Goal: Task Accomplishment & Management: Manage account settings

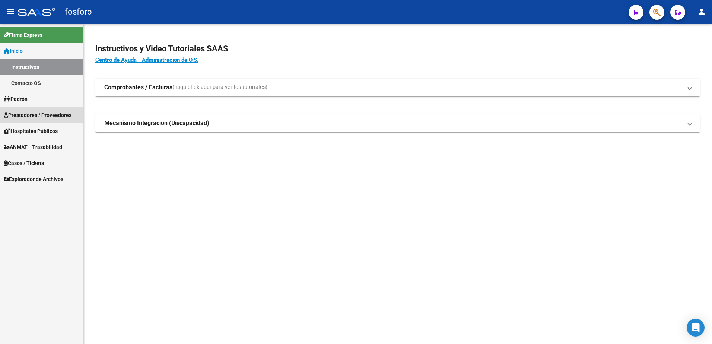
click at [33, 117] on span "Prestadores / Proveedores" at bounding box center [38, 115] width 68 height 8
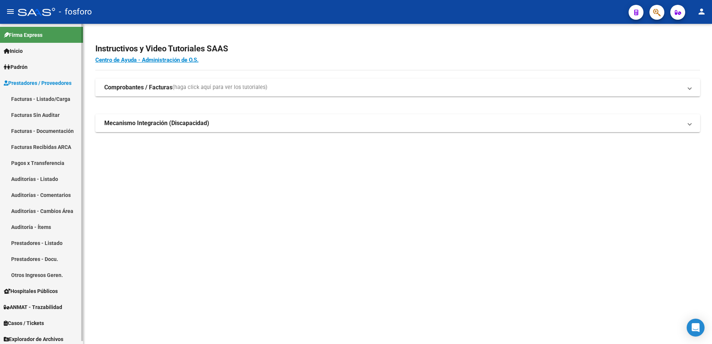
click at [60, 98] on link "Facturas - Listado/Carga" at bounding box center [41, 99] width 83 height 16
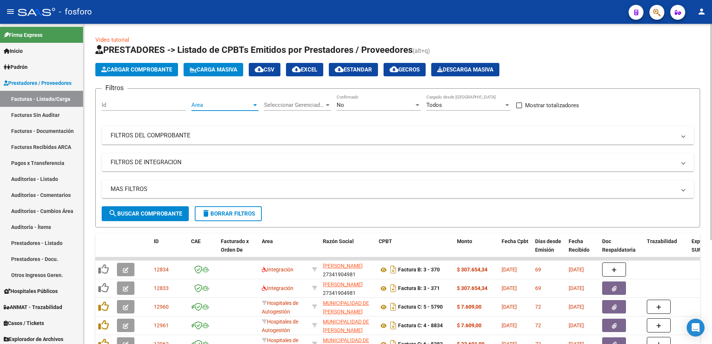
click at [255, 106] on div at bounding box center [255, 105] width 4 height 2
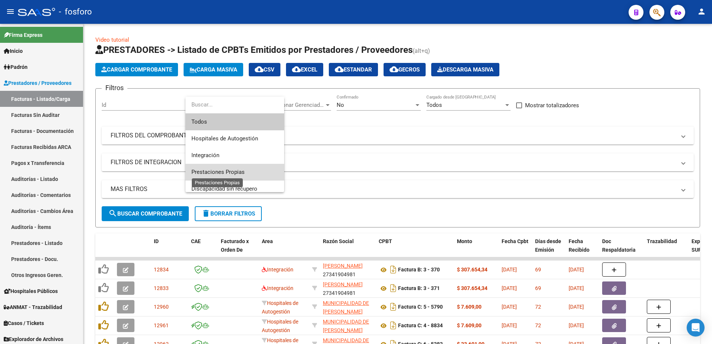
click at [230, 173] on span "Prestaciones Propias" at bounding box center [217, 172] width 53 height 7
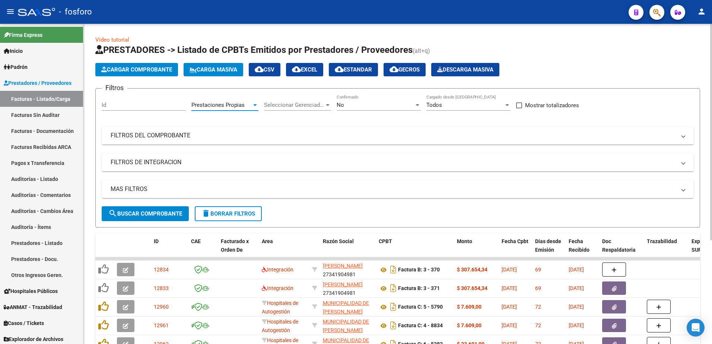
click at [150, 220] on button "search Buscar Comprobante" at bounding box center [145, 213] width 87 height 15
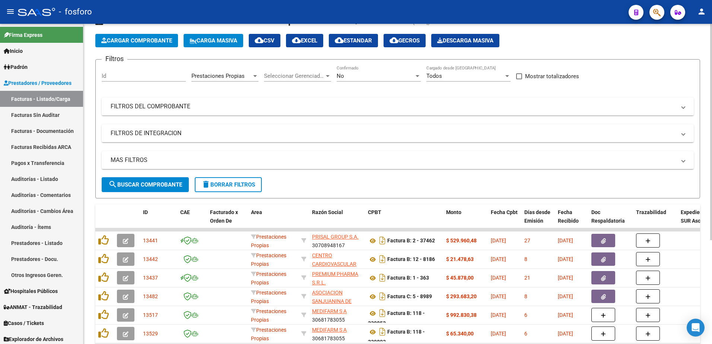
scroll to position [153, 0]
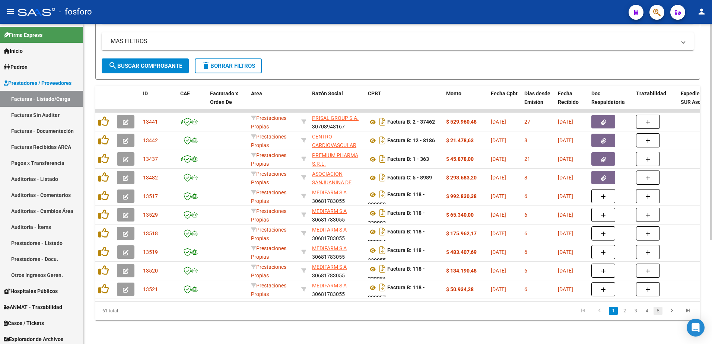
click at [658, 311] on link "5" at bounding box center [657, 311] width 9 height 8
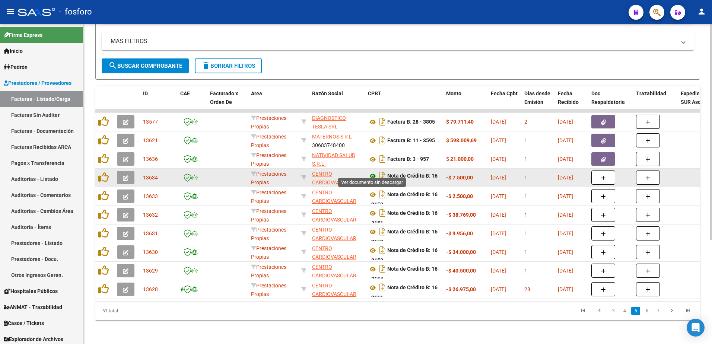
click at [374, 172] on icon at bounding box center [373, 176] width 10 height 9
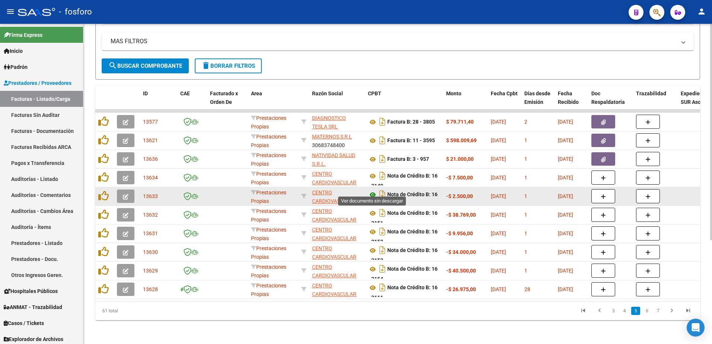
click at [370, 190] on icon at bounding box center [373, 194] width 10 height 9
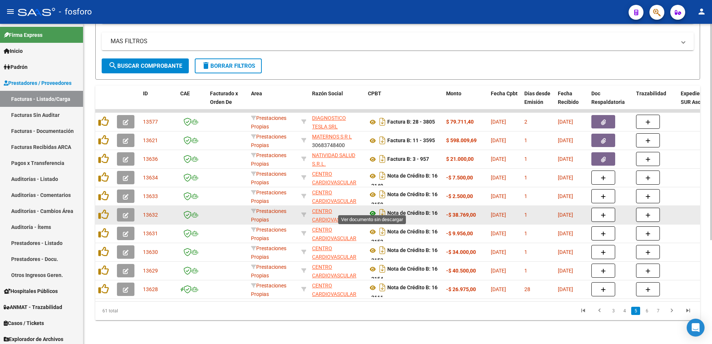
click at [372, 209] on icon at bounding box center [373, 213] width 10 height 9
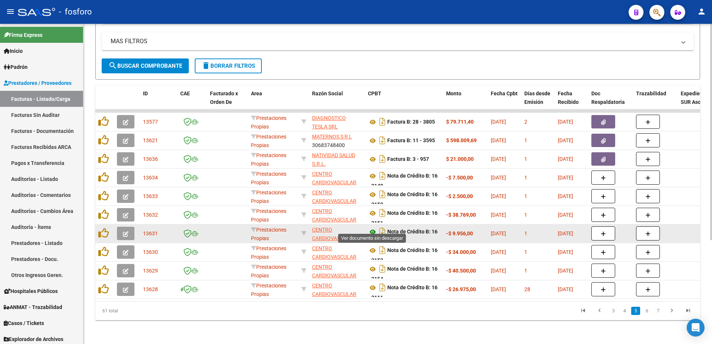
click at [373, 227] on icon at bounding box center [373, 231] width 10 height 9
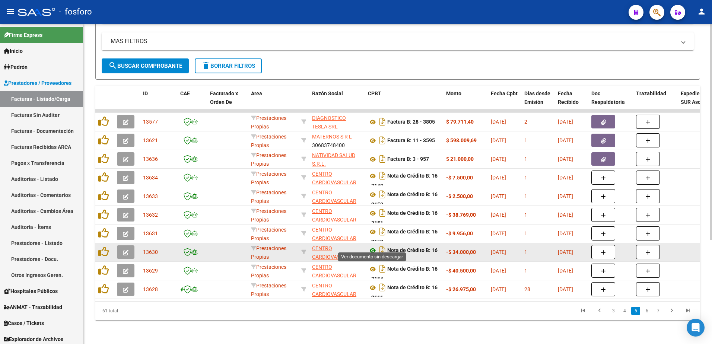
click at [371, 247] on icon at bounding box center [373, 250] width 10 height 9
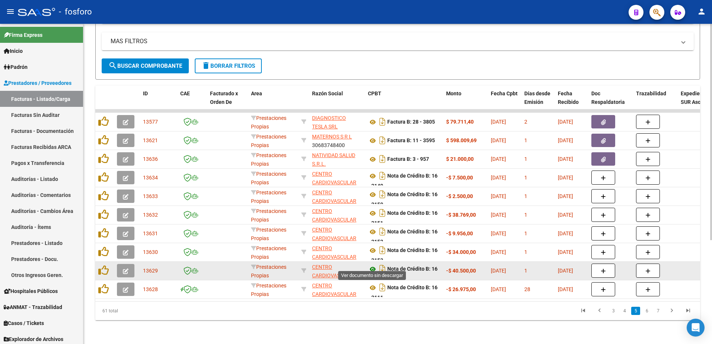
click at [372, 265] on icon at bounding box center [373, 269] width 10 height 9
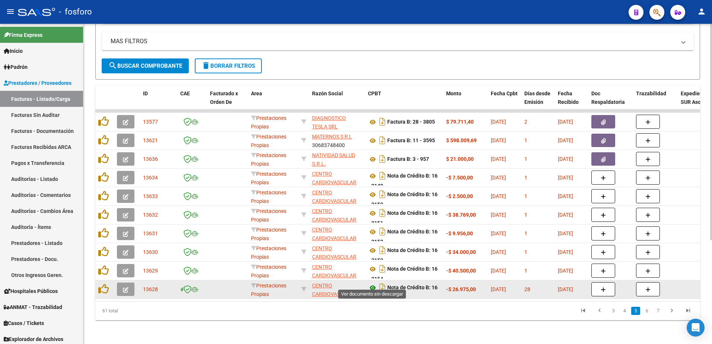
click at [371, 284] on icon at bounding box center [373, 287] width 10 height 9
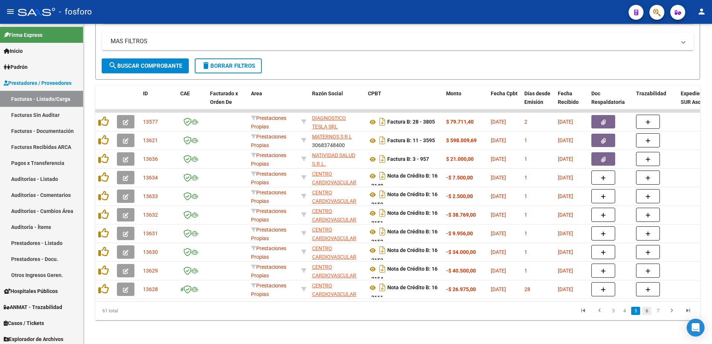
click at [649, 311] on link "6" at bounding box center [646, 311] width 9 height 8
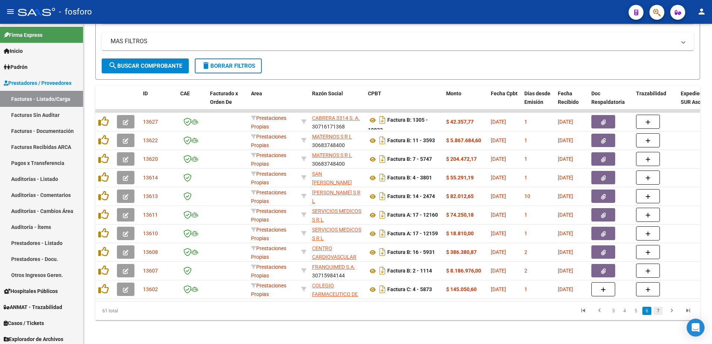
click at [657, 311] on link "7" at bounding box center [657, 311] width 9 height 8
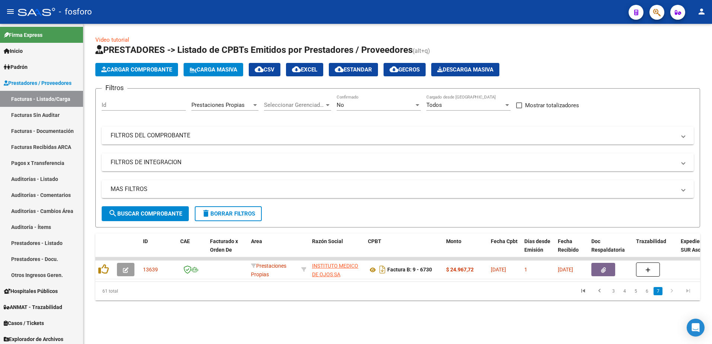
scroll to position [0, 0]
click at [601, 296] on icon "go to previous page" at bounding box center [599, 291] width 10 height 9
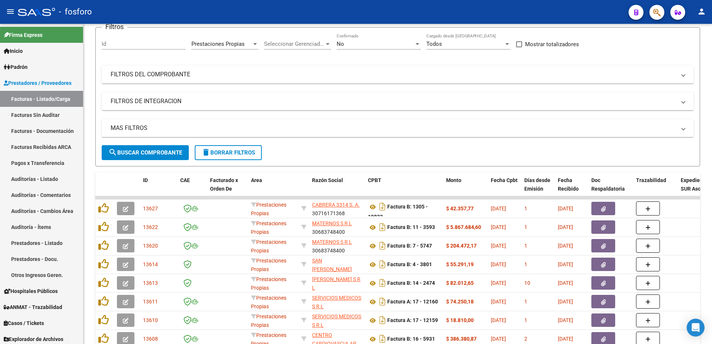
scroll to position [153, 0]
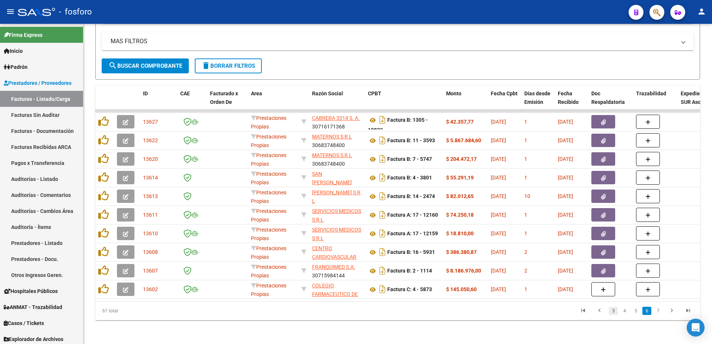
click at [610, 312] on link "3" at bounding box center [612, 311] width 9 height 8
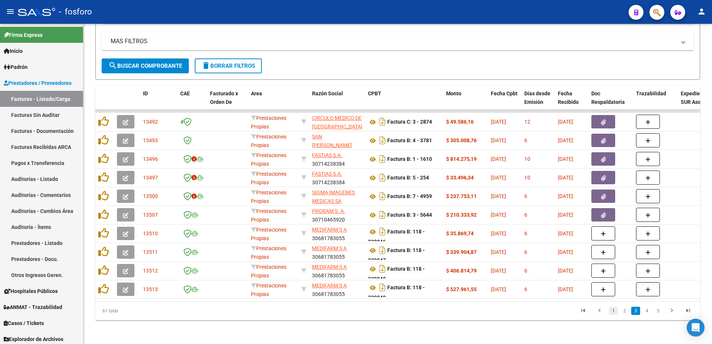
click at [611, 312] on link "1" at bounding box center [612, 311] width 9 height 8
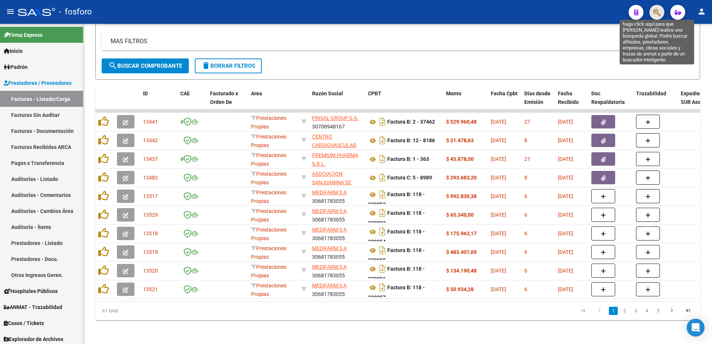
click at [654, 10] on icon "button" at bounding box center [656, 12] width 7 height 9
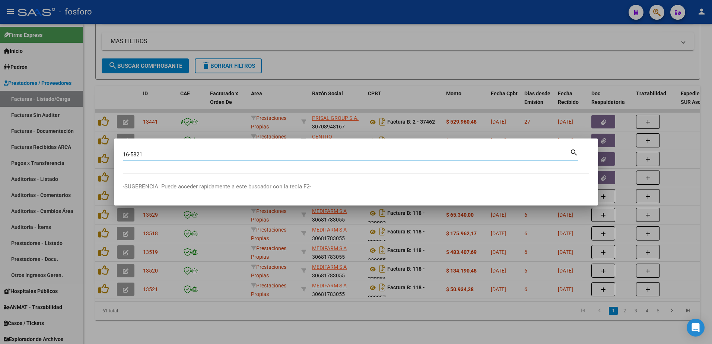
type input "16-5821"
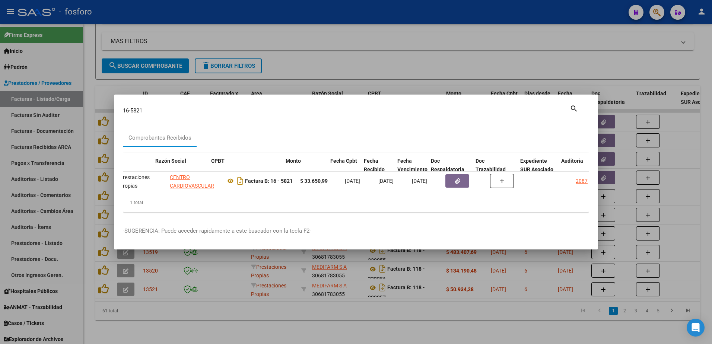
scroll to position [0, 149]
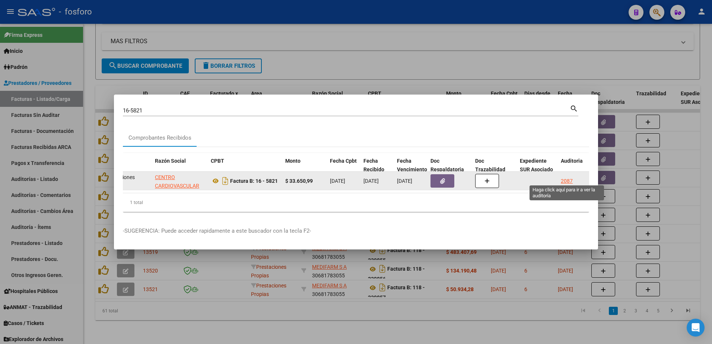
click at [567, 179] on div "2087" at bounding box center [566, 181] width 12 height 9
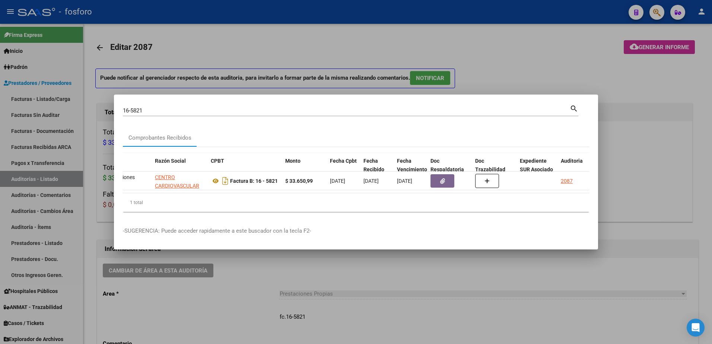
click at [538, 278] on div at bounding box center [356, 172] width 712 height 344
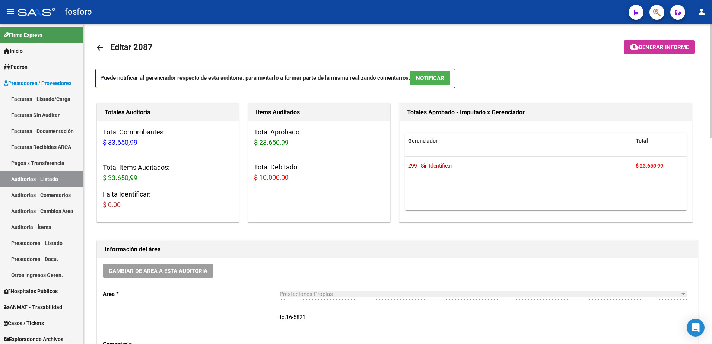
drag, startPoint x: 328, startPoint y: 250, endPoint x: 362, endPoint y: 208, distance: 54.2
click at [328, 249] on h1 "Información del área" at bounding box center [398, 249] width 586 height 12
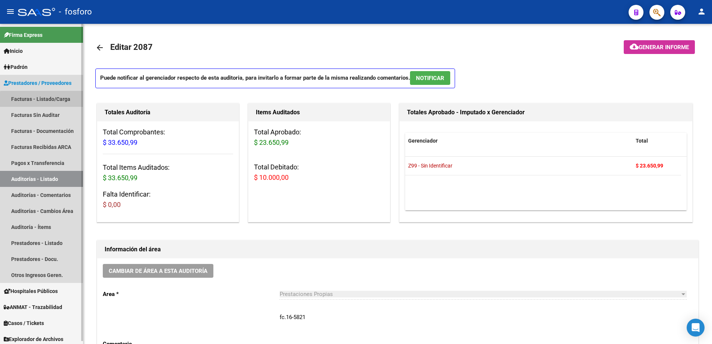
click at [60, 101] on link "Facturas - Listado/Carga" at bounding box center [41, 99] width 83 height 16
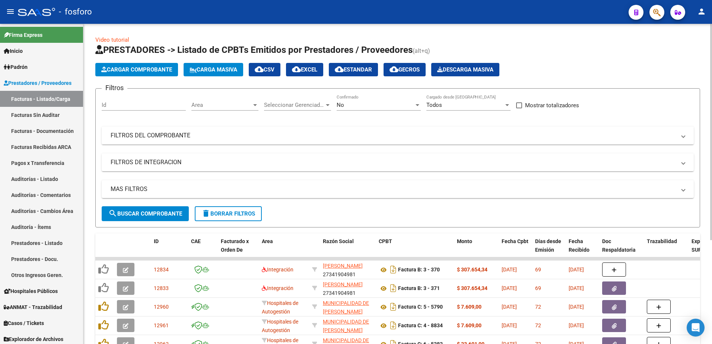
click at [254, 104] on div at bounding box center [255, 105] width 4 height 2
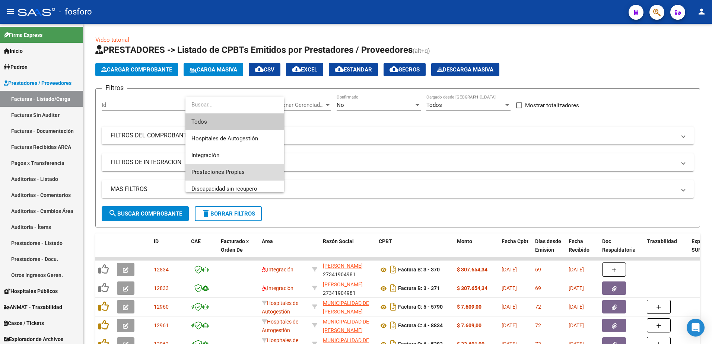
click at [221, 167] on span "Prestaciones Propias" at bounding box center [234, 172] width 87 height 17
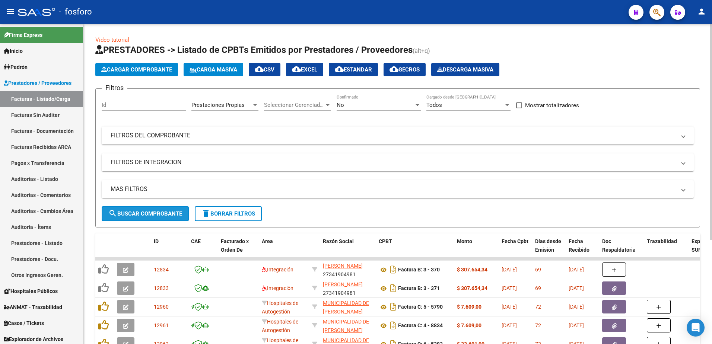
drag, startPoint x: 153, startPoint y: 213, endPoint x: 221, endPoint y: 208, distance: 67.6
click at [157, 213] on span "search Buscar Comprobante" at bounding box center [145, 213] width 74 height 7
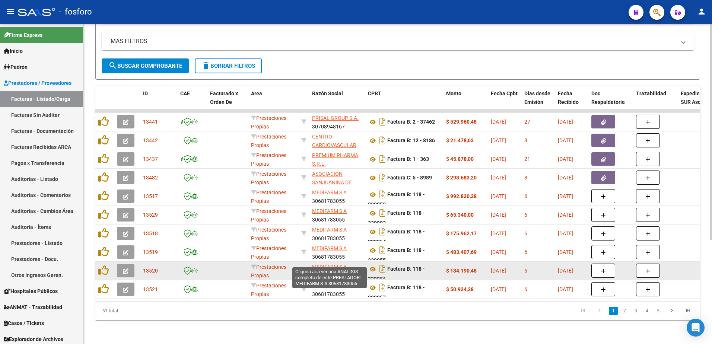
scroll to position [153, 0]
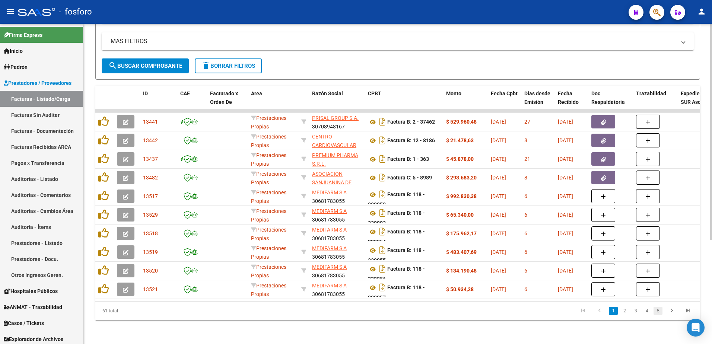
click at [657, 312] on link "5" at bounding box center [657, 311] width 9 height 8
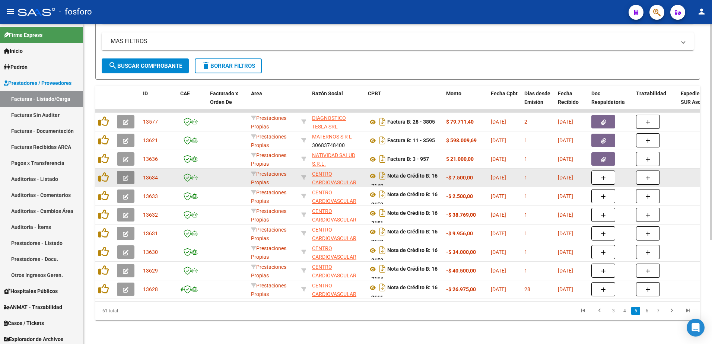
click at [125, 175] on icon "button" at bounding box center [126, 178] width 6 height 6
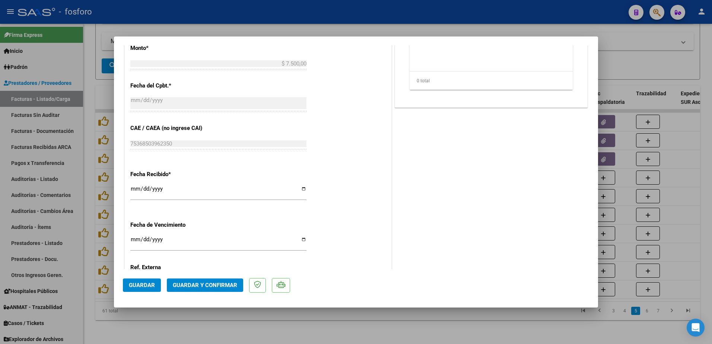
scroll to position [386, 0]
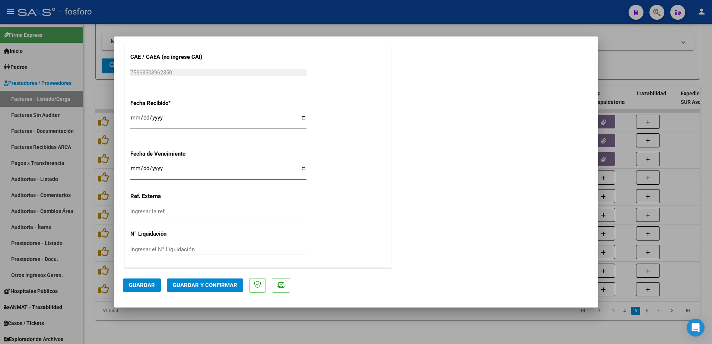
click at [134, 169] on input "Ingresar la fecha" at bounding box center [218, 171] width 176 height 12
click at [134, 168] on input "Ingresar la fecha" at bounding box center [218, 171] width 176 height 12
type input "2025-09-19"
click at [214, 281] on button "Guardar y Confirmar" at bounding box center [205, 284] width 76 height 13
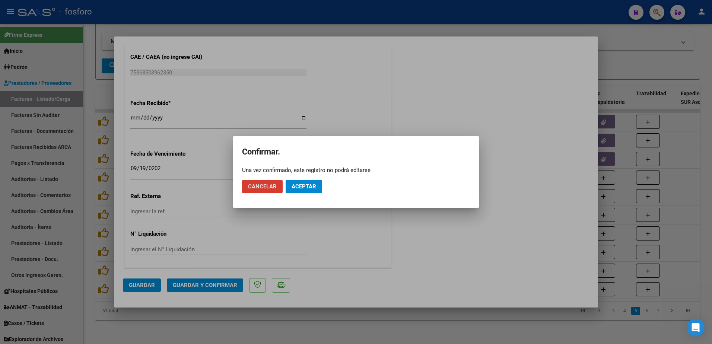
click at [308, 183] on span "Aceptar" at bounding box center [303, 186] width 25 height 7
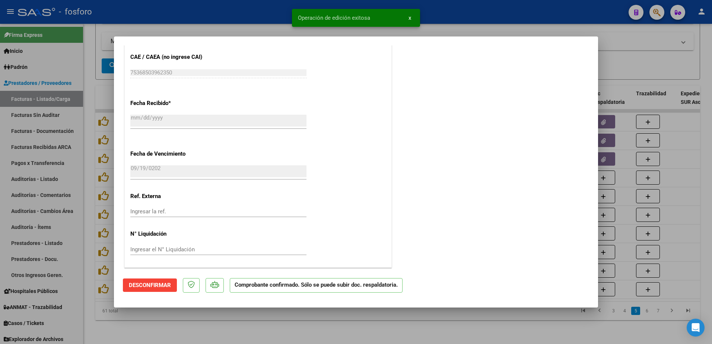
click at [65, 127] on div at bounding box center [356, 172] width 712 height 344
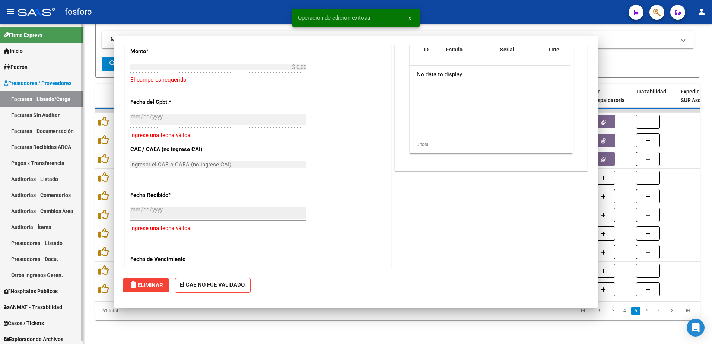
scroll to position [0, 0]
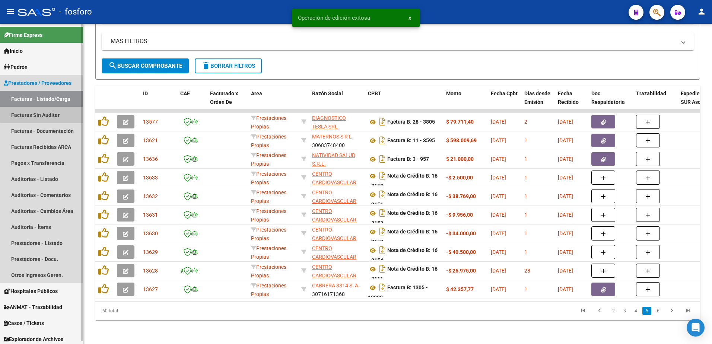
click at [53, 110] on link "Facturas Sin Auditar" at bounding box center [41, 115] width 83 height 16
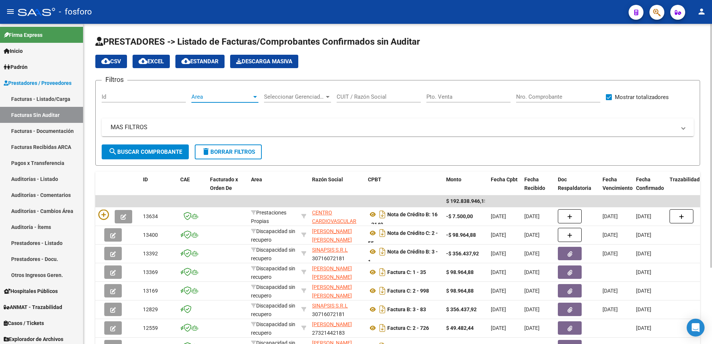
click at [254, 96] on div at bounding box center [255, 97] width 4 height 2
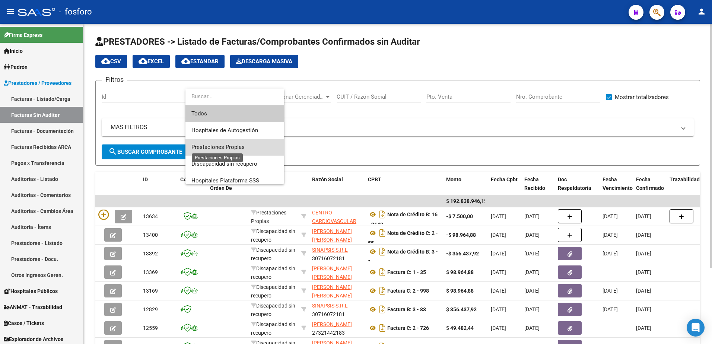
drag, startPoint x: 213, startPoint y: 144, endPoint x: 207, endPoint y: 144, distance: 6.3
click at [210, 144] on span "Prestaciones Propias" at bounding box center [217, 147] width 53 height 7
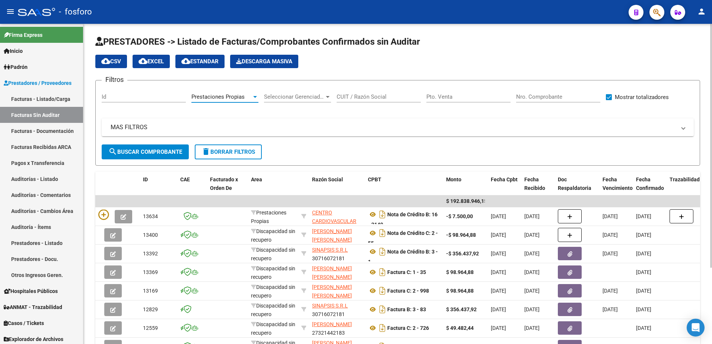
drag, startPoint x: 207, startPoint y: 144, endPoint x: 152, endPoint y: 156, distance: 55.6
click at [152, 156] on button "search Buscar Comprobante" at bounding box center [145, 151] width 87 height 15
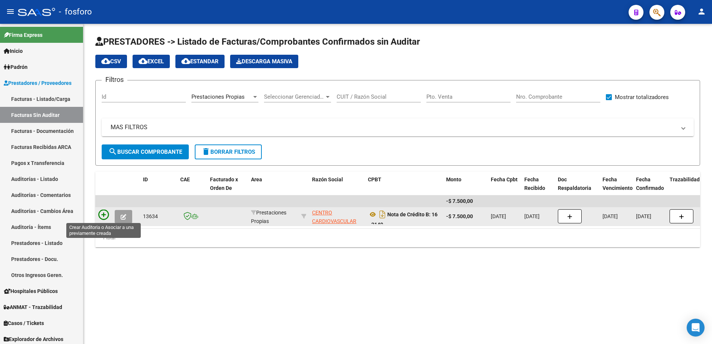
click at [102, 213] on icon at bounding box center [103, 215] width 10 height 10
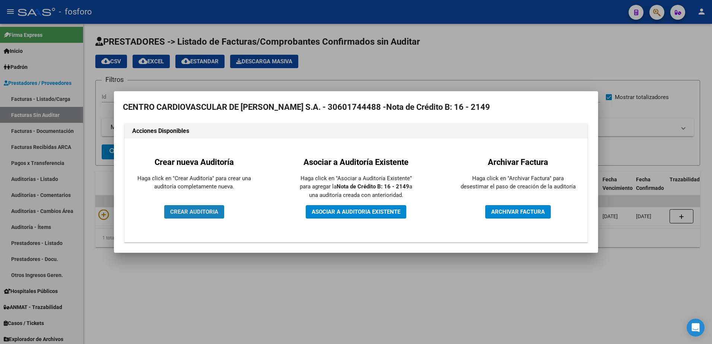
click at [182, 217] on button "CREAR AUDITORIA" at bounding box center [194, 211] width 60 height 13
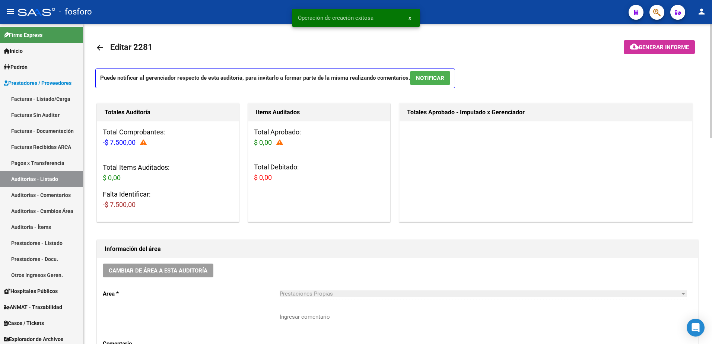
click at [287, 315] on textarea "Ingresar comentario" at bounding box center [482, 330] width 407 height 35
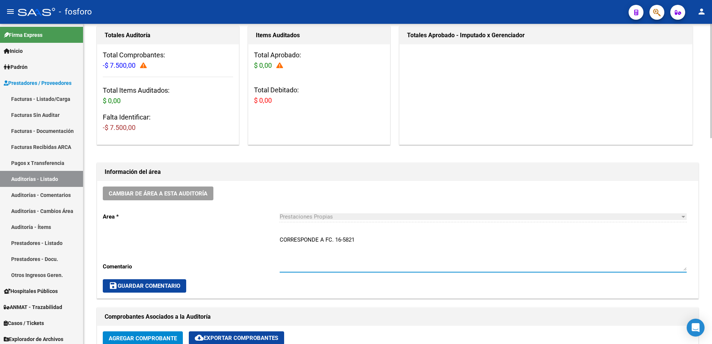
scroll to position [149, 0]
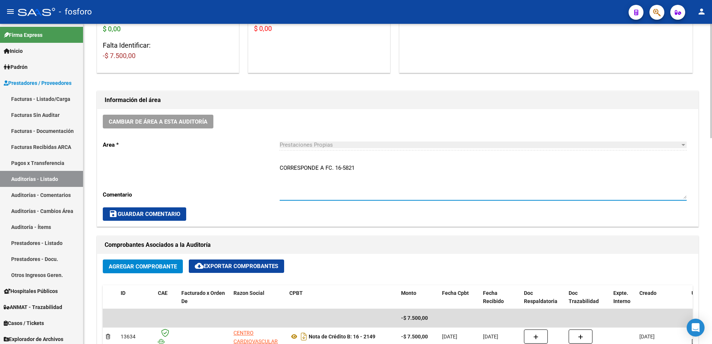
type textarea "CORRESPONDE A FC. 16-5821"
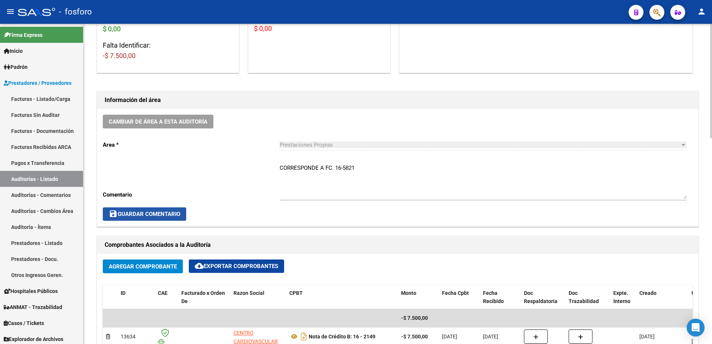
click at [140, 211] on span "save Guardar Comentario" at bounding box center [144, 214] width 71 height 7
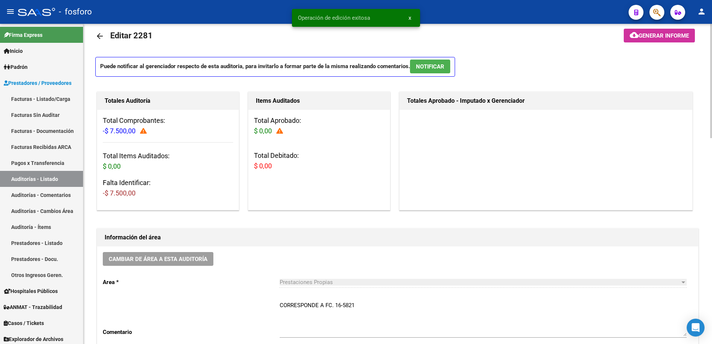
scroll to position [0, 0]
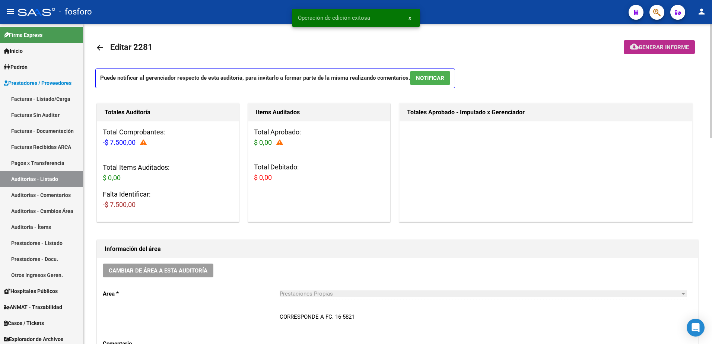
click at [638, 51] on span "Generar informe" at bounding box center [663, 47] width 50 height 7
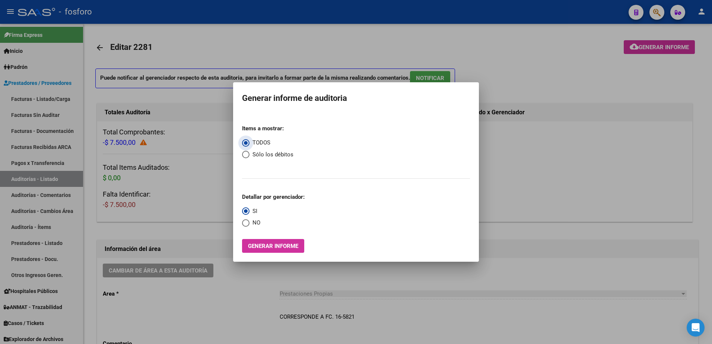
click at [269, 250] on button "Generar informe" at bounding box center [273, 246] width 62 height 14
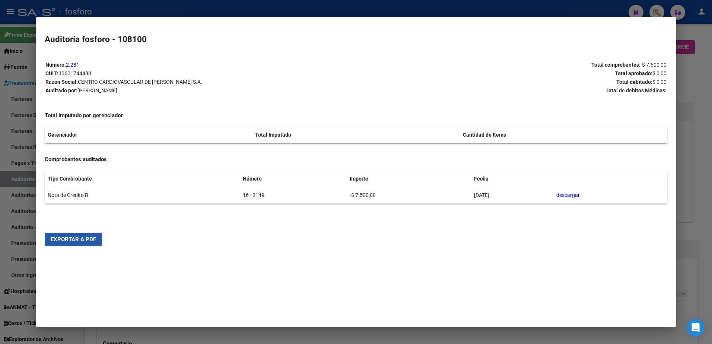
click at [84, 243] on span "Exportar a PDF" at bounding box center [73, 239] width 45 height 7
click at [27, 76] on div at bounding box center [356, 172] width 712 height 344
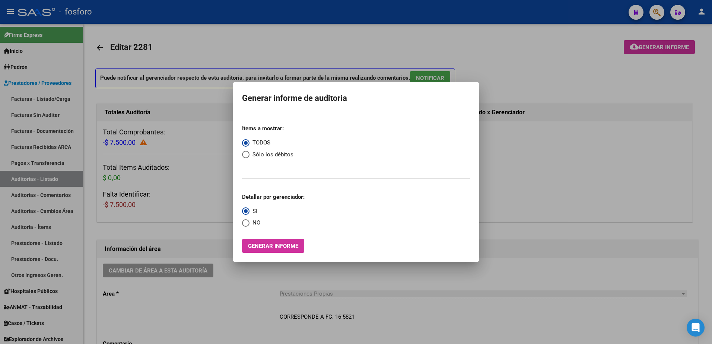
click at [23, 96] on div at bounding box center [356, 172] width 712 height 344
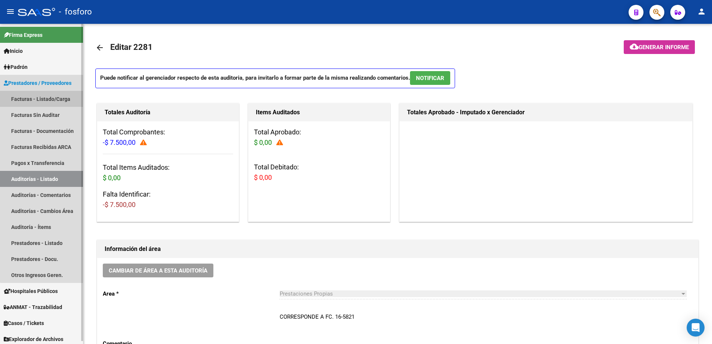
click at [44, 94] on link "Facturas - Listado/Carga" at bounding box center [41, 99] width 83 height 16
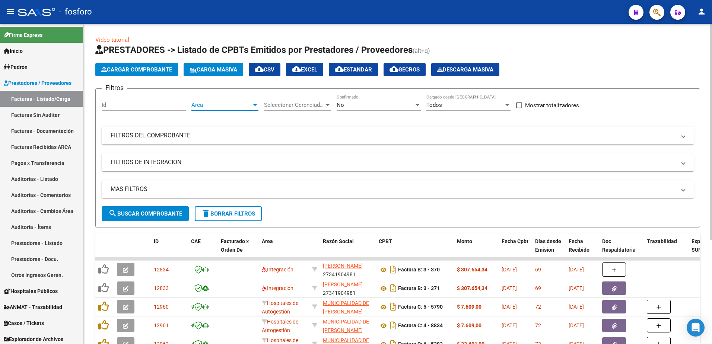
click at [254, 103] on div at bounding box center [255, 105] width 7 height 6
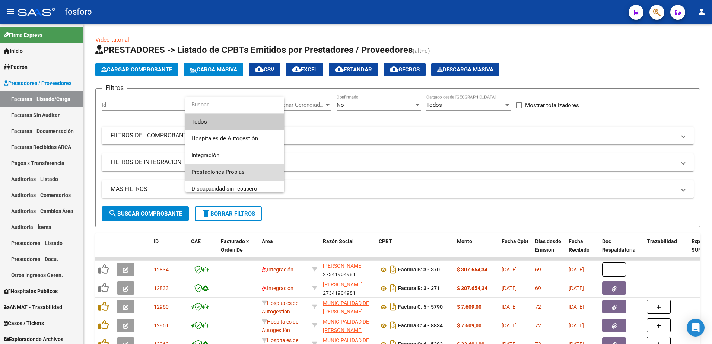
drag, startPoint x: 213, startPoint y: 166, endPoint x: 186, endPoint y: 186, distance: 34.0
click at [213, 167] on span "Prestaciones Propias" at bounding box center [234, 172] width 87 height 17
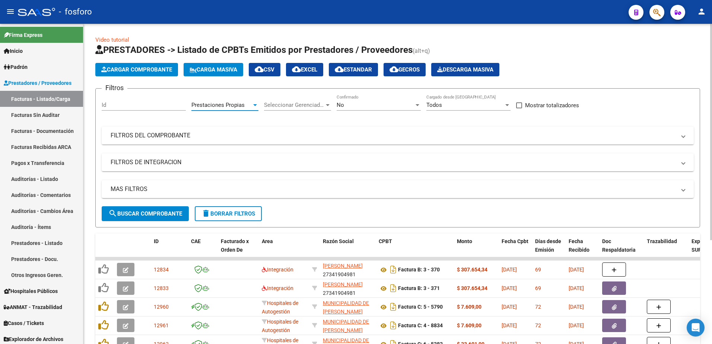
click at [165, 210] on span "search Buscar Comprobante" at bounding box center [145, 213] width 74 height 7
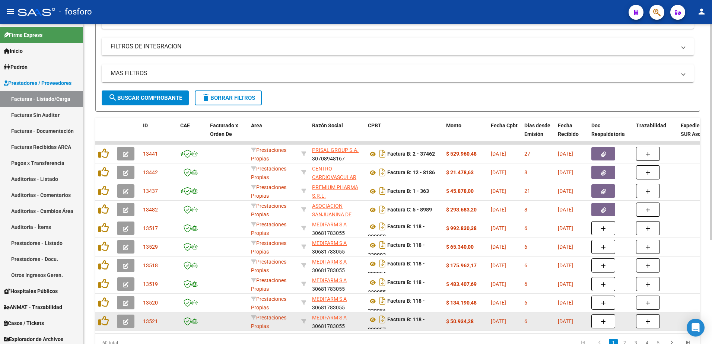
scroll to position [153, 0]
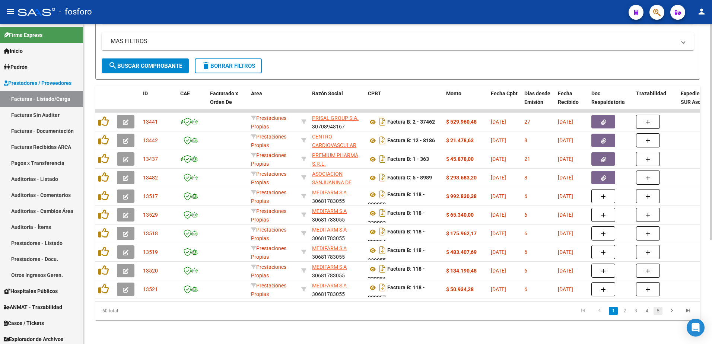
click at [657, 314] on link "5" at bounding box center [657, 311] width 9 height 8
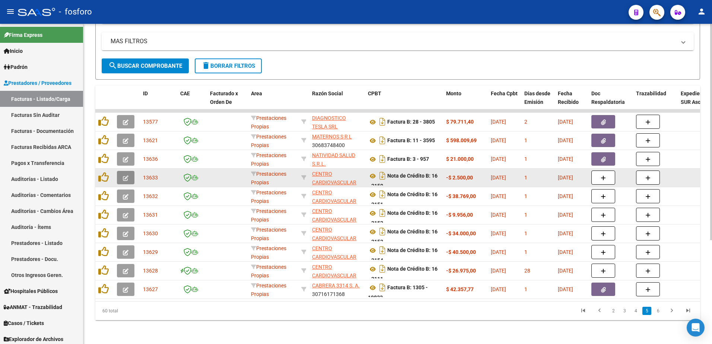
click at [129, 171] on button "button" at bounding box center [125, 177] width 17 height 13
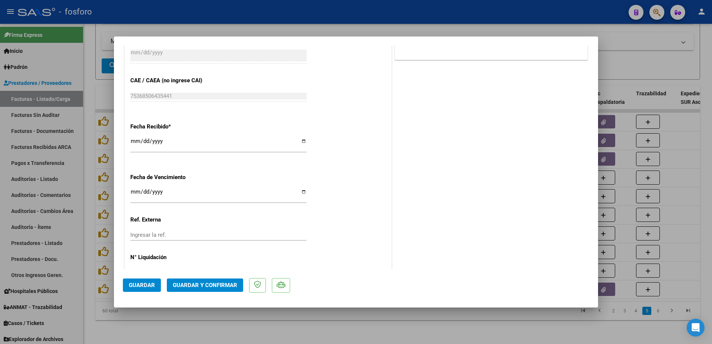
scroll to position [372, 0]
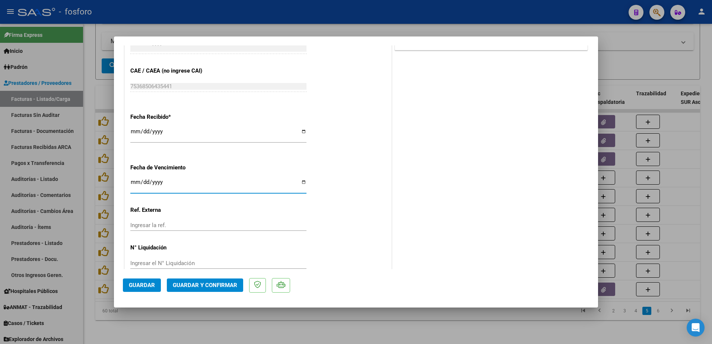
click at [132, 184] on input "Ingresar la fecha" at bounding box center [218, 185] width 176 height 12
type input "2025-09-19"
click at [188, 284] on span "Guardar y Confirmar" at bounding box center [205, 285] width 64 height 7
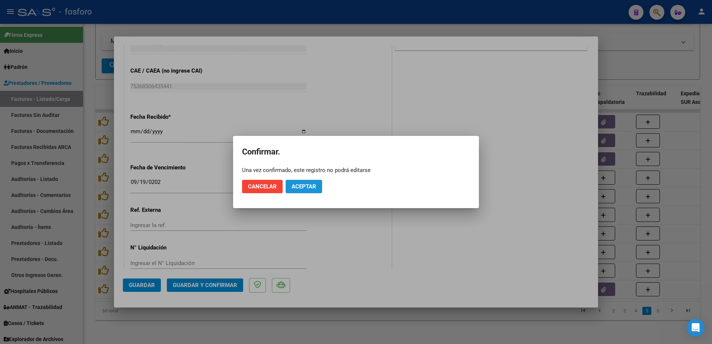
click at [310, 185] on span "Aceptar" at bounding box center [303, 186] width 25 height 7
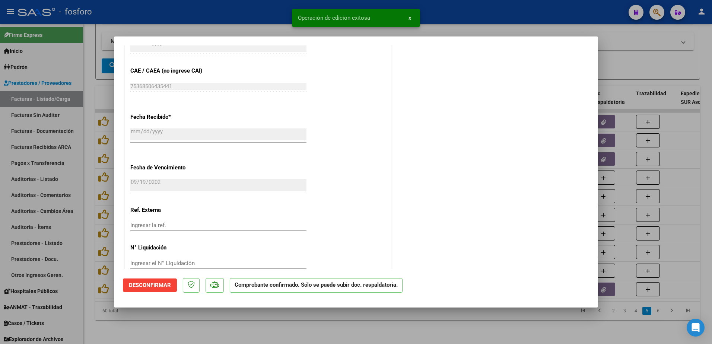
click at [86, 117] on div at bounding box center [356, 172] width 712 height 344
type input "$ 0,00"
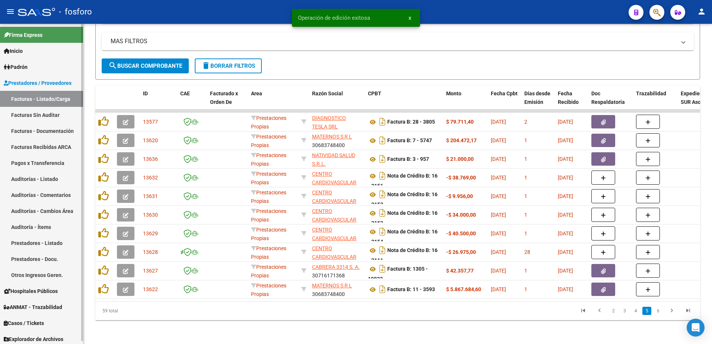
click at [60, 111] on link "Facturas Sin Auditar" at bounding box center [41, 115] width 83 height 16
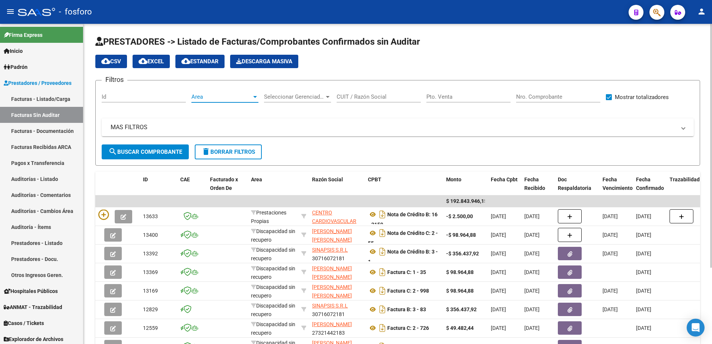
click at [253, 96] on div at bounding box center [255, 97] width 4 height 2
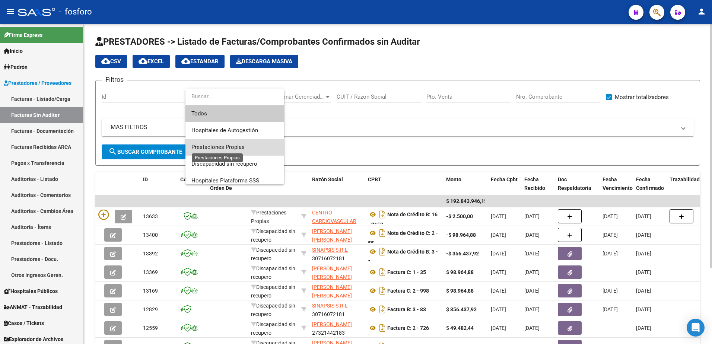
drag, startPoint x: 240, startPoint y: 145, endPoint x: 235, endPoint y: 147, distance: 6.2
click at [236, 147] on span "Prestaciones Propias" at bounding box center [217, 147] width 53 height 7
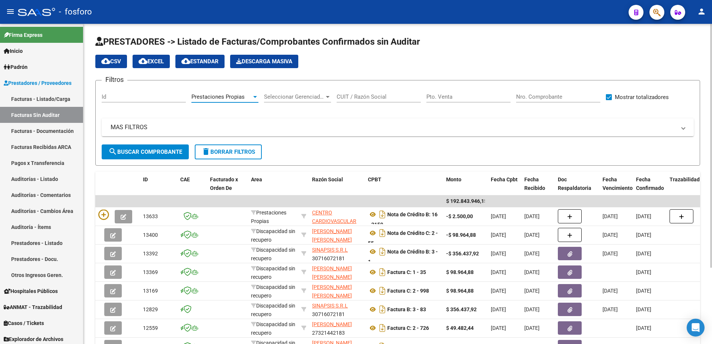
drag, startPoint x: 235, startPoint y: 147, endPoint x: 166, endPoint y: 150, distance: 68.5
click at [168, 150] on span "search Buscar Comprobante" at bounding box center [145, 151] width 74 height 7
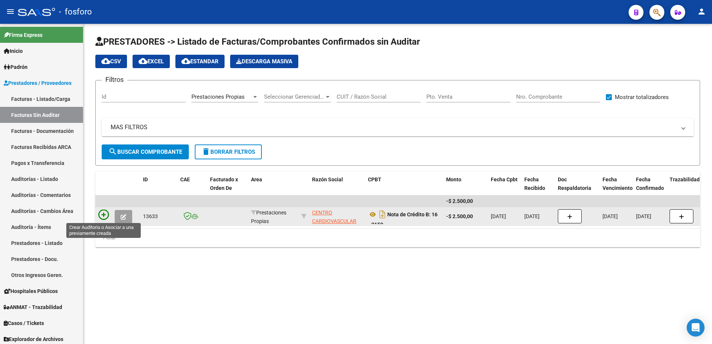
click at [103, 216] on icon at bounding box center [103, 215] width 10 height 10
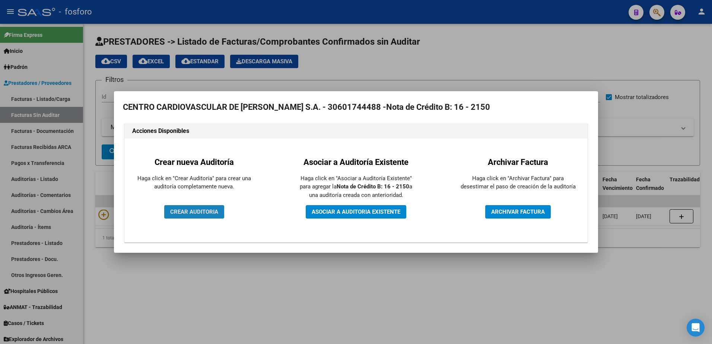
click at [188, 214] on span "CREAR AUDITORIA" at bounding box center [194, 211] width 48 height 7
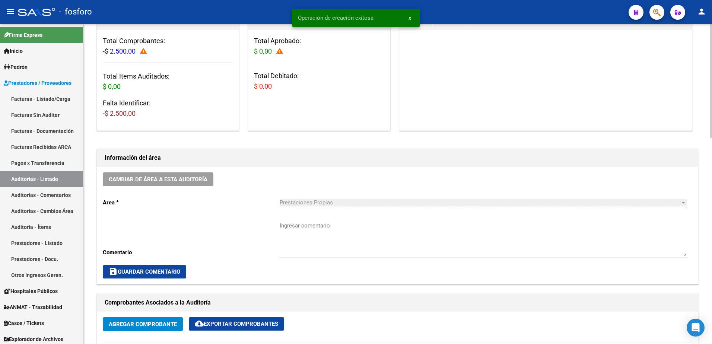
scroll to position [186, 0]
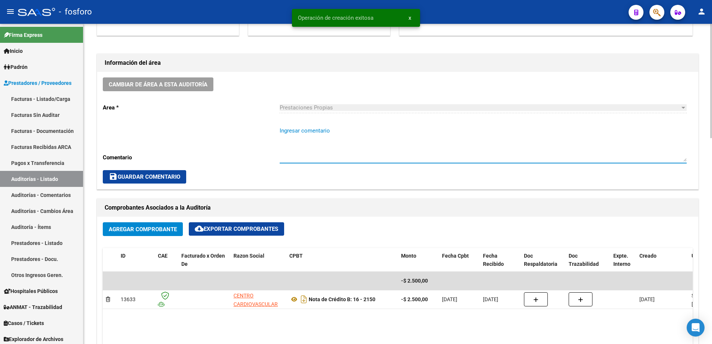
click at [305, 132] on textarea "Ingresar comentario" at bounding box center [482, 144] width 407 height 35
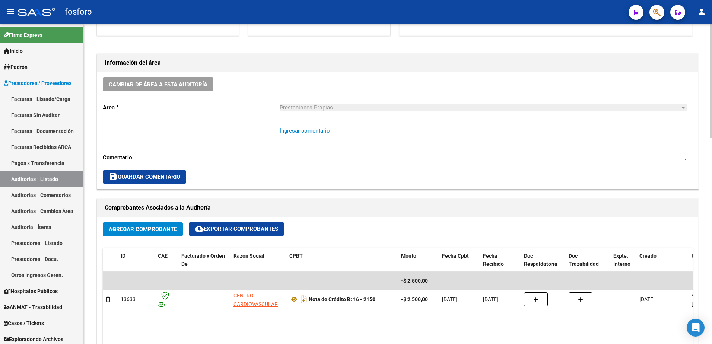
scroll to position [409, 0]
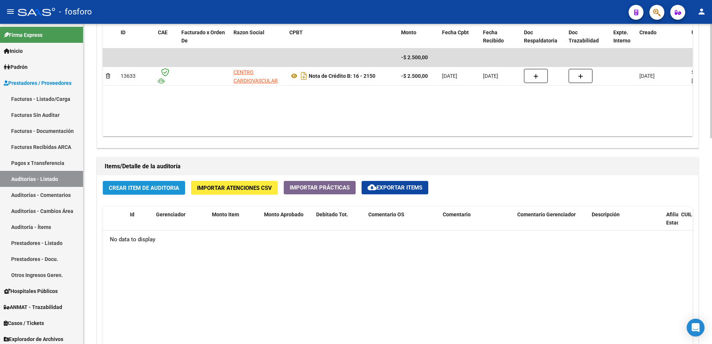
click at [136, 192] on button "Crear Item de Auditoria" at bounding box center [144, 188] width 82 height 14
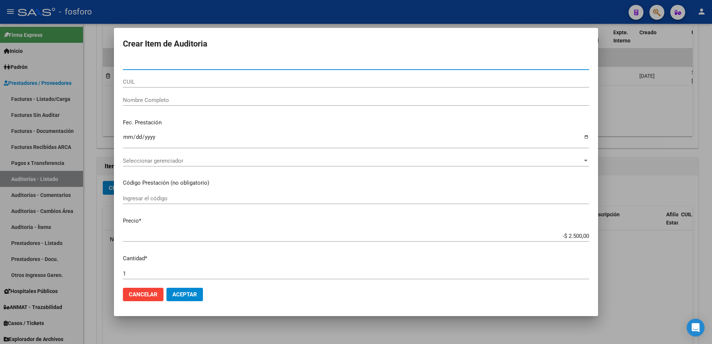
click at [637, 102] on div at bounding box center [356, 172] width 712 height 344
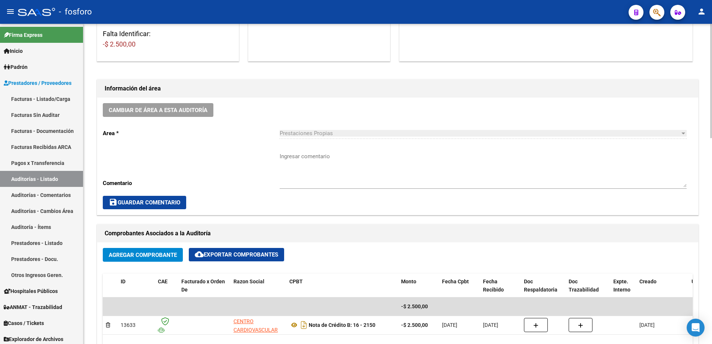
scroll to position [149, 0]
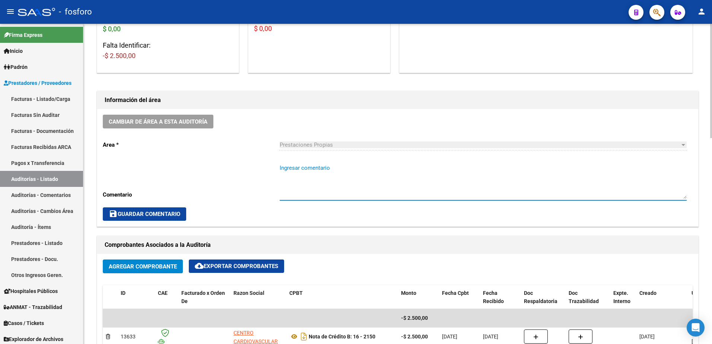
click at [292, 172] on textarea "Ingresar comentario" at bounding box center [482, 181] width 407 height 35
type textarea "CORRESPONDE A FC. 0016-5821"
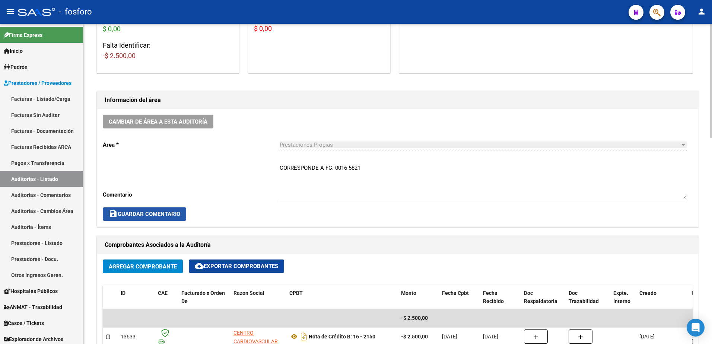
click at [163, 211] on span "save Guardar Comentario" at bounding box center [144, 214] width 71 height 7
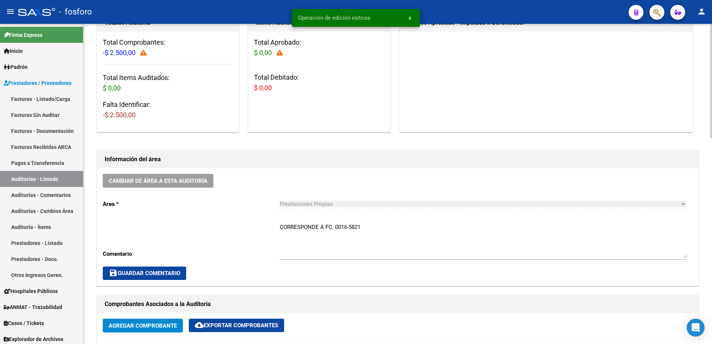
scroll to position [0, 0]
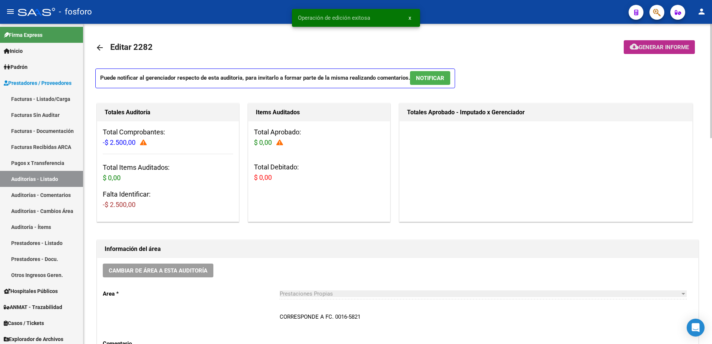
click at [660, 47] on span "Generar informe" at bounding box center [663, 47] width 50 height 7
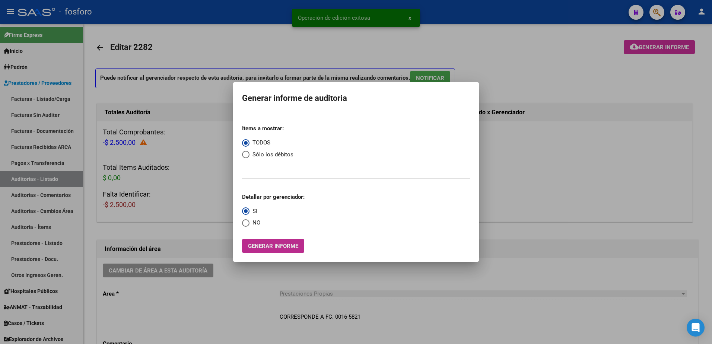
drag, startPoint x: 274, startPoint y: 243, endPoint x: 269, endPoint y: 244, distance: 5.3
click at [269, 244] on span "Generar informe" at bounding box center [273, 246] width 50 height 7
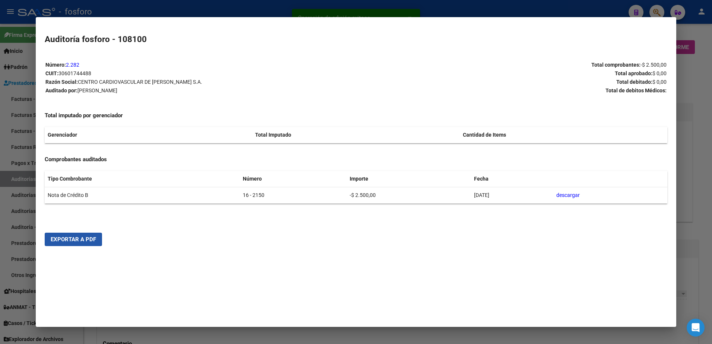
drag, startPoint x: 87, startPoint y: 237, endPoint x: 324, endPoint y: 153, distance: 251.2
click at [92, 236] on span "Exportar a PDF" at bounding box center [73, 239] width 45 height 7
click at [20, 167] on div at bounding box center [356, 172] width 712 height 344
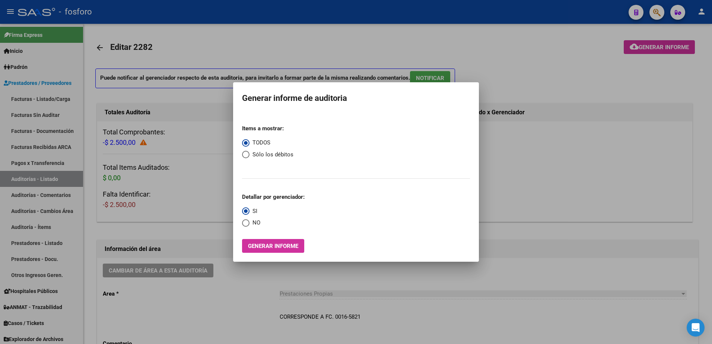
click at [40, 98] on div at bounding box center [356, 172] width 712 height 344
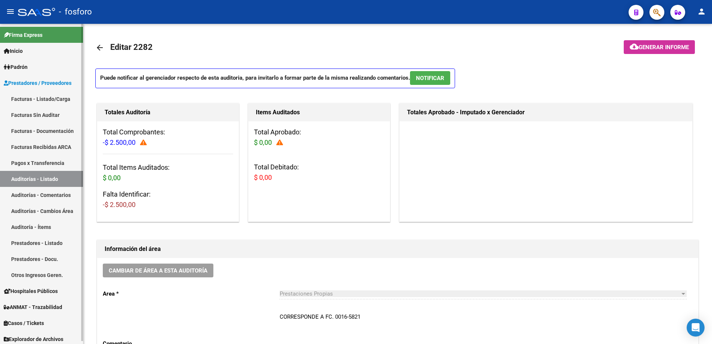
click at [40, 98] on link "Facturas - Listado/Carga" at bounding box center [41, 99] width 83 height 16
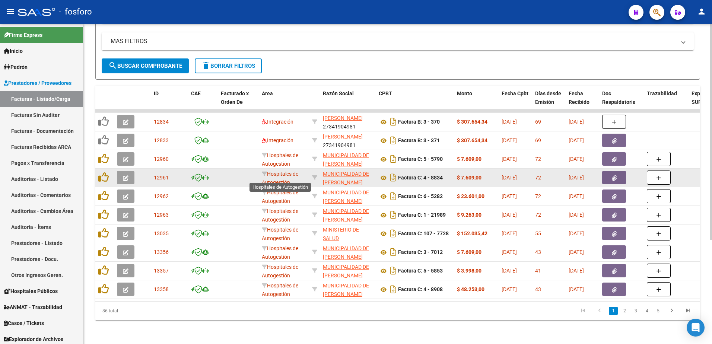
scroll to position [4, 0]
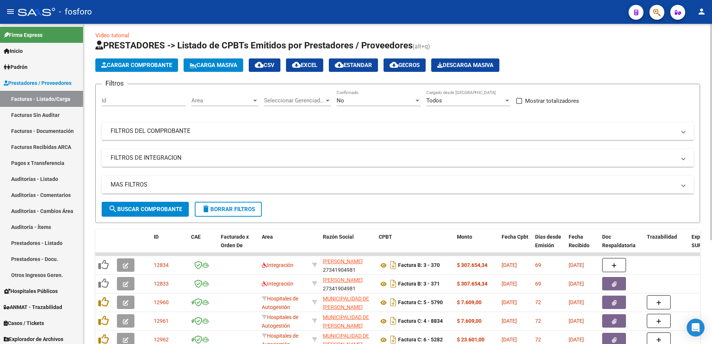
click at [255, 101] on div at bounding box center [255, 101] width 4 height 2
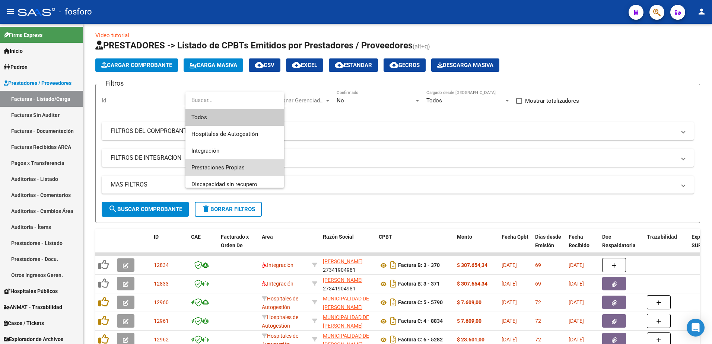
click at [218, 163] on span "Prestaciones Propias" at bounding box center [234, 167] width 87 height 17
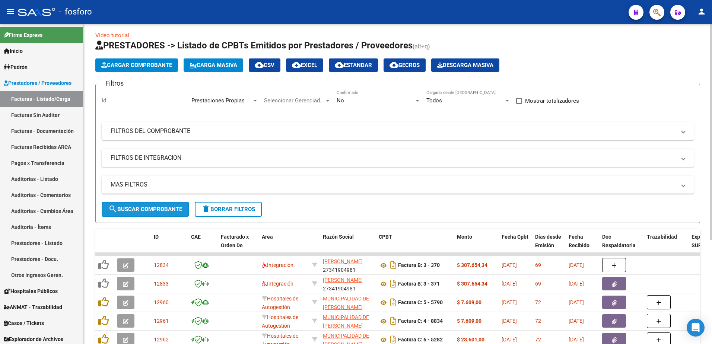
click at [160, 206] on span "search Buscar Comprobante" at bounding box center [145, 209] width 74 height 7
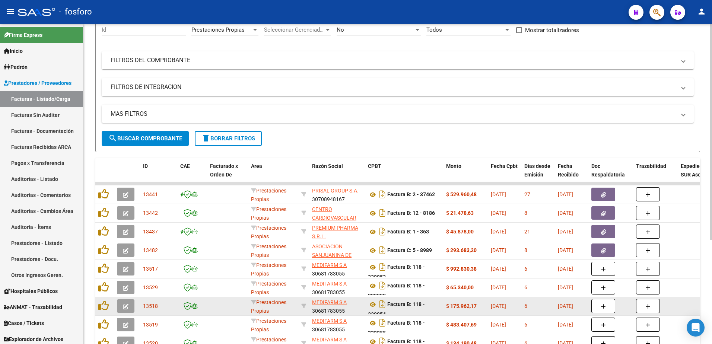
scroll to position [153, 0]
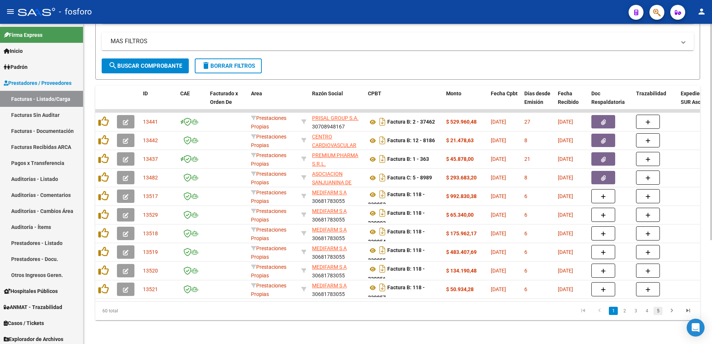
click at [659, 310] on link "5" at bounding box center [657, 311] width 9 height 8
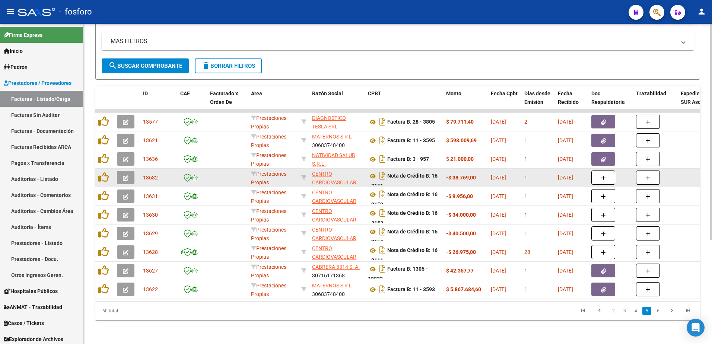
click at [132, 172] on button "button" at bounding box center [125, 177] width 17 height 13
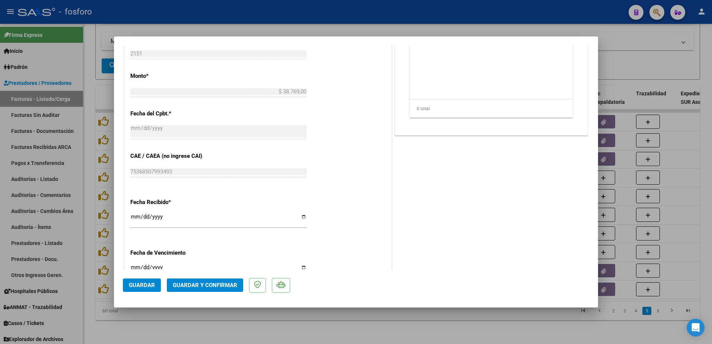
scroll to position [372, 0]
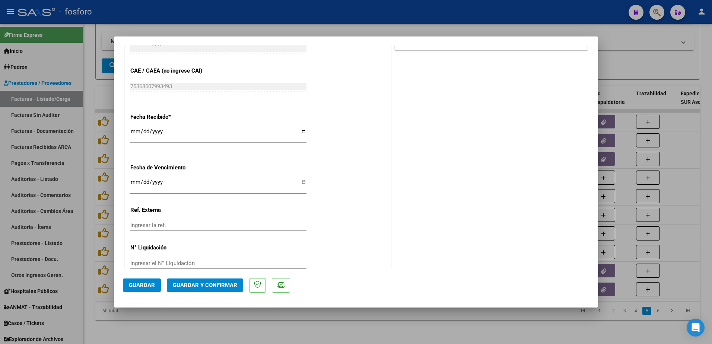
drag, startPoint x: 132, startPoint y: 180, endPoint x: 141, endPoint y: 180, distance: 8.9
click at [133, 180] on input "Ingresar la fecha" at bounding box center [218, 185] width 176 height 12
type input "2025-09-19"
click at [177, 285] on span "Guardar y Confirmar" at bounding box center [205, 285] width 64 height 7
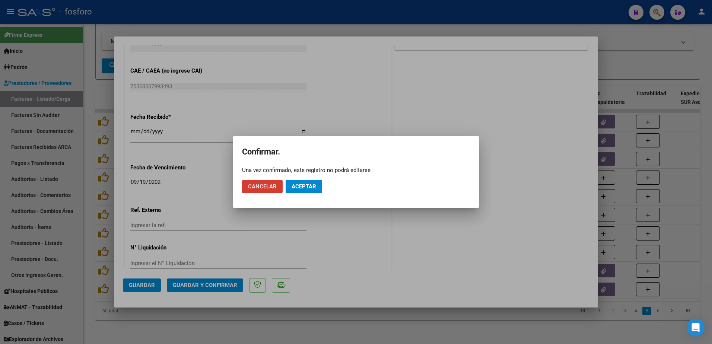
click at [308, 182] on button "Aceptar" at bounding box center [303, 186] width 36 height 13
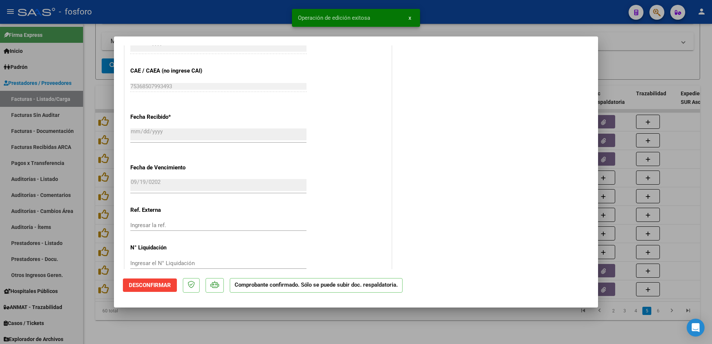
click at [92, 175] on div at bounding box center [356, 172] width 712 height 344
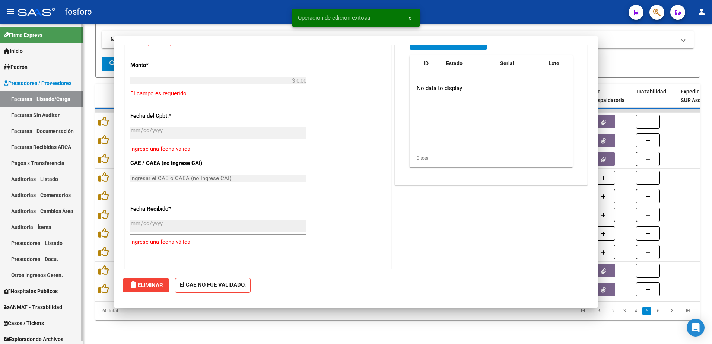
scroll to position [0, 0]
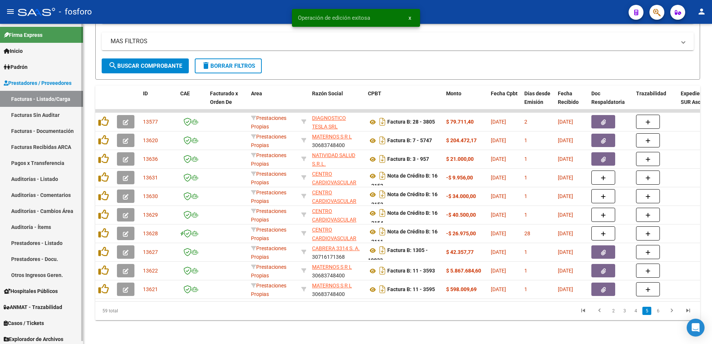
drag, startPoint x: 56, startPoint y: 116, endPoint x: 82, endPoint y: 115, distance: 26.1
click at [56, 116] on link "Facturas Sin Auditar" at bounding box center [41, 115] width 83 height 16
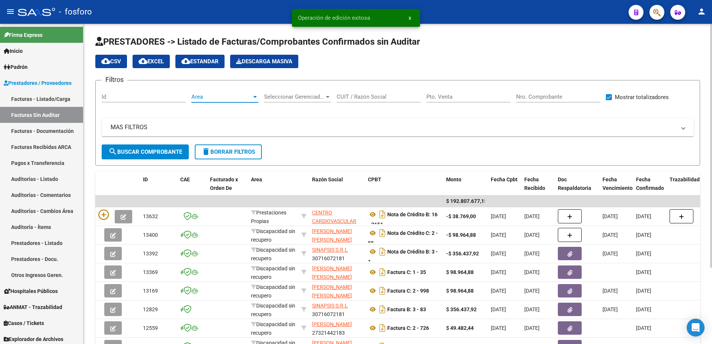
click at [255, 96] on div at bounding box center [255, 97] width 4 height 2
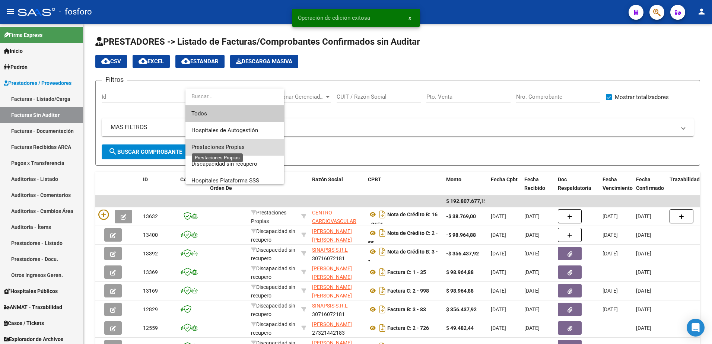
click at [214, 148] on span "Prestaciones Propias" at bounding box center [217, 147] width 53 height 7
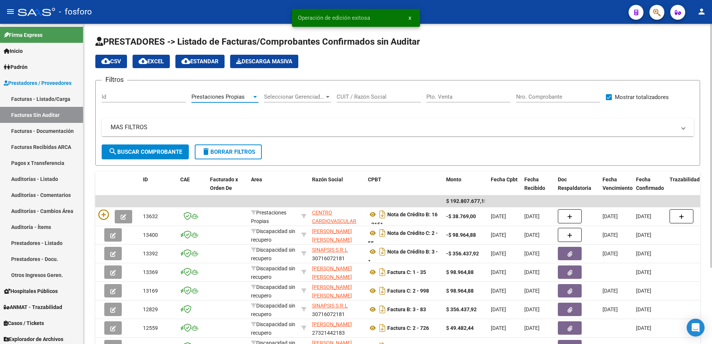
click at [165, 150] on span "search Buscar Comprobante" at bounding box center [145, 151] width 74 height 7
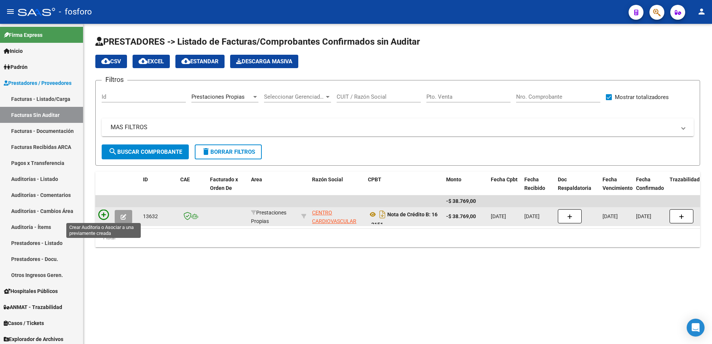
click at [106, 215] on icon at bounding box center [103, 215] width 10 height 10
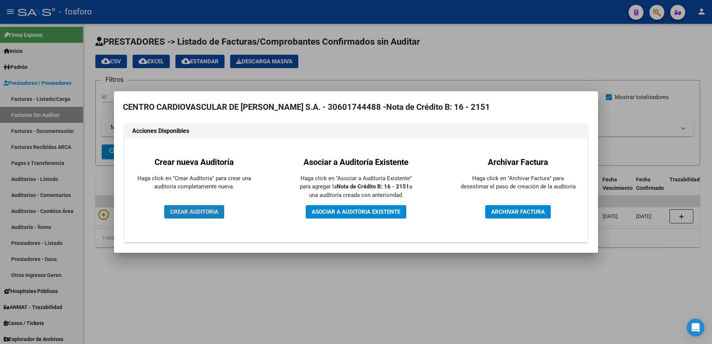
click at [185, 212] on span "CREAR AUDITORIA" at bounding box center [194, 211] width 48 height 7
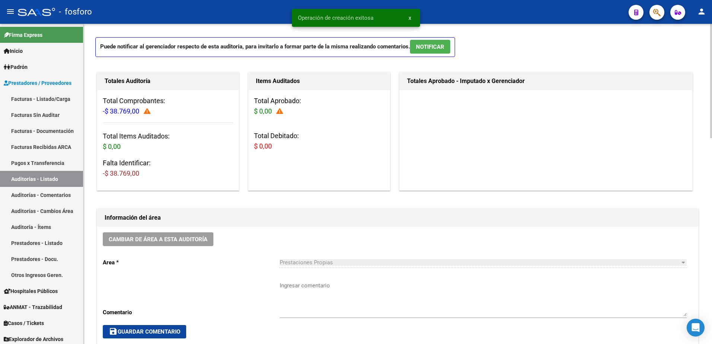
scroll to position [74, 0]
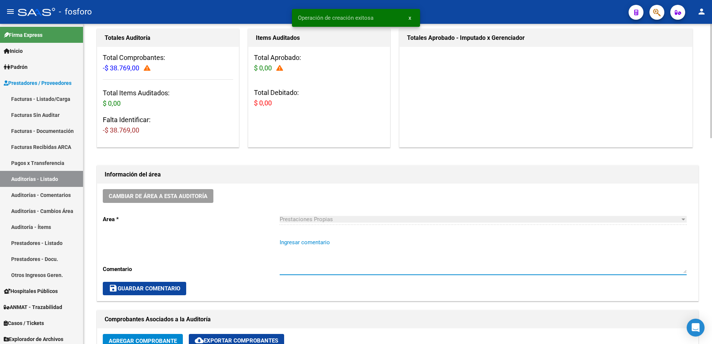
click at [307, 248] on textarea "Ingresar comentario" at bounding box center [482, 255] width 407 height 35
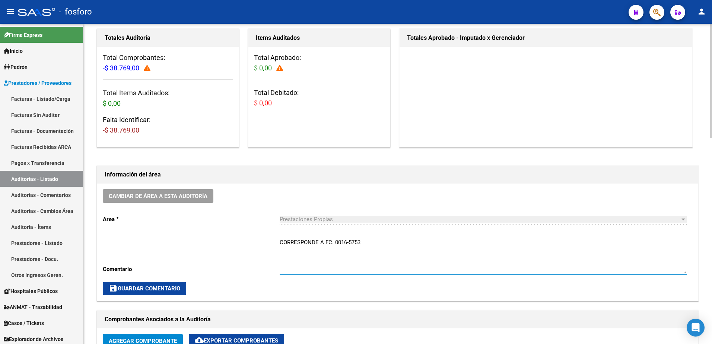
type textarea "CORRESPONDE A FC. 0016-5753"
click at [115, 285] on mat-icon "save" at bounding box center [113, 288] width 9 height 9
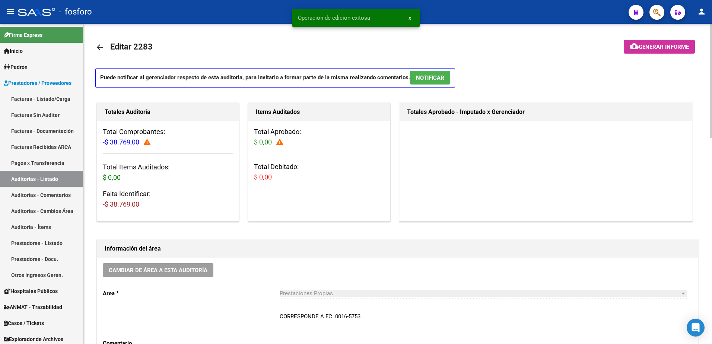
scroll to position [0, 0]
click at [642, 49] on span "Generar informe" at bounding box center [663, 47] width 50 height 7
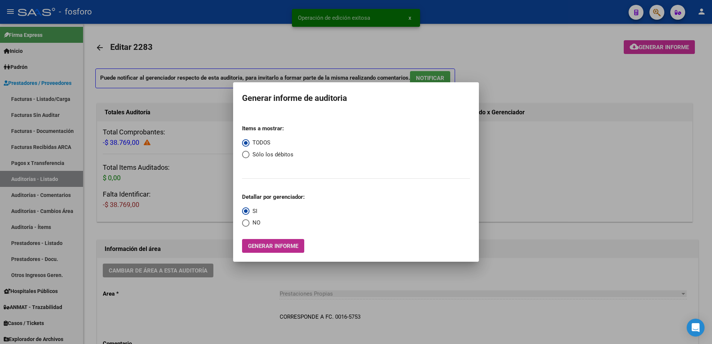
click at [268, 245] on span "Generar informe" at bounding box center [273, 246] width 50 height 7
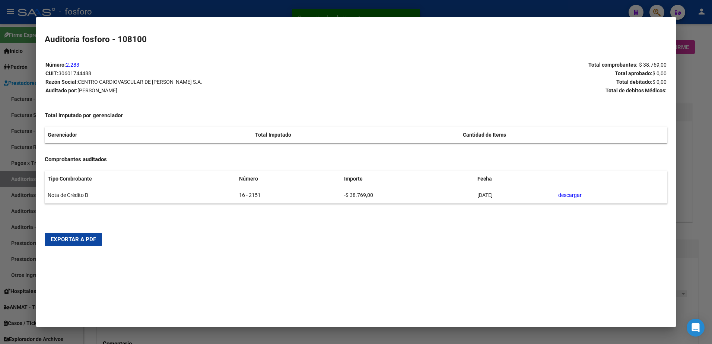
click at [102, 244] on mat-dialog-actions "Exportar a PDF" at bounding box center [356, 239] width 623 height 25
click at [93, 242] on span "Exportar a PDF" at bounding box center [73, 239] width 45 height 7
click at [23, 96] on div at bounding box center [356, 172] width 712 height 344
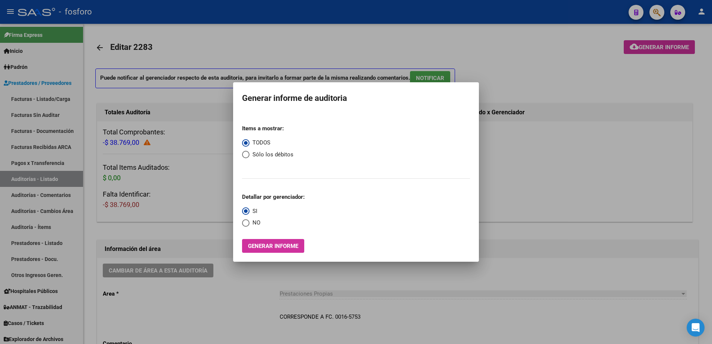
click at [34, 98] on div at bounding box center [356, 172] width 712 height 344
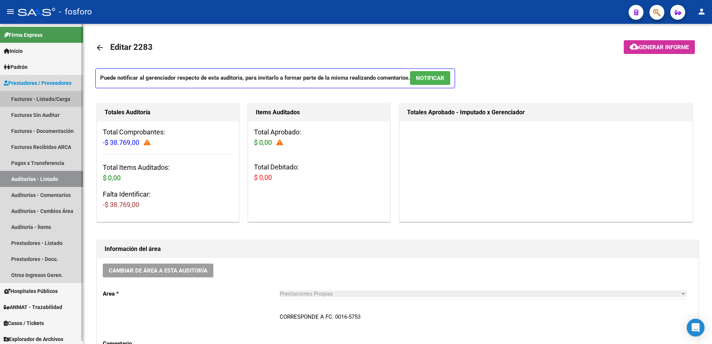
click at [42, 99] on link "Facturas - Listado/Carga" at bounding box center [41, 99] width 83 height 16
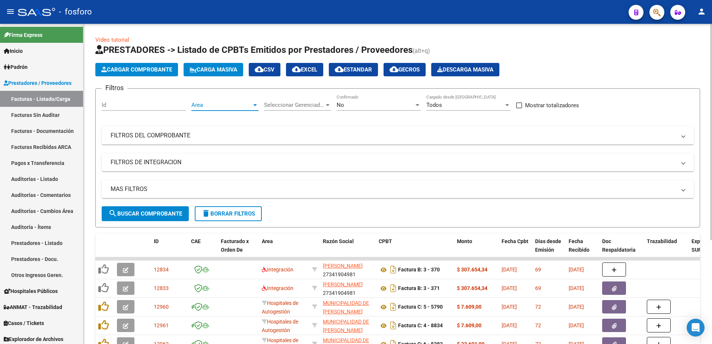
click at [253, 106] on div at bounding box center [255, 105] width 7 height 6
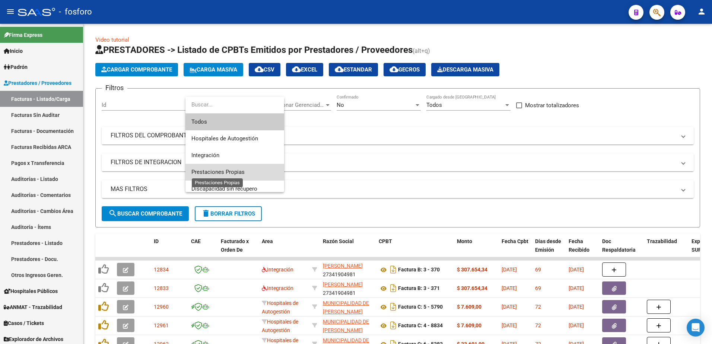
click at [228, 171] on span "Prestaciones Propias" at bounding box center [217, 172] width 53 height 7
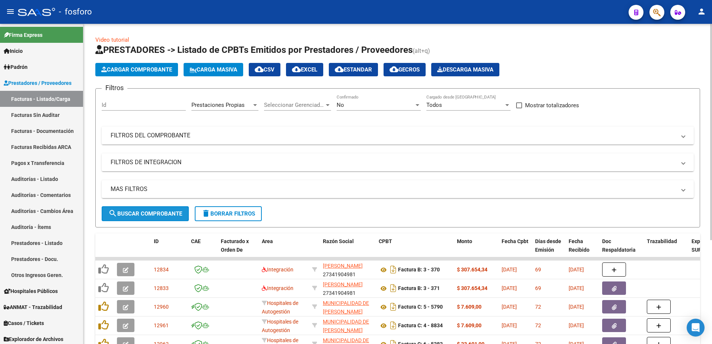
click at [150, 215] on span "search Buscar Comprobante" at bounding box center [145, 213] width 74 height 7
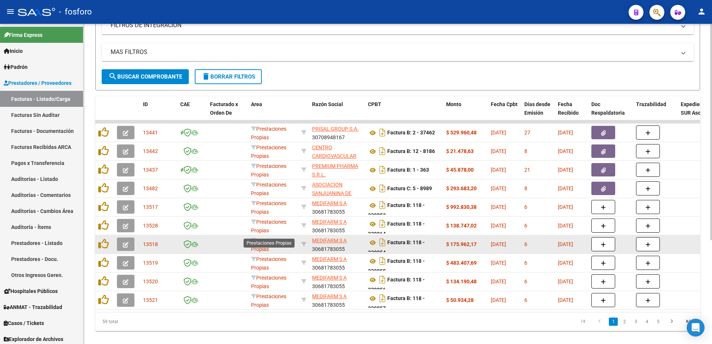
scroll to position [153, 0]
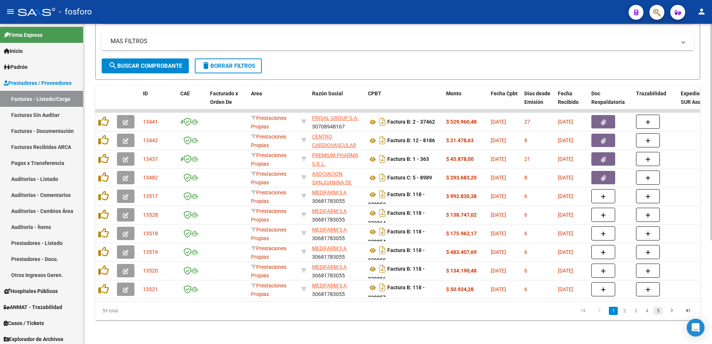
click at [657, 312] on link "5" at bounding box center [657, 311] width 9 height 8
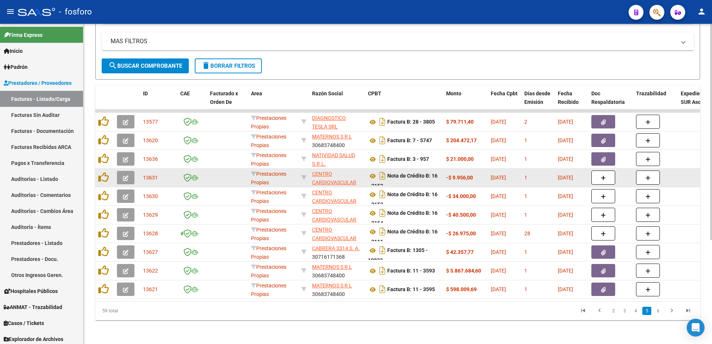
click at [122, 171] on button "button" at bounding box center [125, 177] width 17 height 13
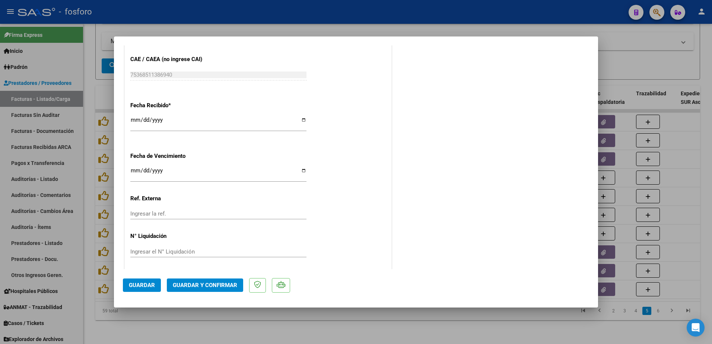
scroll to position [386, 0]
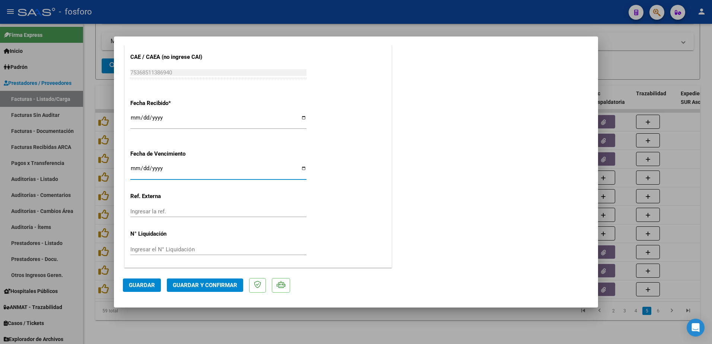
click at [132, 167] on input "Ingresar la fecha" at bounding box center [218, 171] width 176 height 12
type input "2025-09-19"
click at [211, 284] on span "Guardar y Confirmar" at bounding box center [205, 285] width 64 height 7
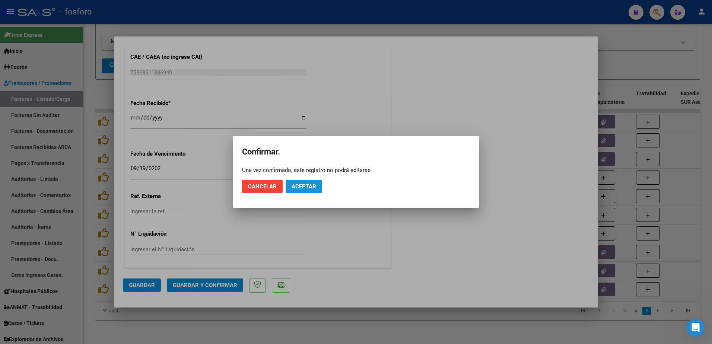
click at [295, 187] on span "Aceptar" at bounding box center [303, 186] width 25 height 7
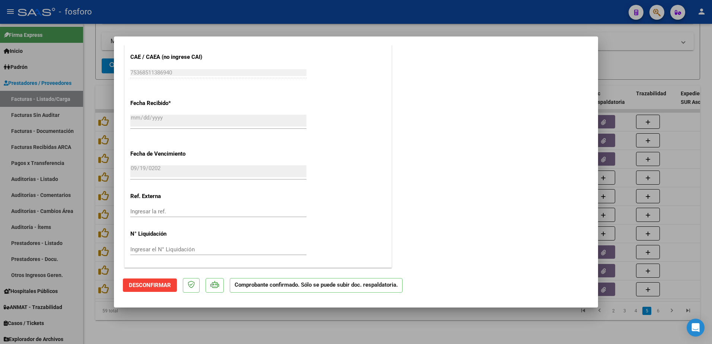
click at [111, 222] on div at bounding box center [356, 172] width 712 height 344
type input "$ 0,00"
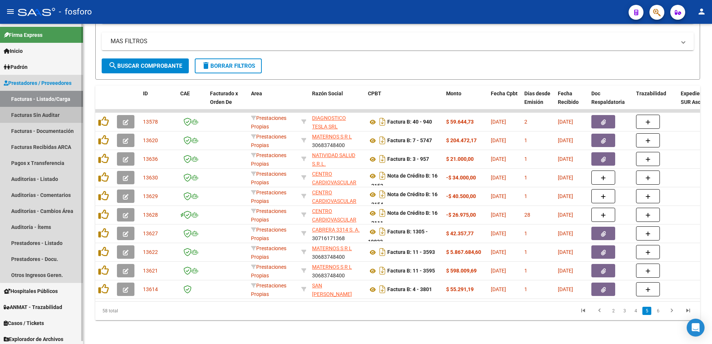
click at [52, 117] on link "Facturas Sin Auditar" at bounding box center [41, 115] width 83 height 16
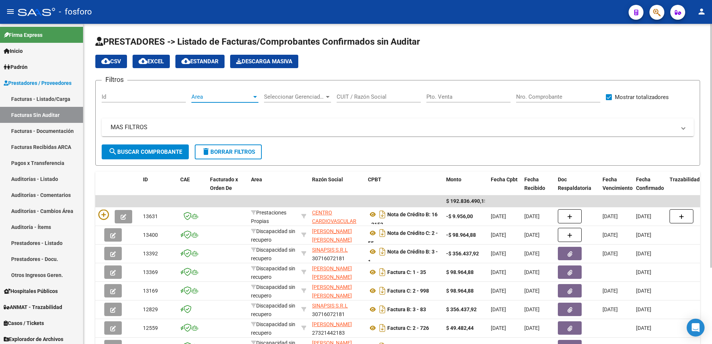
click at [255, 97] on div at bounding box center [255, 97] width 4 height 2
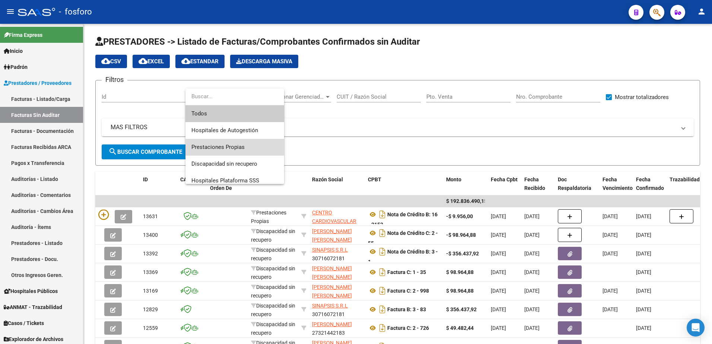
click at [247, 148] on span "Prestaciones Propias" at bounding box center [234, 147] width 87 height 17
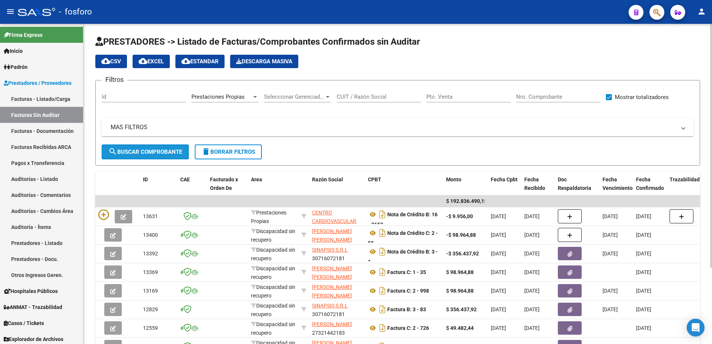
click at [169, 149] on span "search Buscar Comprobante" at bounding box center [145, 151] width 74 height 7
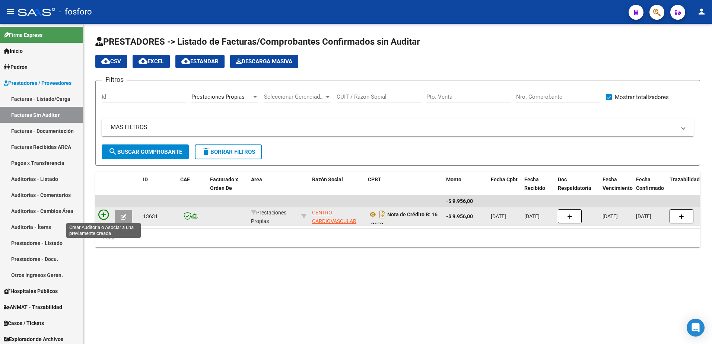
click at [102, 216] on icon at bounding box center [103, 215] width 10 height 10
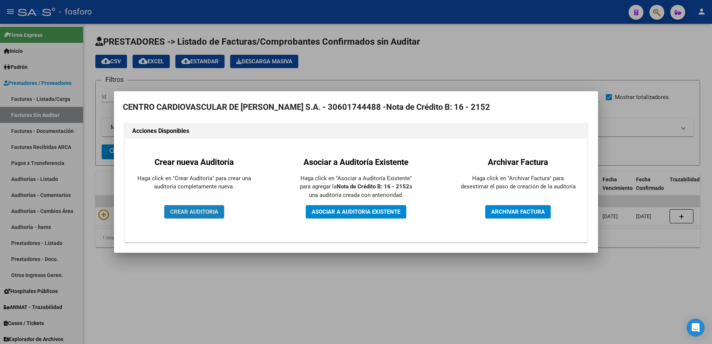
click at [187, 211] on span "CREAR AUDITORIA" at bounding box center [194, 211] width 48 height 7
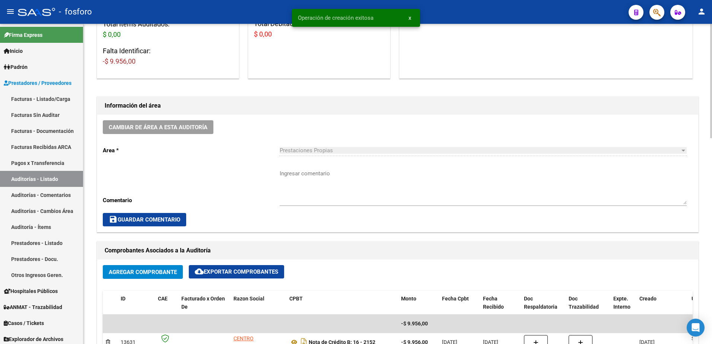
scroll to position [149, 0]
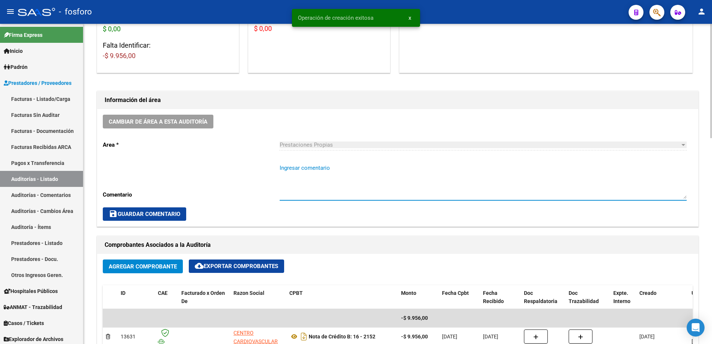
click at [313, 174] on textarea "Ingresar comentario" at bounding box center [482, 181] width 407 height 35
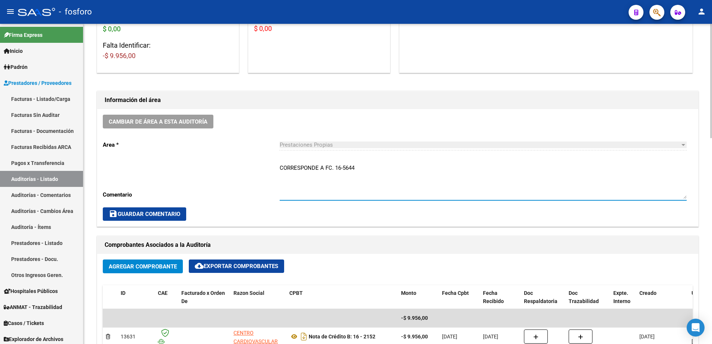
type textarea "CORRESPONDE A FC. 16-5644"
click at [165, 211] on span "save Guardar Comentario" at bounding box center [144, 214] width 71 height 7
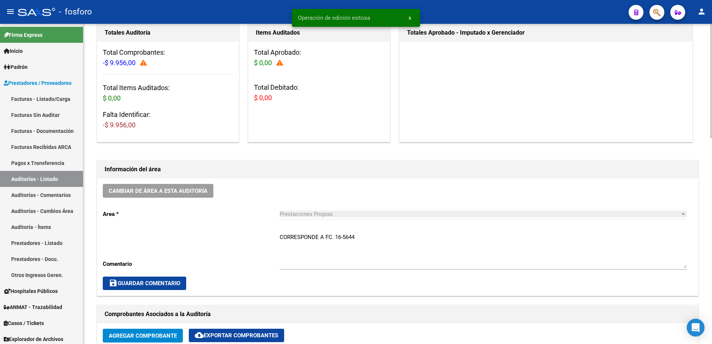
scroll to position [0, 0]
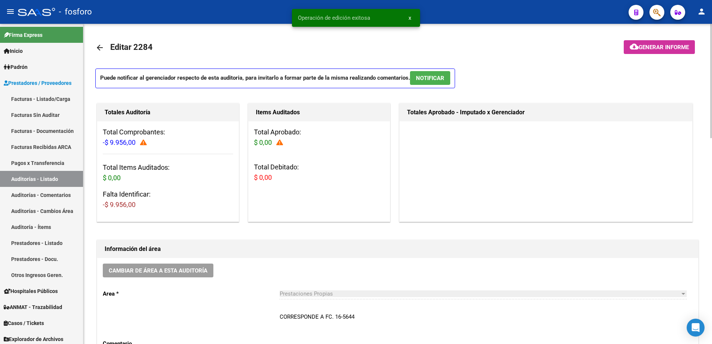
click at [645, 50] on span "Generar informe" at bounding box center [663, 47] width 50 height 7
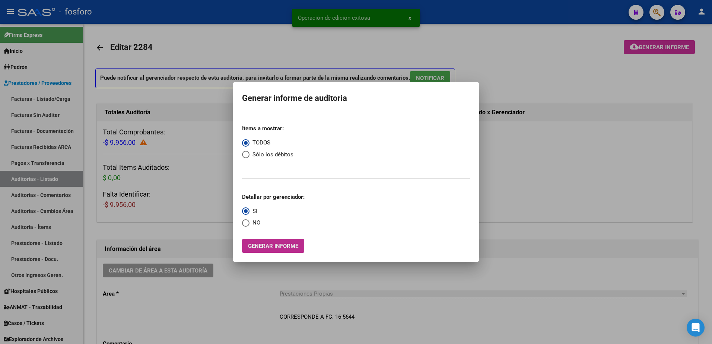
click at [266, 244] on span "Generar informe" at bounding box center [273, 246] width 50 height 7
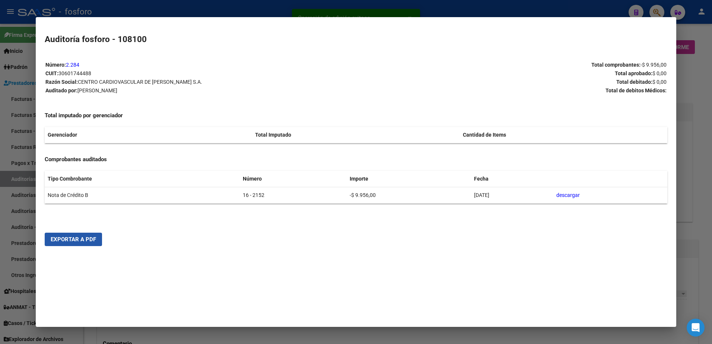
click at [80, 241] on span "Exportar a PDF" at bounding box center [73, 239] width 45 height 7
click at [15, 173] on div at bounding box center [356, 172] width 712 height 344
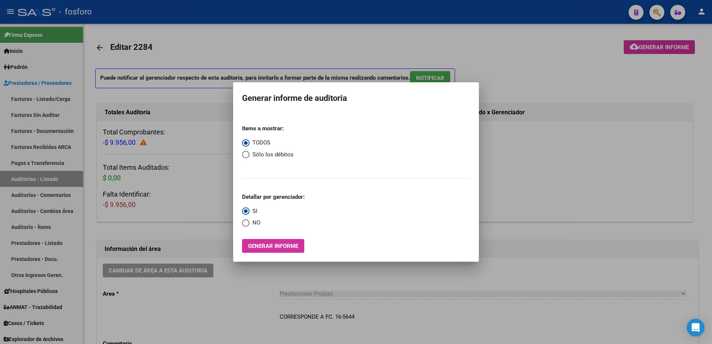
click at [23, 242] on div at bounding box center [356, 172] width 712 height 344
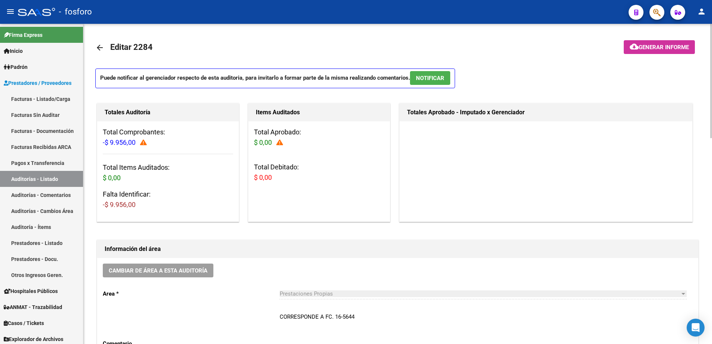
drag, startPoint x: 38, startPoint y: 98, endPoint x: 95, endPoint y: 151, distance: 77.2
click at [38, 98] on link "Facturas - Listado/Carga" at bounding box center [41, 99] width 83 height 16
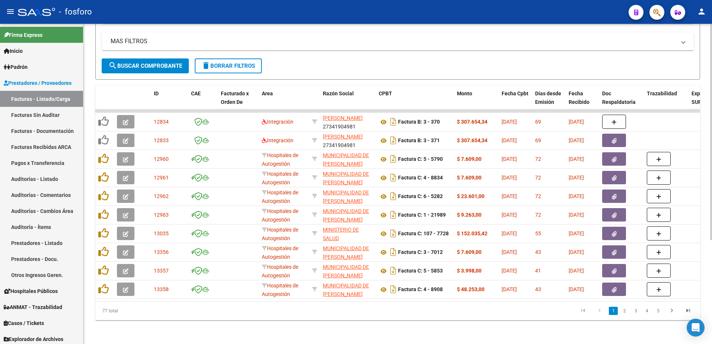
scroll to position [153, 0]
click at [659, 309] on link "5" at bounding box center [657, 311] width 9 height 8
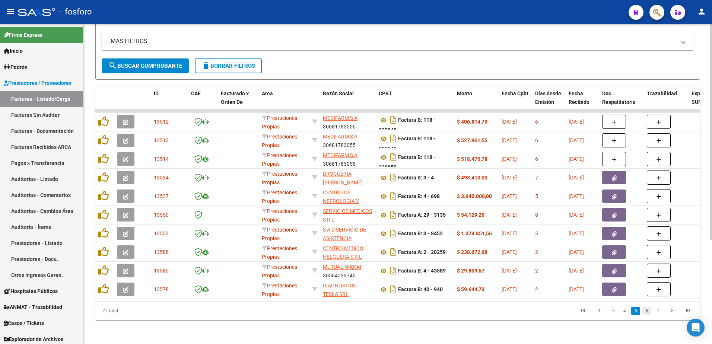
click at [648, 312] on link "6" at bounding box center [646, 311] width 9 height 8
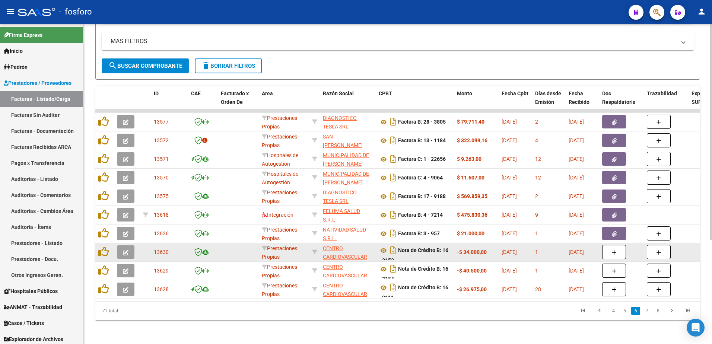
click at [128, 250] on icon "button" at bounding box center [126, 253] width 6 height 6
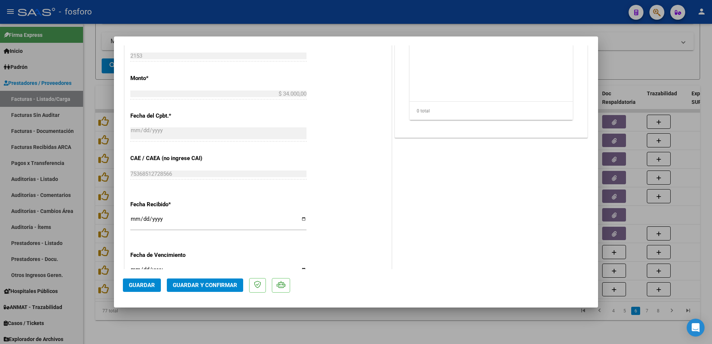
scroll to position [298, 0]
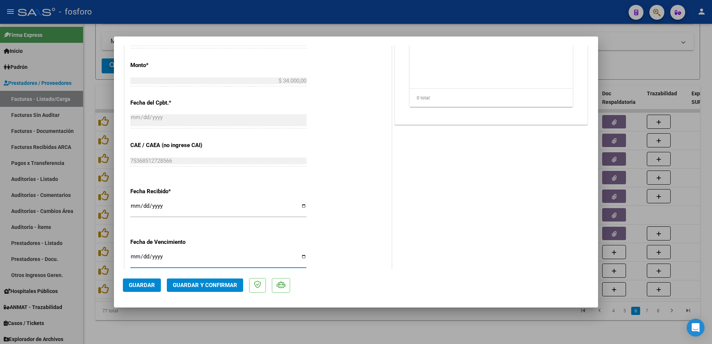
click at [134, 253] on input "Ingresar la fecha" at bounding box center [218, 259] width 176 height 12
type input "2025-09-19"
click at [211, 289] on button "Guardar y Confirmar" at bounding box center [205, 284] width 76 height 13
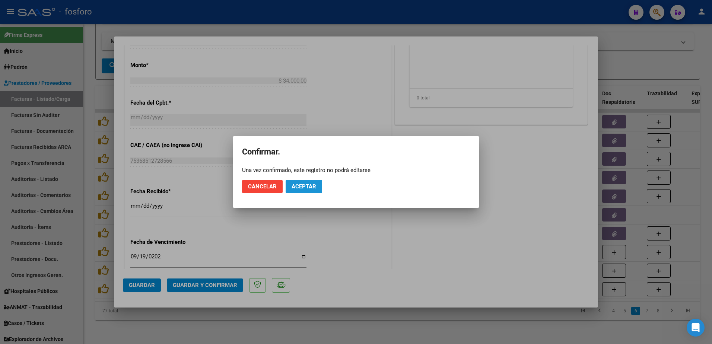
click at [299, 187] on span "Aceptar" at bounding box center [303, 186] width 25 height 7
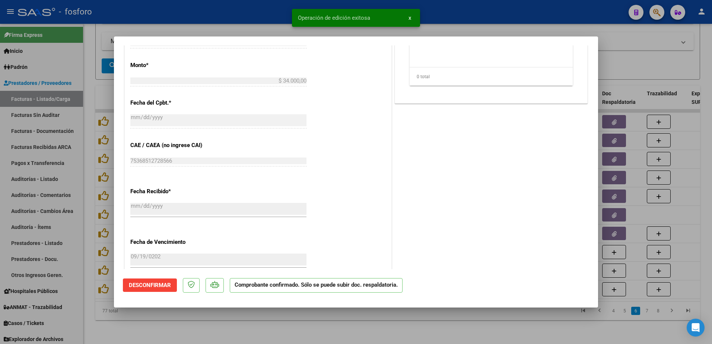
click at [57, 155] on div at bounding box center [356, 172] width 712 height 344
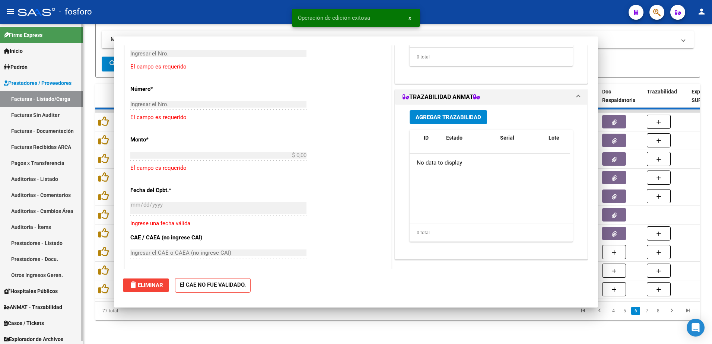
scroll to position [0, 0]
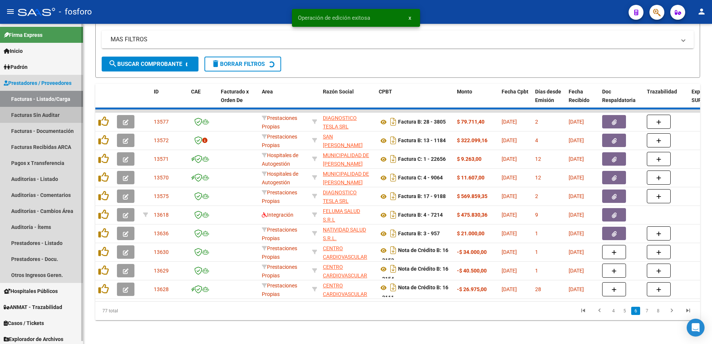
click at [55, 114] on link "Facturas Sin Auditar" at bounding box center [41, 115] width 83 height 16
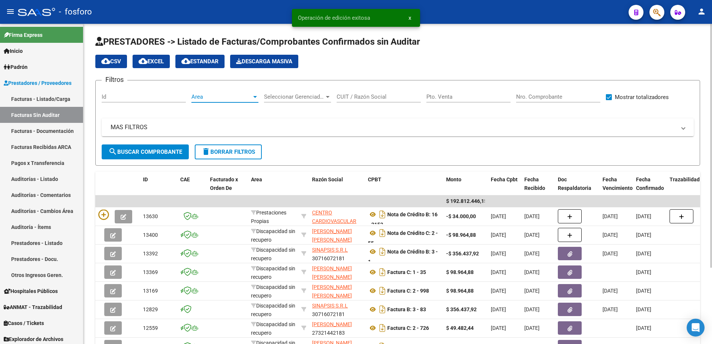
click at [257, 97] on div at bounding box center [255, 97] width 7 height 6
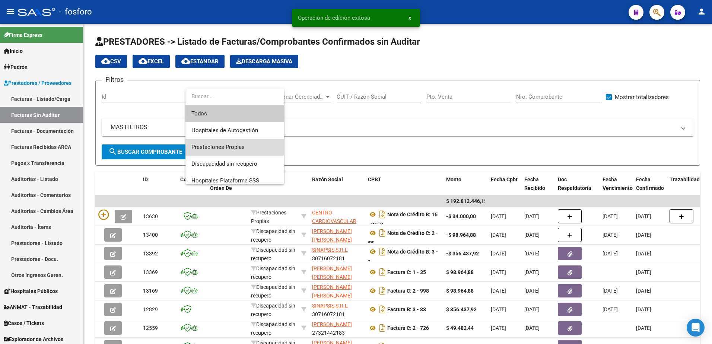
click at [232, 141] on span "Prestaciones Propias" at bounding box center [234, 147] width 87 height 17
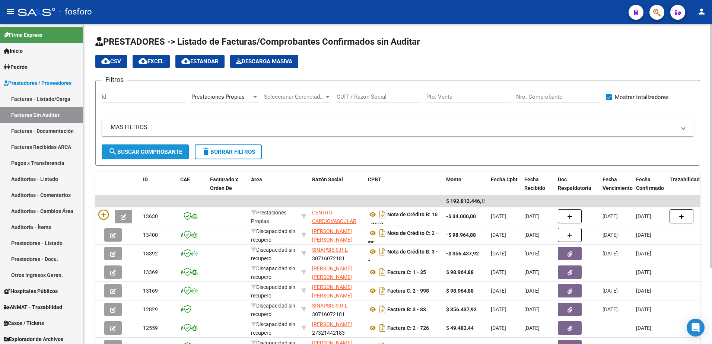
click at [139, 154] on span "search Buscar Comprobante" at bounding box center [145, 151] width 74 height 7
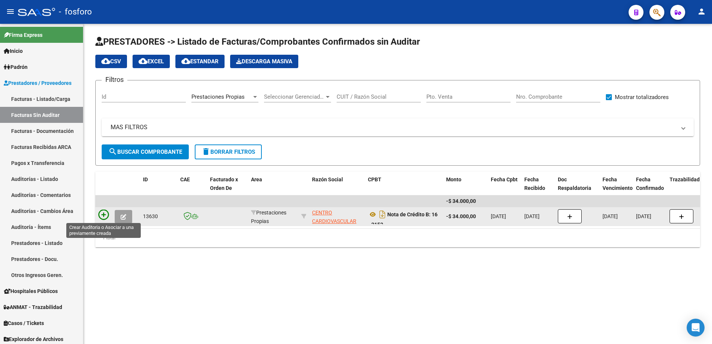
click at [105, 216] on icon at bounding box center [103, 215] width 10 height 10
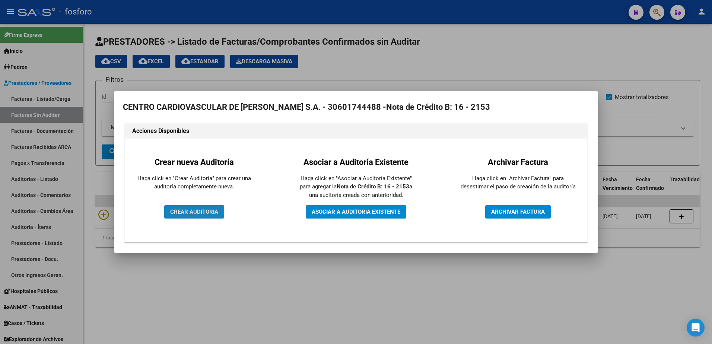
click at [203, 208] on button "CREAR AUDITORIA" at bounding box center [194, 211] width 60 height 13
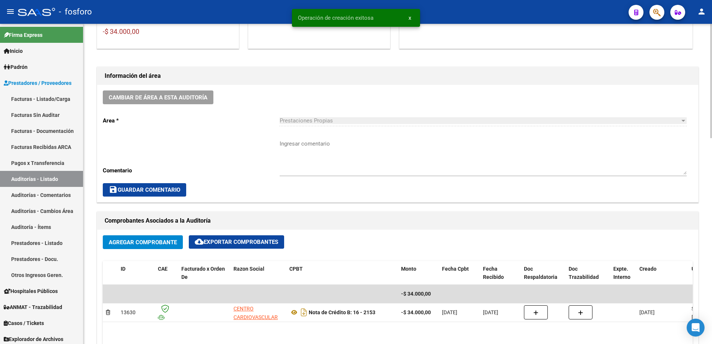
scroll to position [186, 0]
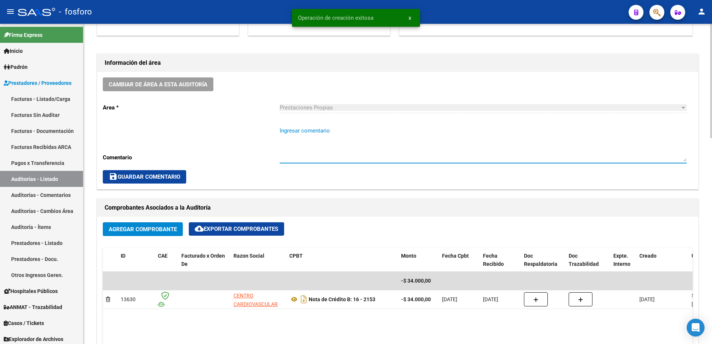
click at [306, 134] on textarea "Ingresar comentario" at bounding box center [482, 144] width 407 height 35
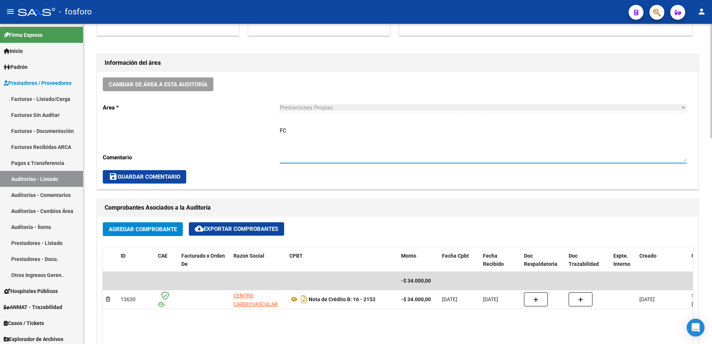
type textarea "F"
type textarea "CORRESPONDE A FC.0016-2153"
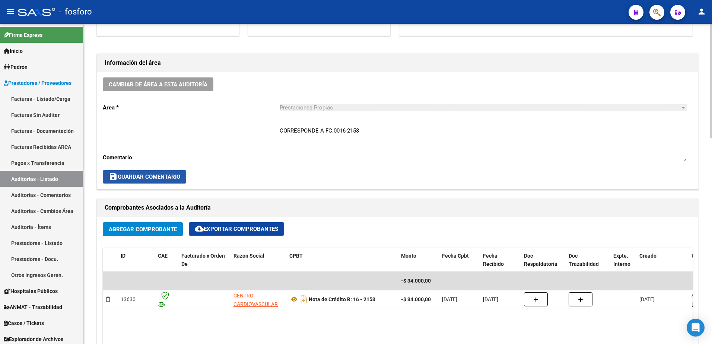
click at [107, 174] on button "save Guardar Comentario" at bounding box center [144, 176] width 83 height 13
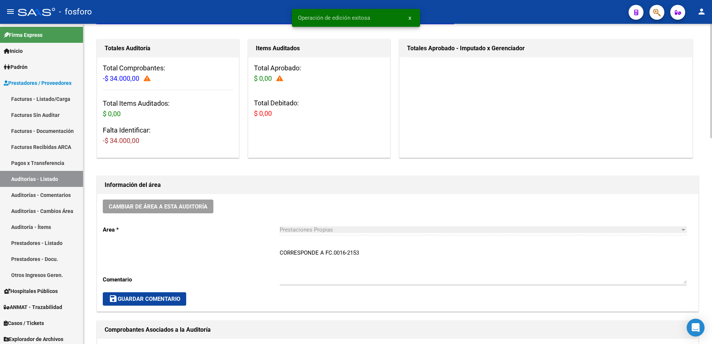
scroll to position [0, 0]
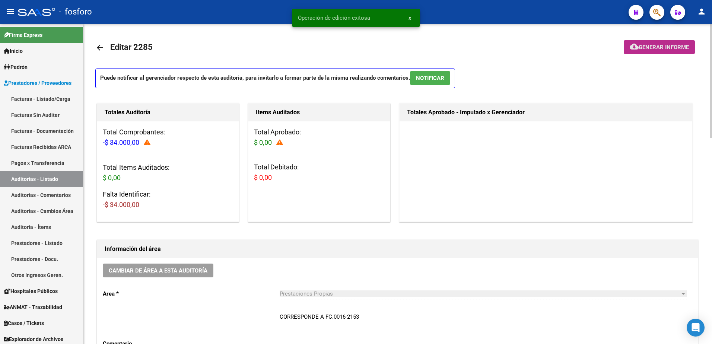
drag, startPoint x: 639, startPoint y: 42, endPoint x: 635, endPoint y: 43, distance: 4.5
click at [635, 43] on button "cloud_download Generar informe" at bounding box center [658, 47] width 71 height 14
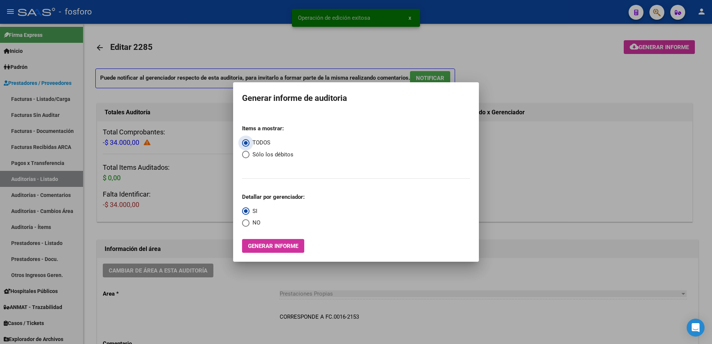
click at [267, 240] on button "Generar informe" at bounding box center [273, 246] width 62 height 14
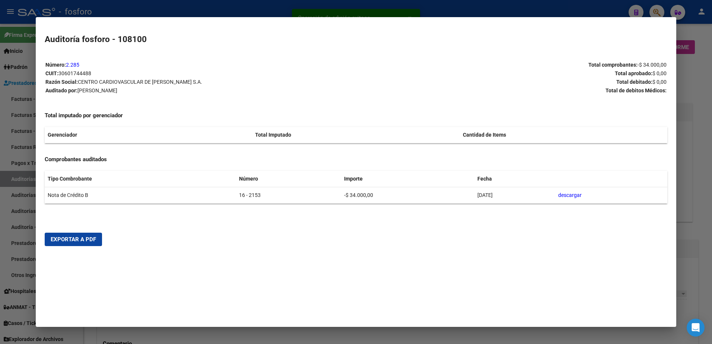
click at [77, 246] on mat-dialog-actions "Exportar a PDF" at bounding box center [356, 239] width 623 height 25
click at [79, 238] on span "Exportar a PDF" at bounding box center [73, 239] width 45 height 7
click at [22, 148] on div at bounding box center [356, 172] width 712 height 344
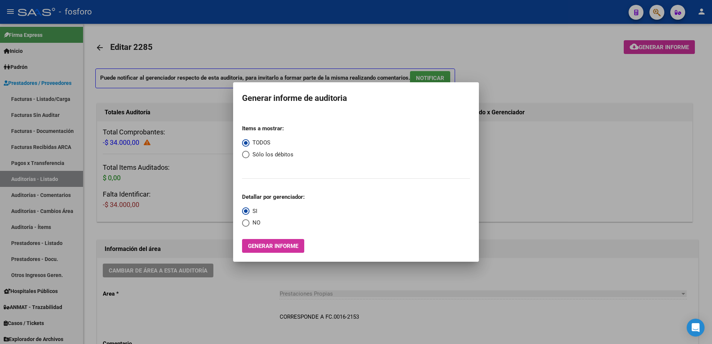
click at [48, 100] on div at bounding box center [356, 172] width 712 height 344
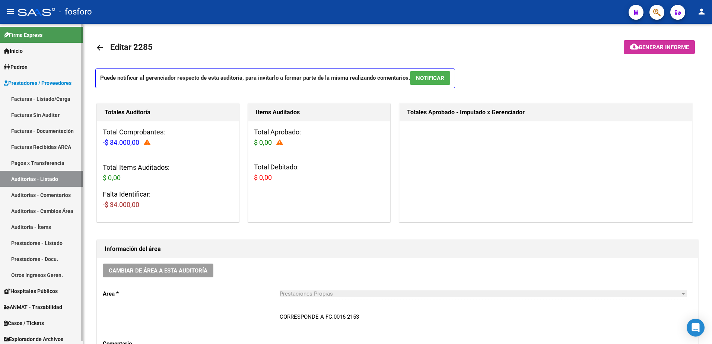
click at [49, 99] on link "Facturas - Listado/Carga" at bounding box center [41, 99] width 83 height 16
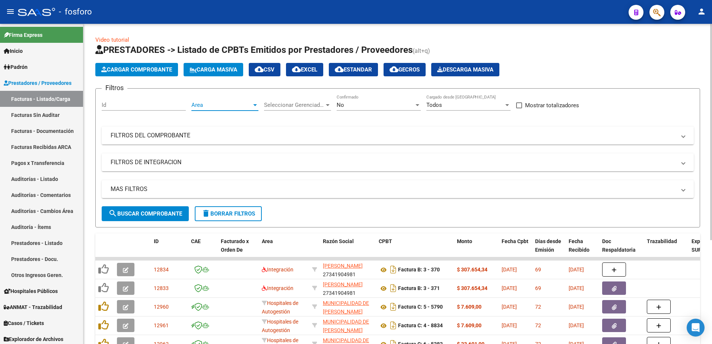
click at [256, 105] on div at bounding box center [255, 105] width 7 height 6
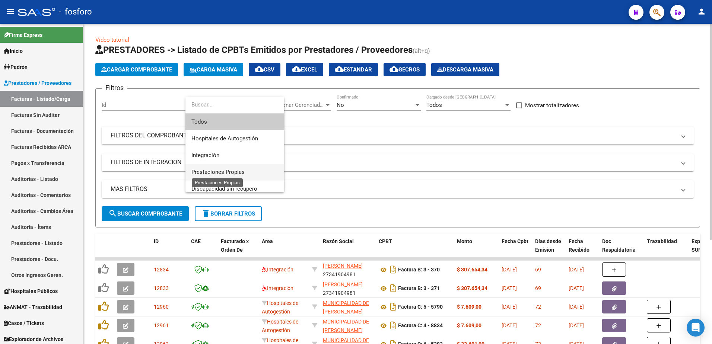
drag, startPoint x: 226, startPoint y: 169, endPoint x: 194, endPoint y: 188, distance: 37.0
click at [206, 179] on span "Prestaciones Propias" at bounding box center [234, 172] width 87 height 17
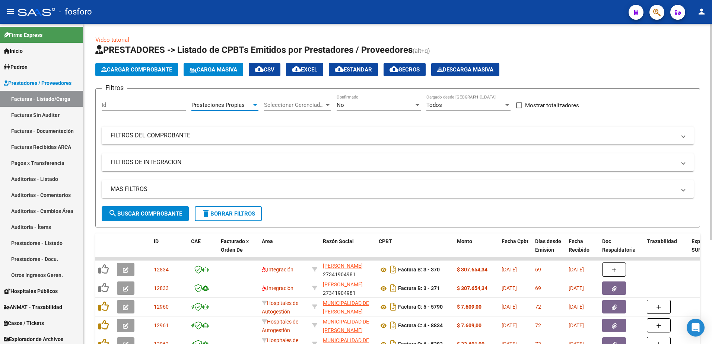
drag, startPoint x: 149, startPoint y: 212, endPoint x: 217, endPoint y: 223, distance: 68.3
click at [169, 216] on span "search Buscar Comprobante" at bounding box center [145, 213] width 74 height 7
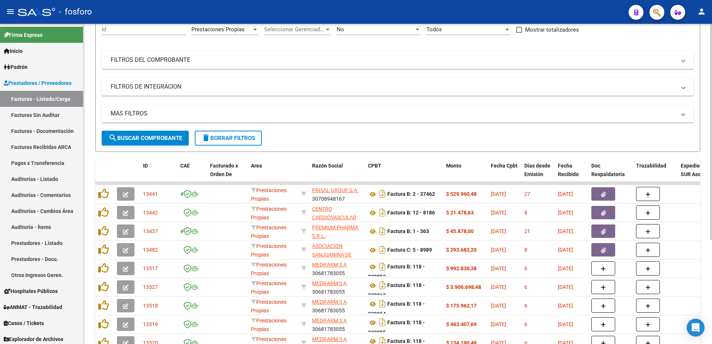
scroll to position [153, 0]
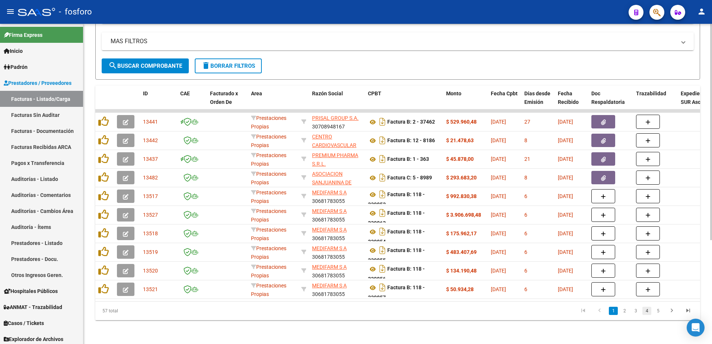
click at [649, 313] on link "4" at bounding box center [646, 311] width 9 height 8
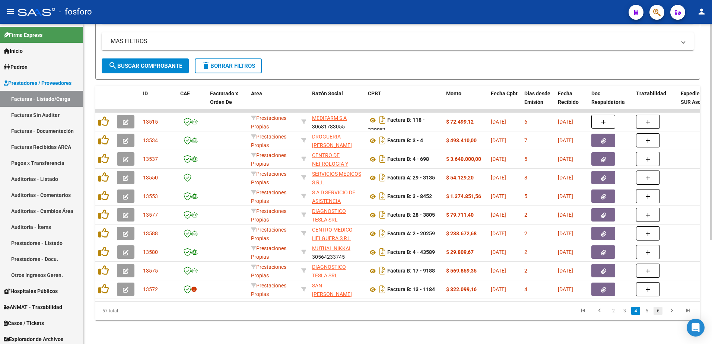
click at [658, 312] on link "6" at bounding box center [657, 311] width 9 height 8
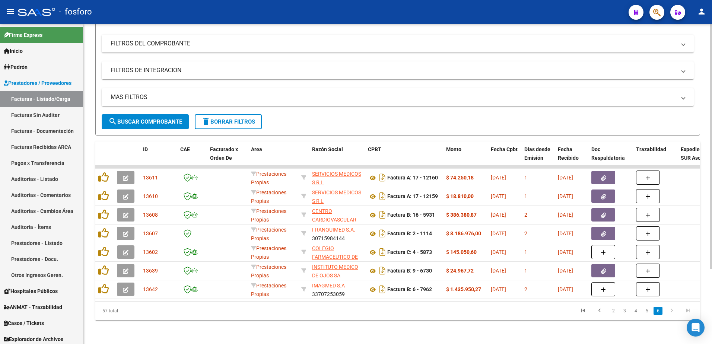
scroll to position [97, 0]
click at [649, 311] on link "5" at bounding box center [646, 311] width 9 height 8
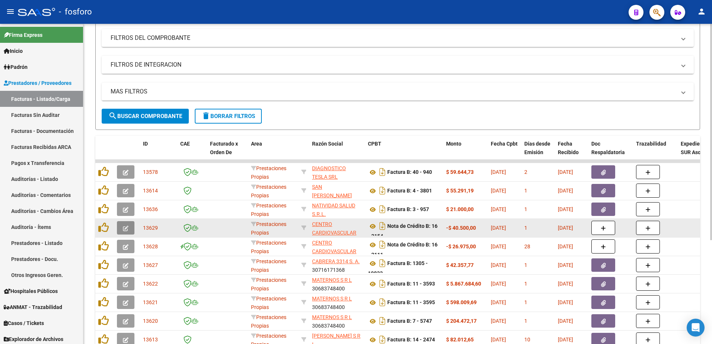
click at [125, 229] on icon "button" at bounding box center [126, 229] width 6 height 6
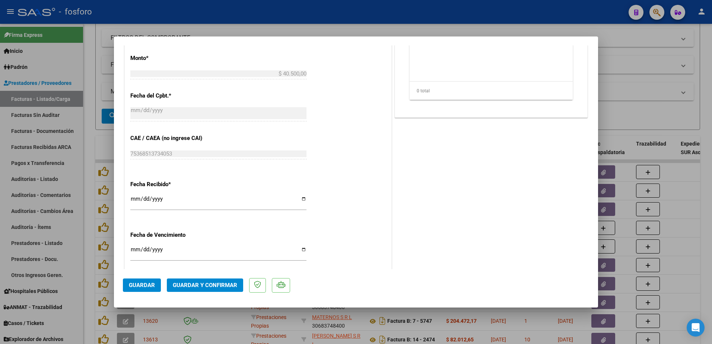
scroll to position [335, 0]
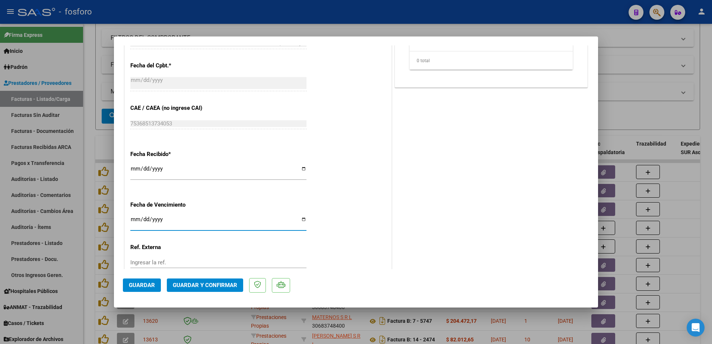
click at [134, 218] on input "Ingresar la fecha" at bounding box center [218, 222] width 176 height 12
type input "2025-09-19"
click at [225, 291] on button "Guardar y Confirmar" at bounding box center [205, 284] width 76 height 13
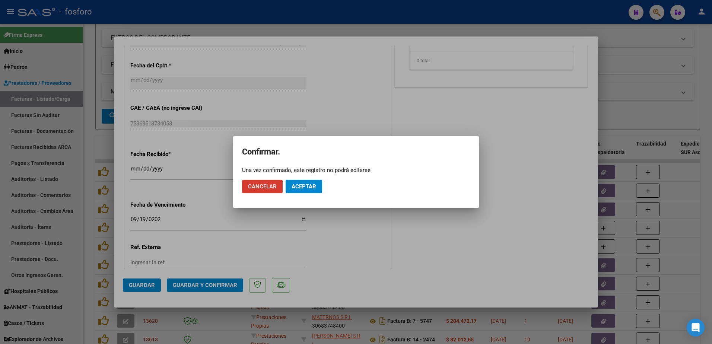
drag, startPoint x: 302, startPoint y: 186, endPoint x: 164, endPoint y: 143, distance: 144.4
click at [295, 184] on span "Aceptar" at bounding box center [303, 186] width 25 height 7
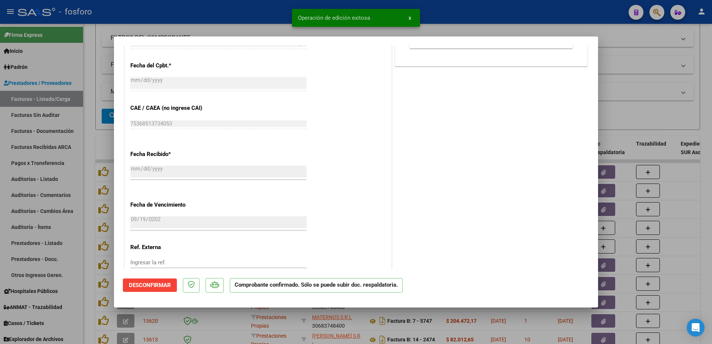
click at [84, 141] on div at bounding box center [356, 172] width 712 height 344
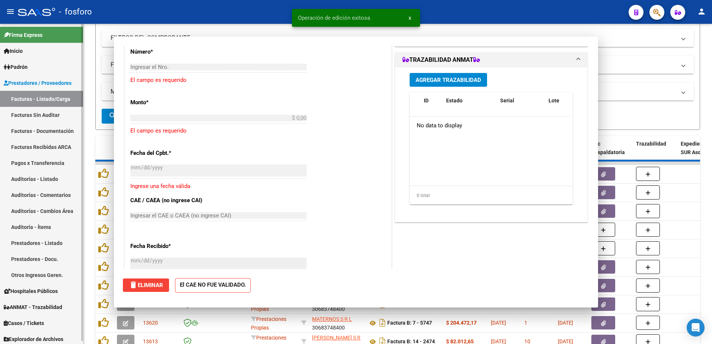
scroll to position [0, 0]
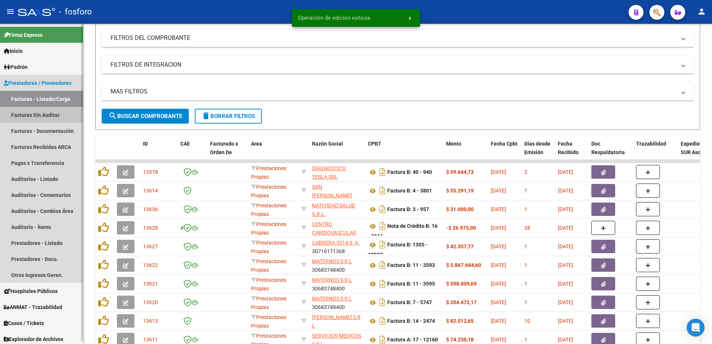
click at [63, 114] on link "Facturas Sin Auditar" at bounding box center [41, 115] width 83 height 16
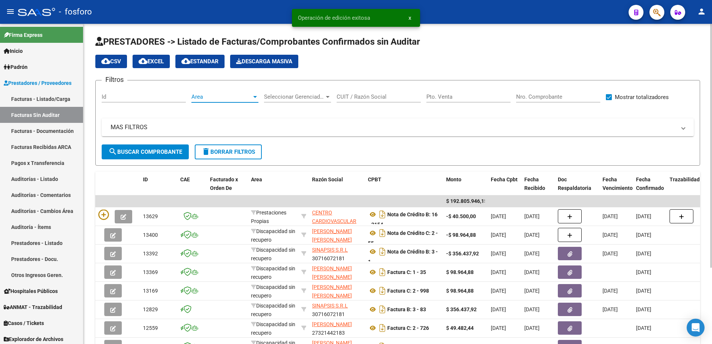
click at [256, 96] on div at bounding box center [255, 97] width 4 height 2
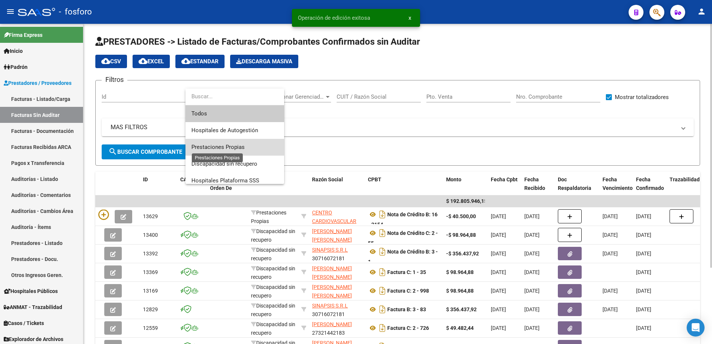
drag, startPoint x: 223, startPoint y: 146, endPoint x: 213, endPoint y: 146, distance: 10.0
click at [220, 146] on span "Prestaciones Propias" at bounding box center [217, 147] width 53 height 7
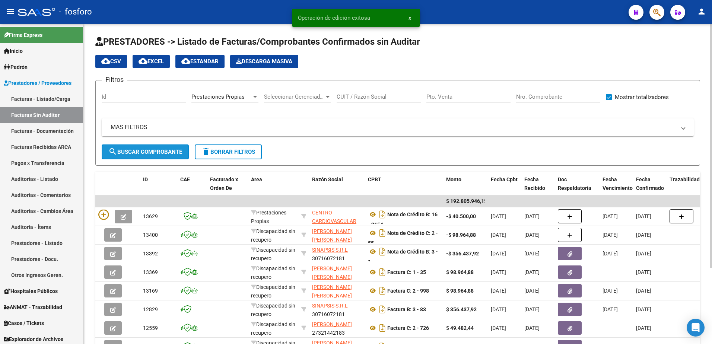
drag, startPoint x: 213, startPoint y: 146, endPoint x: 151, endPoint y: 156, distance: 62.9
click at [153, 151] on span "search Buscar Comprobante" at bounding box center [145, 151] width 74 height 7
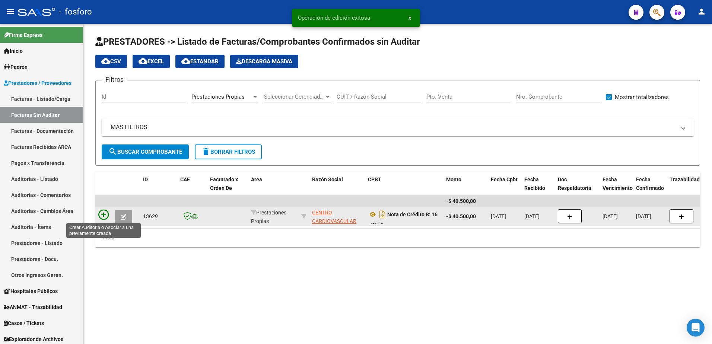
click at [104, 214] on icon at bounding box center [103, 215] width 10 height 10
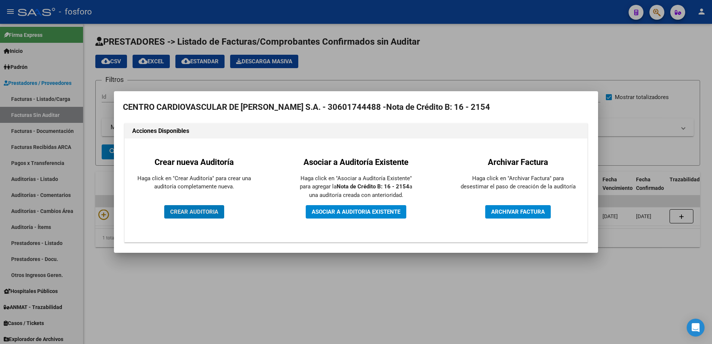
drag, startPoint x: 192, startPoint y: 209, endPoint x: 186, endPoint y: 214, distance: 8.2
click at [190, 210] on span "CREAR AUDITORIA" at bounding box center [194, 211] width 48 height 7
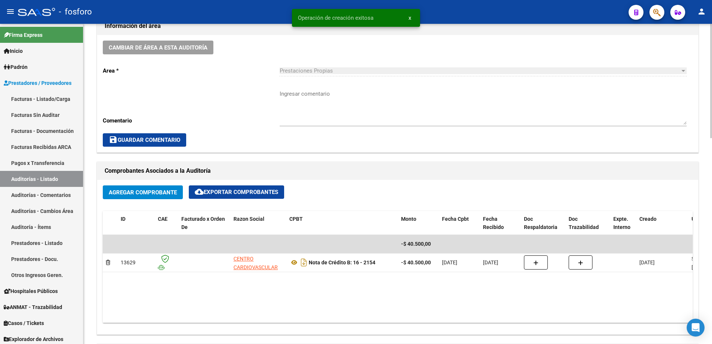
scroll to position [223, 0]
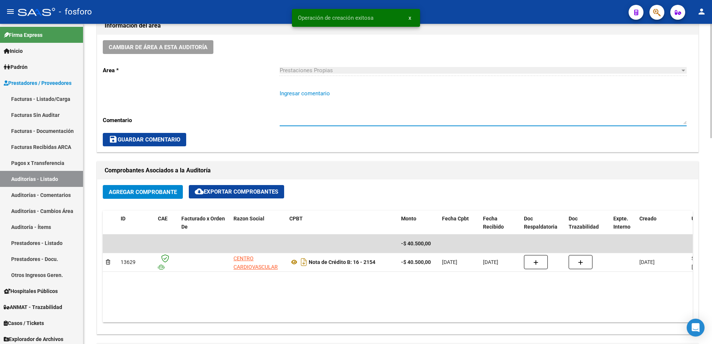
click at [300, 95] on textarea "Ingresar comentario" at bounding box center [482, 106] width 407 height 35
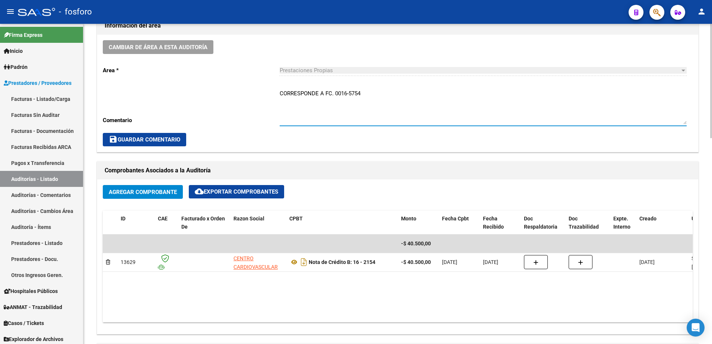
type textarea "CORRESPONDE A FC. 0016-5754"
click at [150, 135] on button "save Guardar Comentario" at bounding box center [144, 139] width 83 height 13
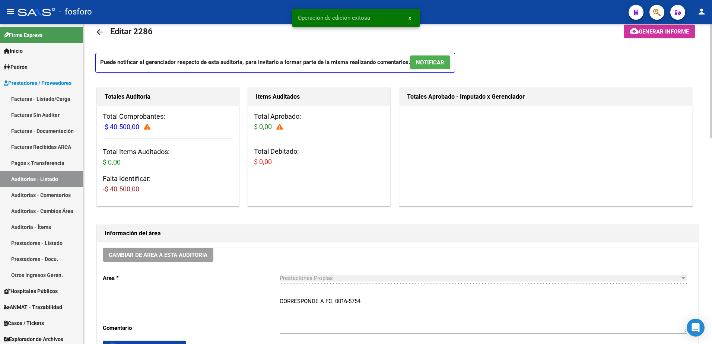
scroll to position [0, 0]
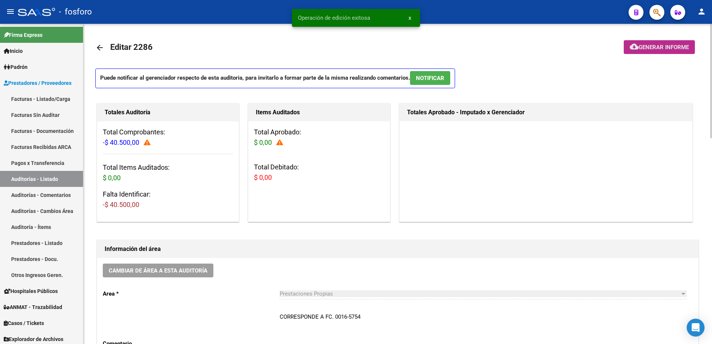
click at [646, 49] on span "Generar informe" at bounding box center [663, 47] width 50 height 7
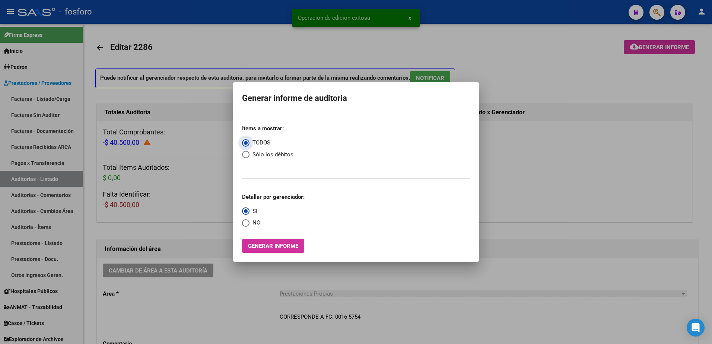
click at [250, 244] on span "Generar informe" at bounding box center [273, 246] width 50 height 7
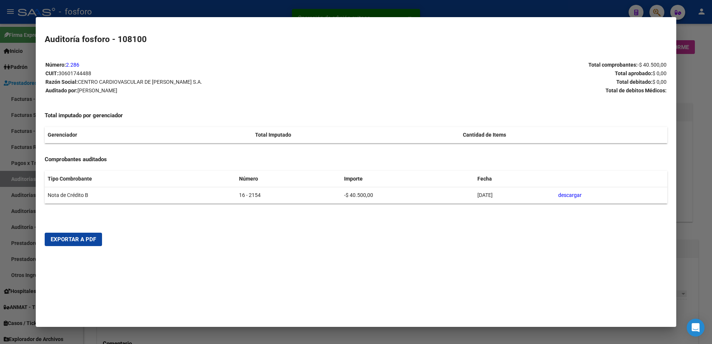
click at [101, 237] on mat-dialog-actions "Exportar a PDF" at bounding box center [356, 239] width 623 height 25
click at [92, 240] on span "Exportar a PDF" at bounding box center [73, 239] width 45 height 7
click at [3, 191] on div at bounding box center [356, 172] width 712 height 344
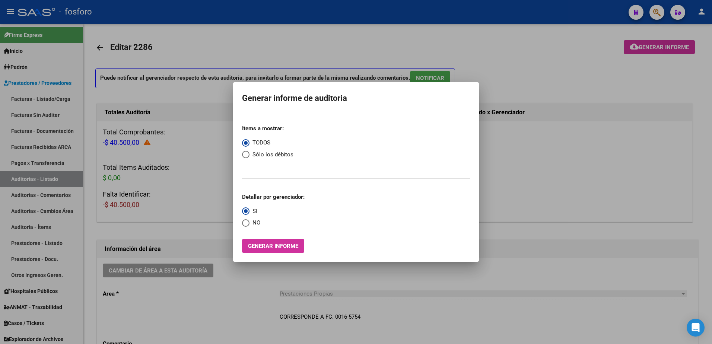
click at [166, 150] on div at bounding box center [356, 172] width 712 height 344
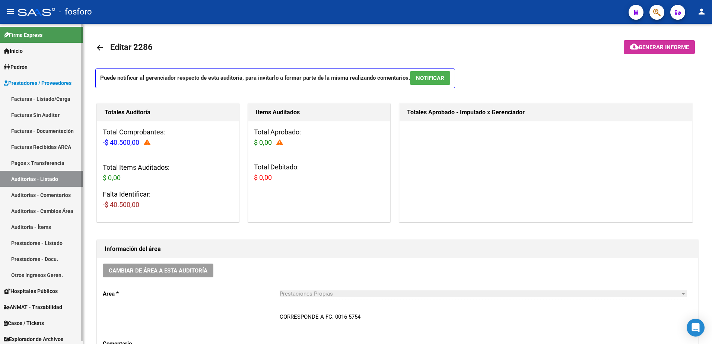
drag, startPoint x: 36, startPoint y: 95, endPoint x: 79, endPoint y: 101, distance: 43.2
click at [36, 95] on link "Facturas - Listado/Carga" at bounding box center [41, 99] width 83 height 16
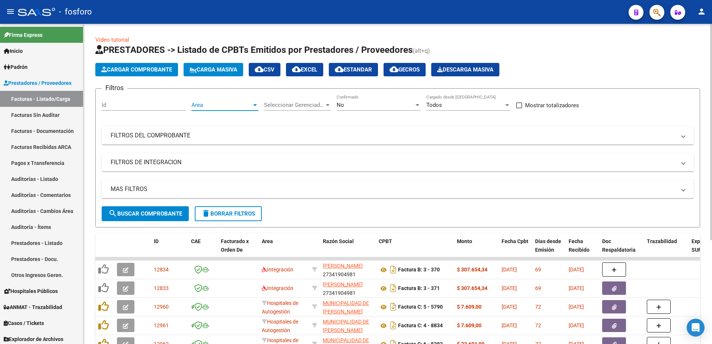
click at [256, 106] on div at bounding box center [255, 105] width 4 height 2
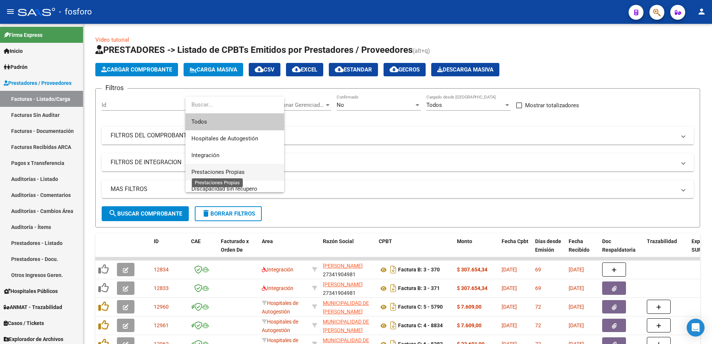
click at [234, 174] on span "Prestaciones Propias" at bounding box center [217, 172] width 53 height 7
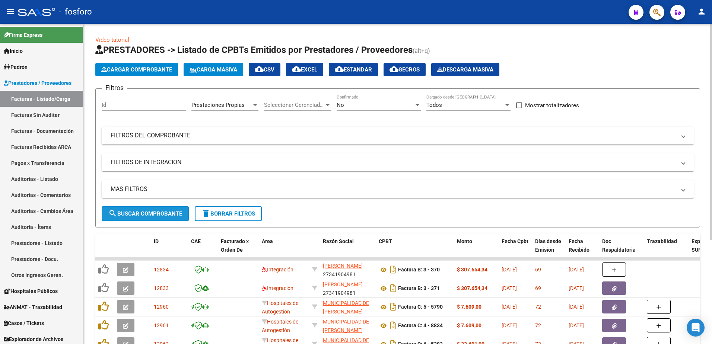
click at [160, 214] on span "search Buscar Comprobante" at bounding box center [145, 213] width 74 height 7
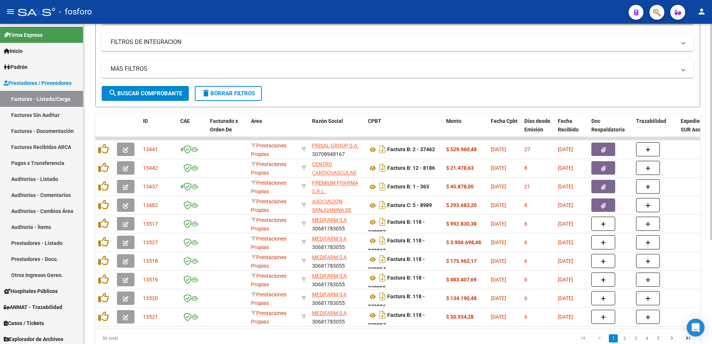
scroll to position [153, 0]
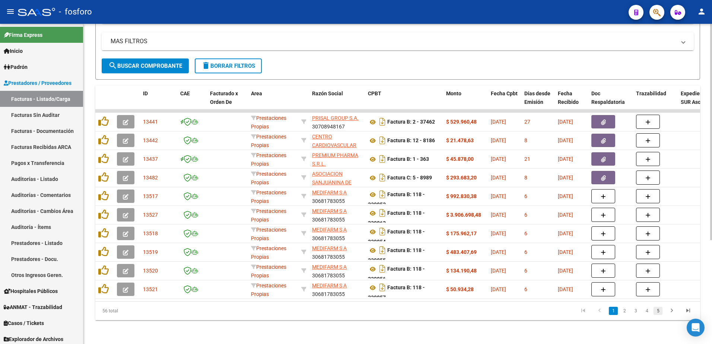
click at [660, 313] on link "5" at bounding box center [657, 311] width 9 height 8
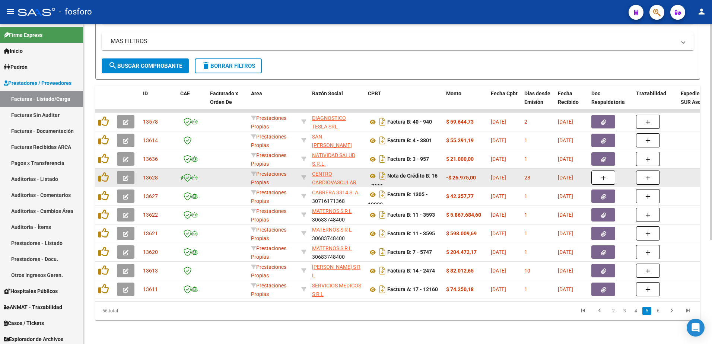
click at [128, 171] on button "button" at bounding box center [125, 177] width 17 height 13
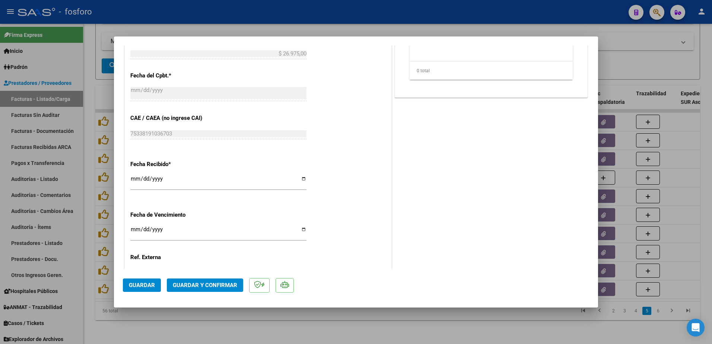
scroll to position [335, 0]
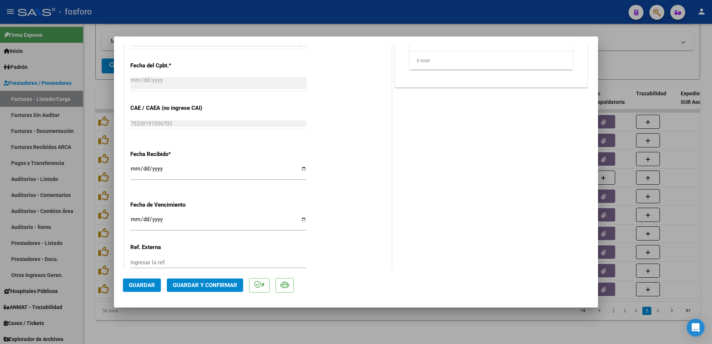
click at [135, 220] on input "Ingresar la fecha" at bounding box center [218, 222] width 176 height 12
type input "2025-08-23"
click at [191, 286] on span "Guardar y Confirmar" at bounding box center [205, 285] width 64 height 7
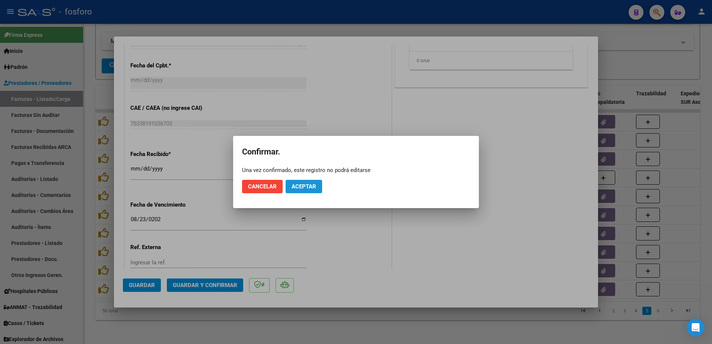
click at [298, 186] on span "Aceptar" at bounding box center [303, 186] width 25 height 7
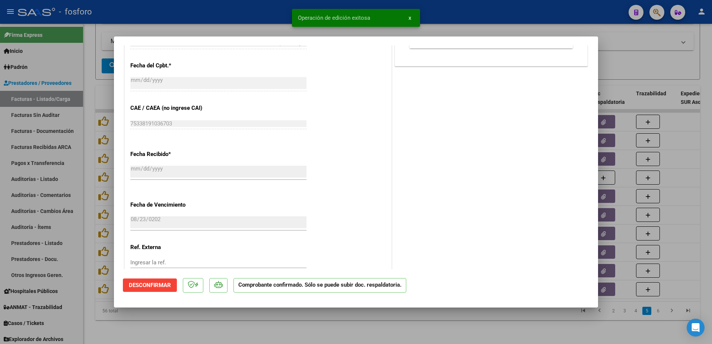
click at [51, 178] on div at bounding box center [356, 172] width 712 height 344
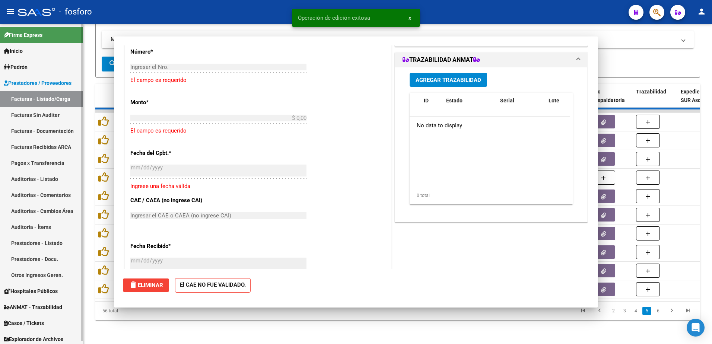
scroll to position [0, 0]
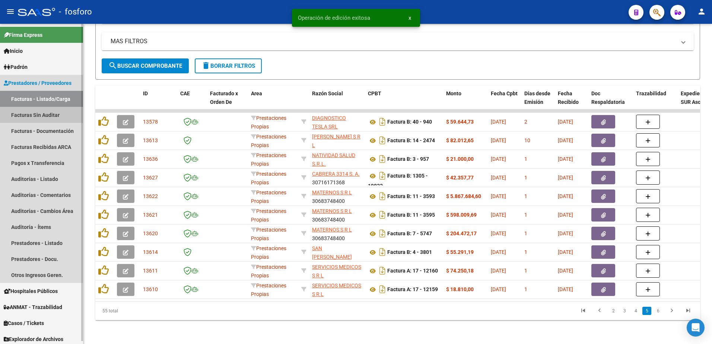
click at [58, 118] on link "Facturas Sin Auditar" at bounding box center [41, 115] width 83 height 16
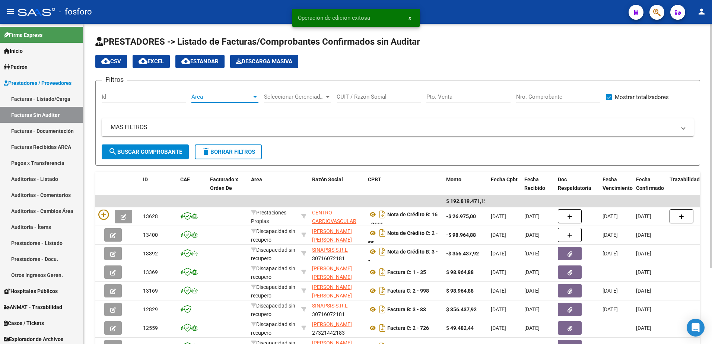
click at [252, 95] on div at bounding box center [255, 97] width 7 height 6
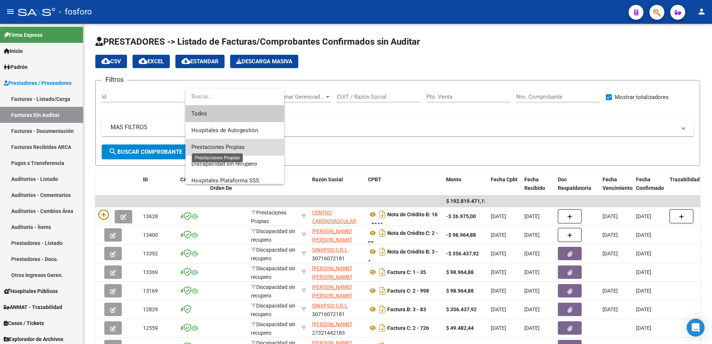
click at [225, 144] on span "Prestaciones Propias" at bounding box center [217, 147] width 53 height 7
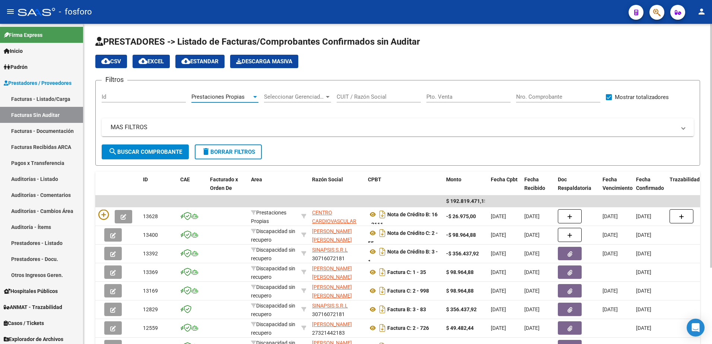
click at [160, 150] on span "search Buscar Comprobante" at bounding box center [145, 151] width 74 height 7
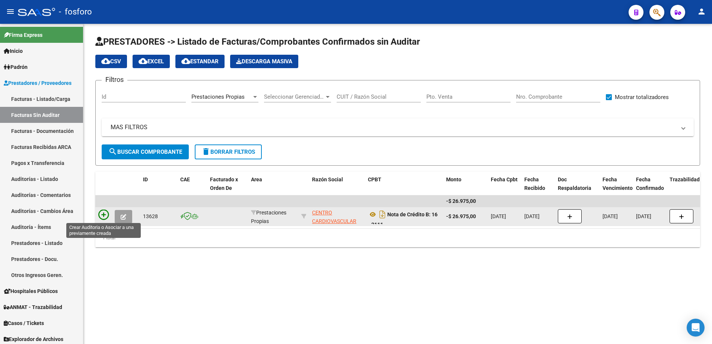
click at [101, 212] on icon at bounding box center [103, 215] width 10 height 10
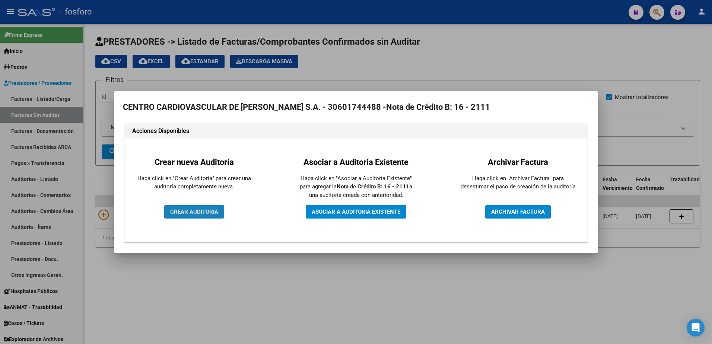
click at [194, 208] on span "CREAR AUDITORIA" at bounding box center [194, 211] width 48 height 7
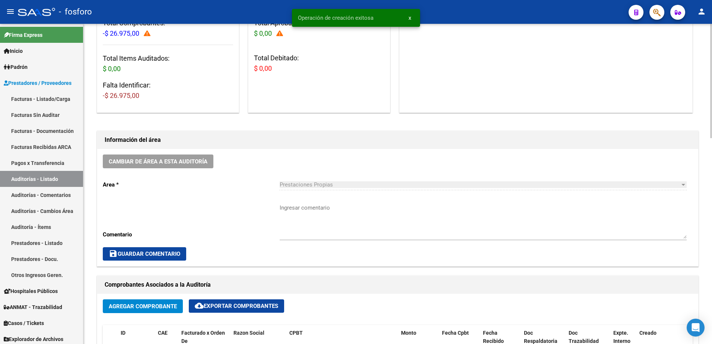
scroll to position [149, 0]
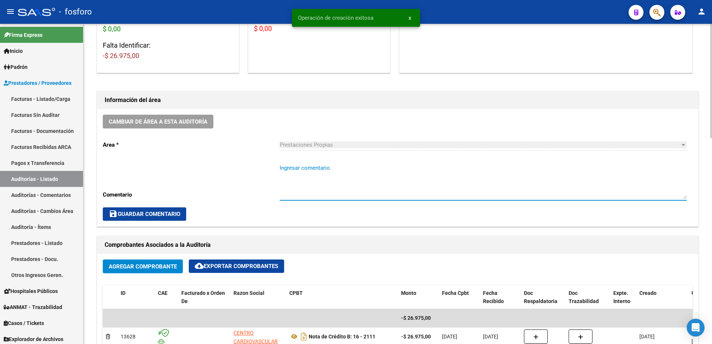
click at [316, 174] on textarea "Ingresar comentario" at bounding box center [482, 181] width 407 height 35
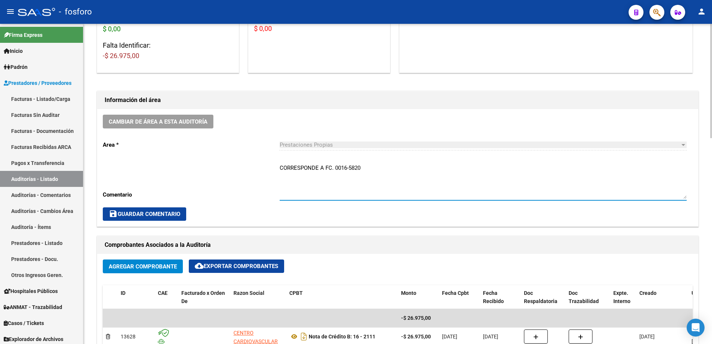
type textarea "CORRESPONDE A FC. 0016-5820"
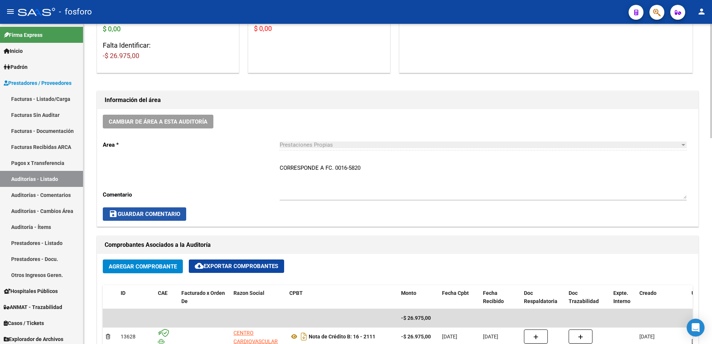
click at [155, 214] on span "save Guardar Comentario" at bounding box center [144, 214] width 71 height 7
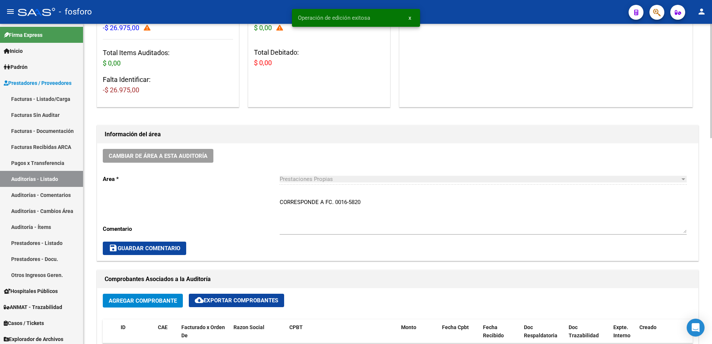
scroll to position [0, 0]
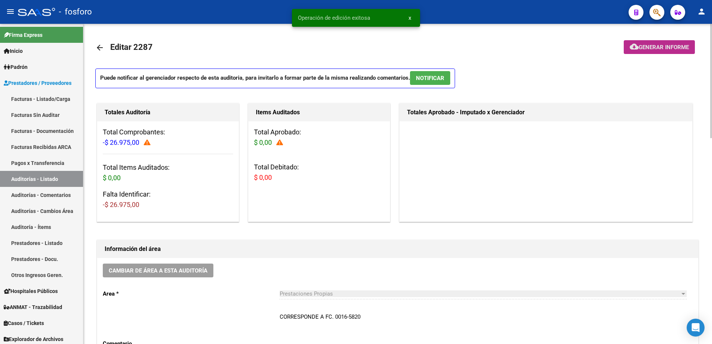
click at [657, 45] on span "Generar informe" at bounding box center [663, 47] width 50 height 7
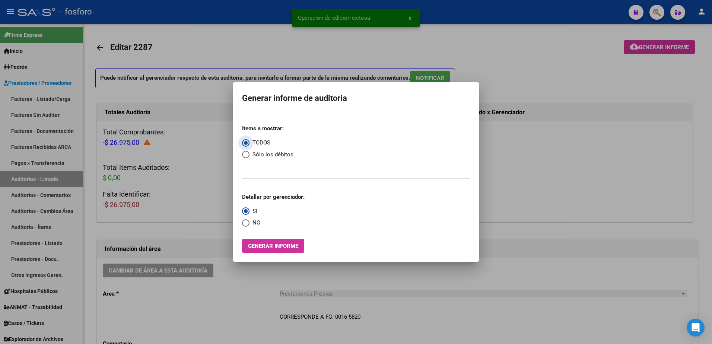
click at [281, 253] on mat-dialog-container "Generar informe de auditoria Items a mostrar: TODOS Sólo los débitos Detallar p…" at bounding box center [356, 171] width 246 height 179
click at [245, 246] on button "Generar informe" at bounding box center [273, 246] width 62 height 14
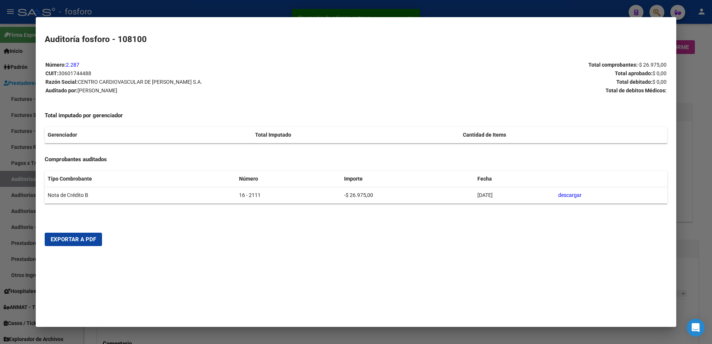
click at [54, 240] on span "Exportar a PDF" at bounding box center [73, 239] width 45 height 7
click at [35, 28] on div at bounding box center [356, 172] width 712 height 344
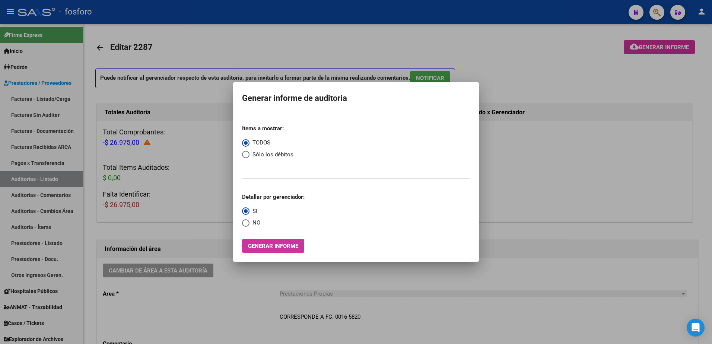
click at [54, 94] on div at bounding box center [356, 172] width 712 height 344
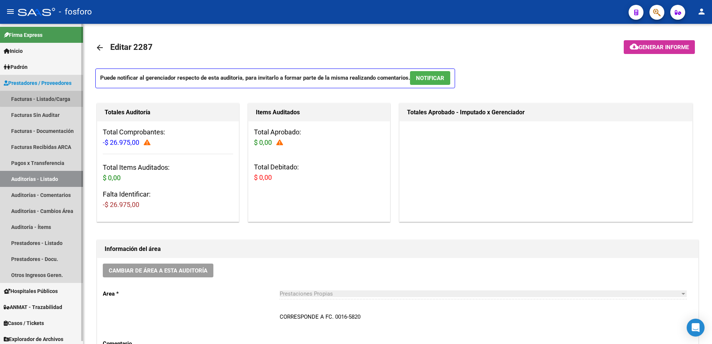
click at [69, 99] on link "Facturas - Listado/Carga" at bounding box center [41, 99] width 83 height 16
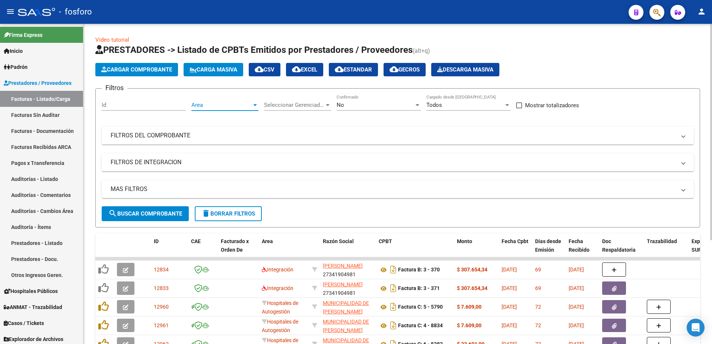
click at [253, 106] on div at bounding box center [255, 105] width 7 height 6
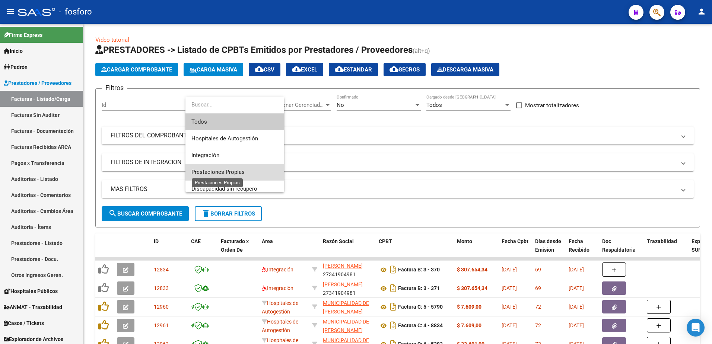
click at [219, 170] on span "Prestaciones Propias" at bounding box center [217, 172] width 53 height 7
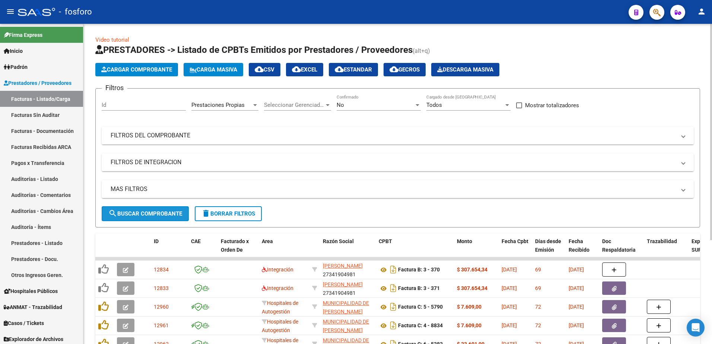
drag, startPoint x: 166, startPoint y: 215, endPoint x: 181, endPoint y: 211, distance: 15.3
click at [167, 215] on span "search Buscar Comprobante" at bounding box center [145, 213] width 74 height 7
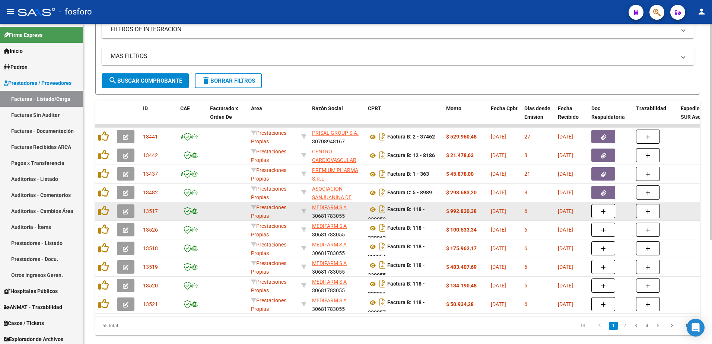
scroll to position [153, 0]
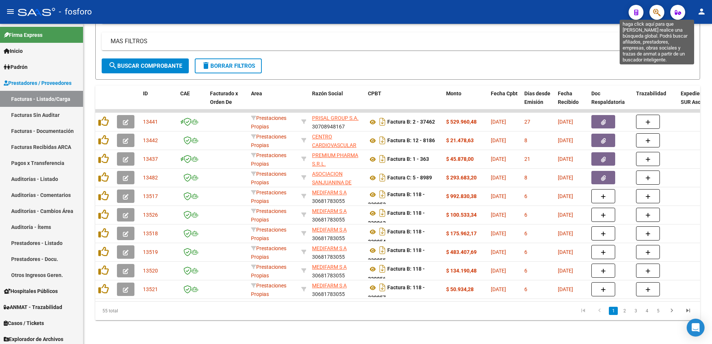
click at [655, 10] on icon "button" at bounding box center [656, 12] width 7 height 9
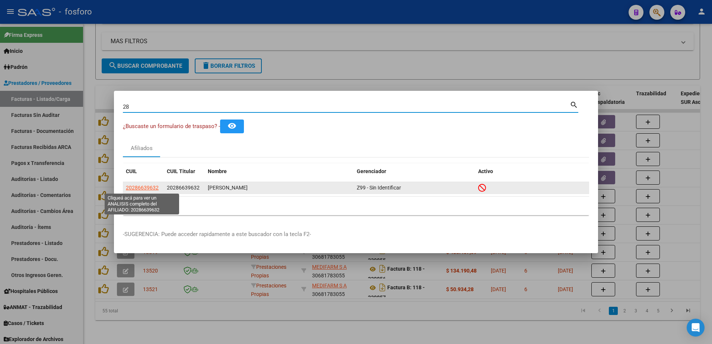
type input "2"
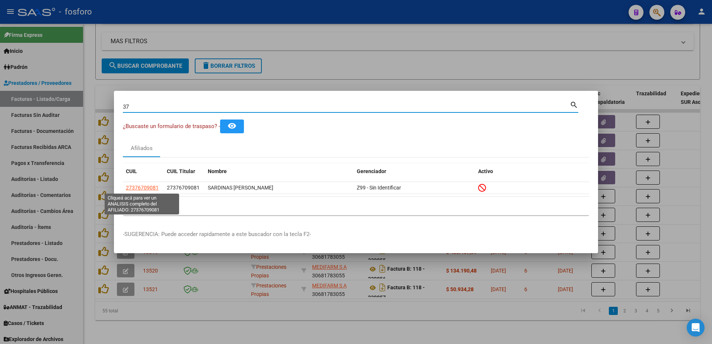
type input "3"
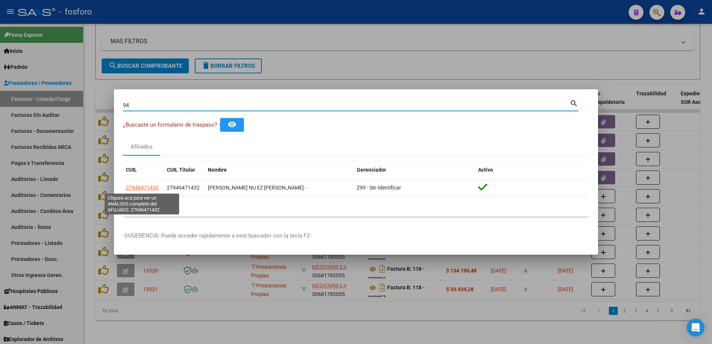
type input "9"
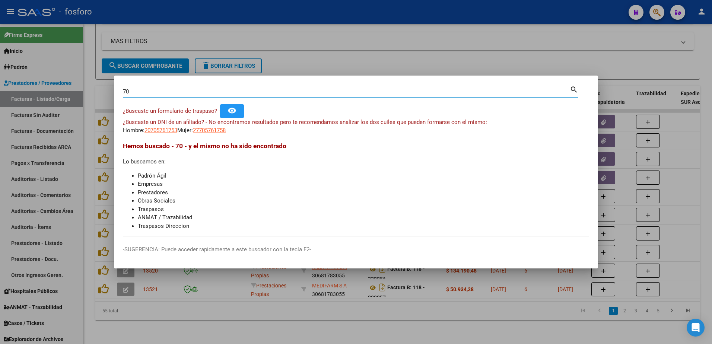
type input "7"
type input "3"
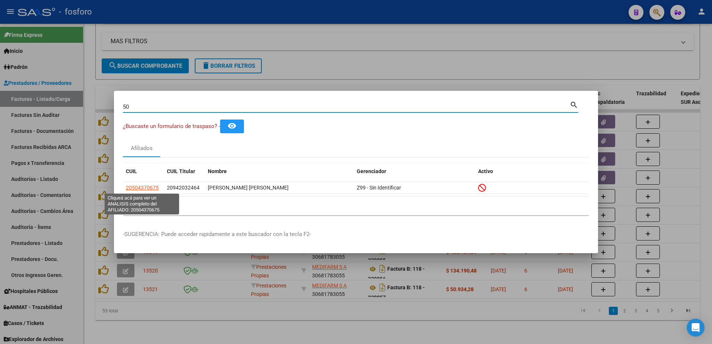
type input "5"
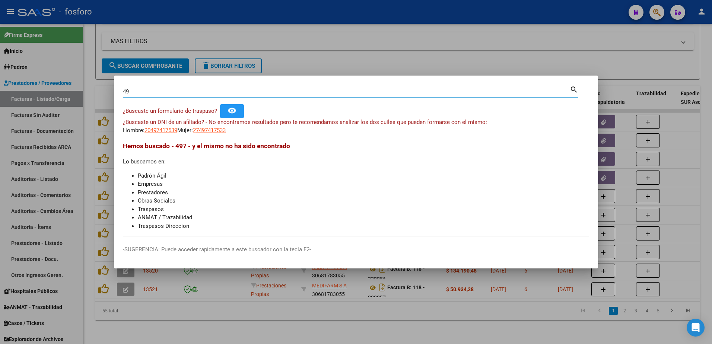
type input "4"
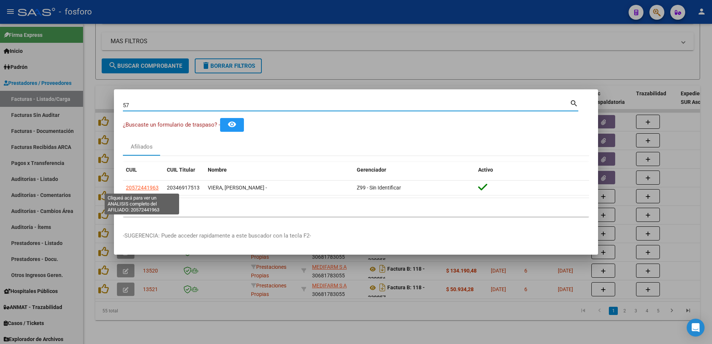
type input "5"
type input "9"
type input "2"
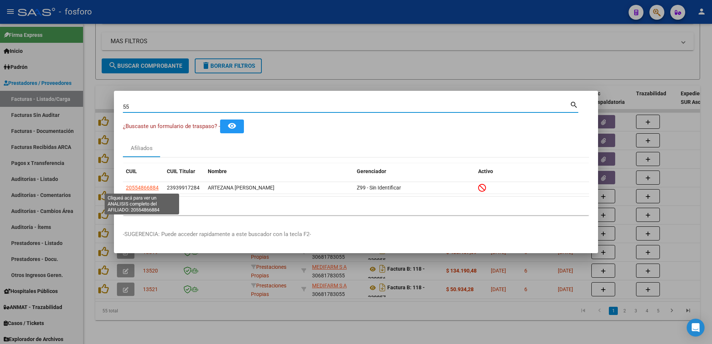
type input "5"
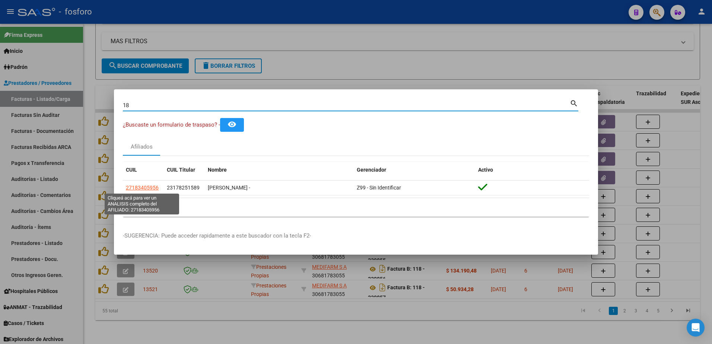
type input "1"
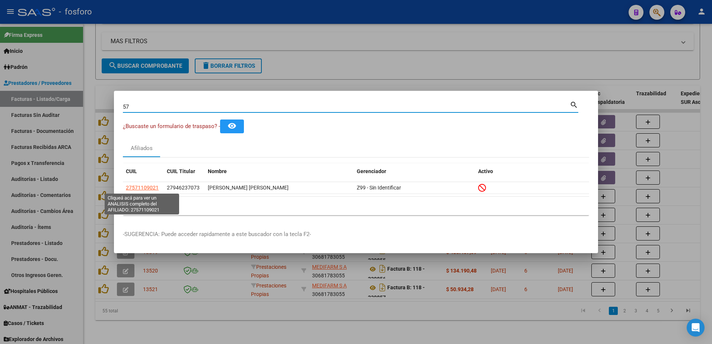
type input "5"
type input "70576175"
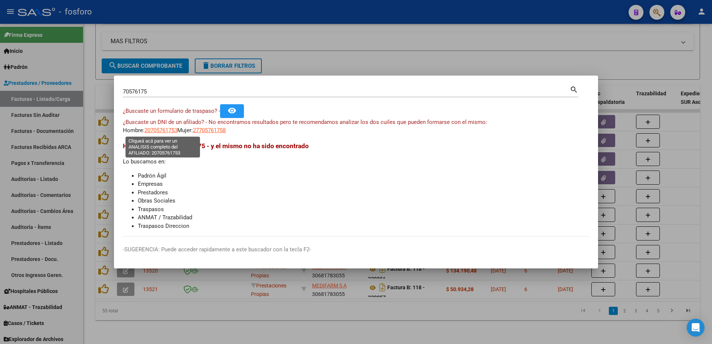
click at [157, 130] on span "20705761753" at bounding box center [160, 130] width 33 height 7
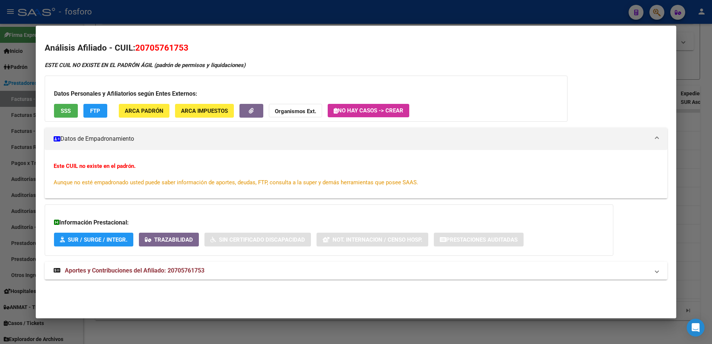
click at [21, 81] on div at bounding box center [356, 172] width 712 height 344
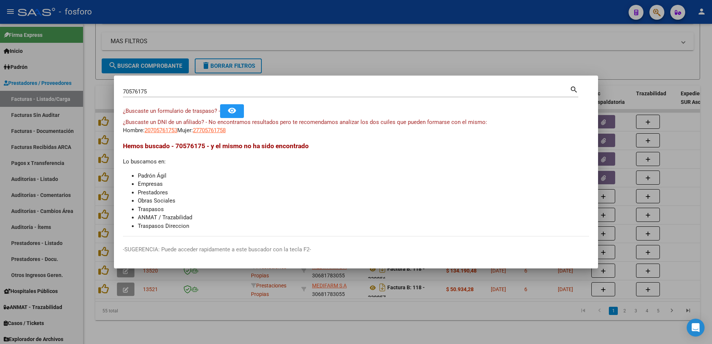
click at [35, 96] on div at bounding box center [356, 172] width 712 height 344
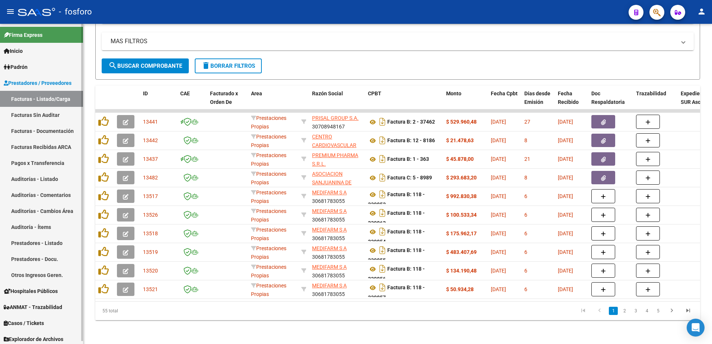
click at [48, 97] on link "Facturas - Listado/Carga" at bounding box center [41, 99] width 83 height 16
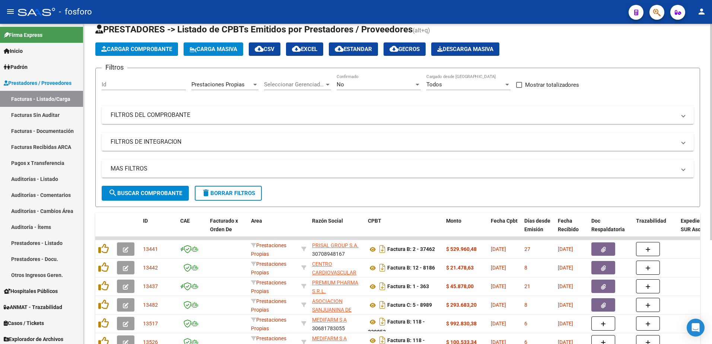
scroll to position [0, 0]
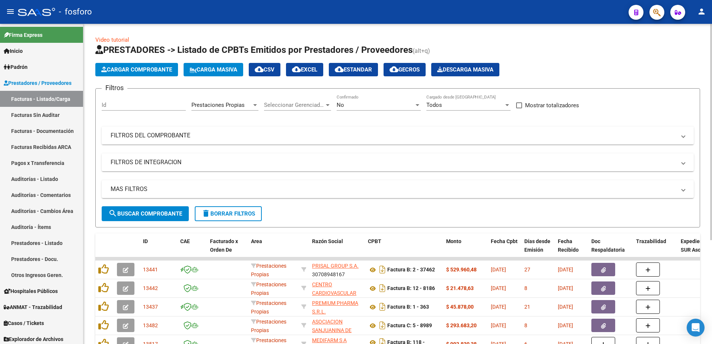
click at [254, 107] on div at bounding box center [255, 105] width 7 height 6
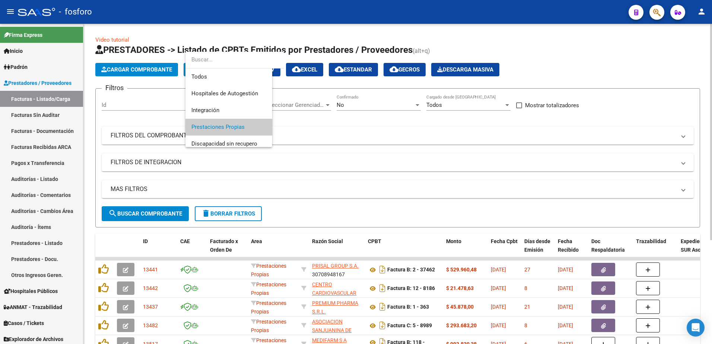
scroll to position [22, 0]
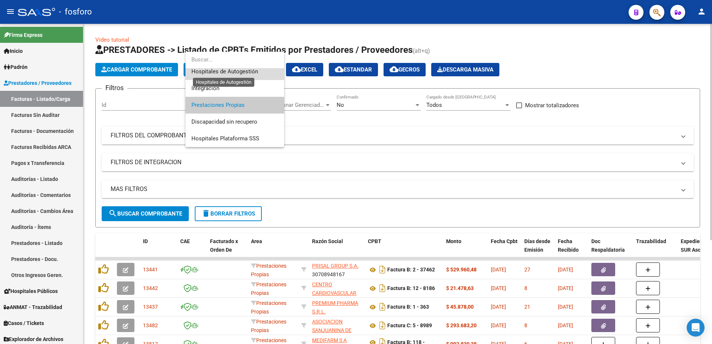
drag, startPoint x: 242, startPoint y: 72, endPoint x: 207, endPoint y: 71, distance: 34.6
click at [242, 71] on span "Hospitales de Autogestión" at bounding box center [224, 71] width 67 height 7
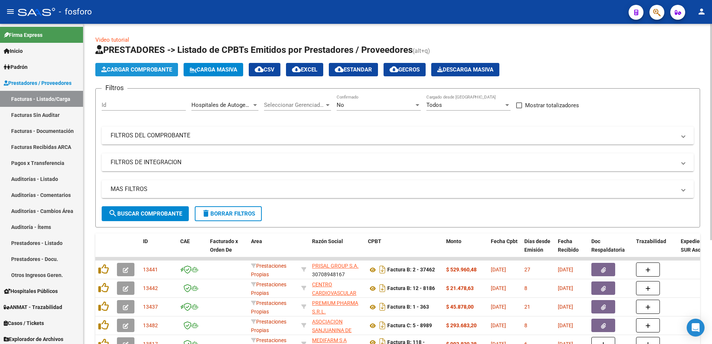
click at [158, 73] on span "Cargar Comprobante" at bounding box center [136, 69] width 71 height 7
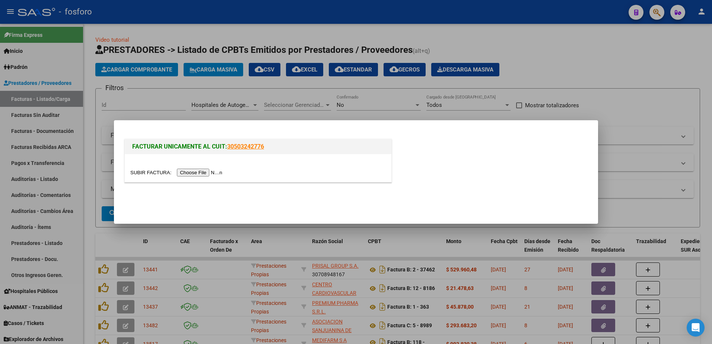
click at [193, 176] on input "file" at bounding box center [177, 173] width 94 height 8
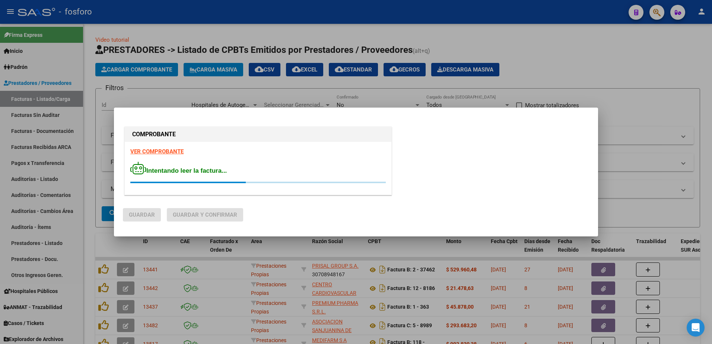
click at [167, 151] on strong "VER COMPROBANTE" at bounding box center [156, 151] width 53 height 7
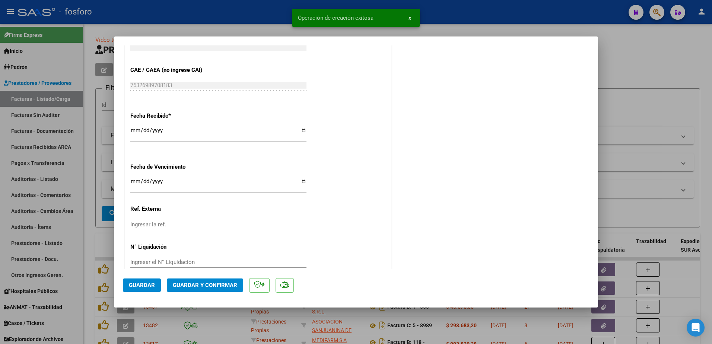
scroll to position [409, 0]
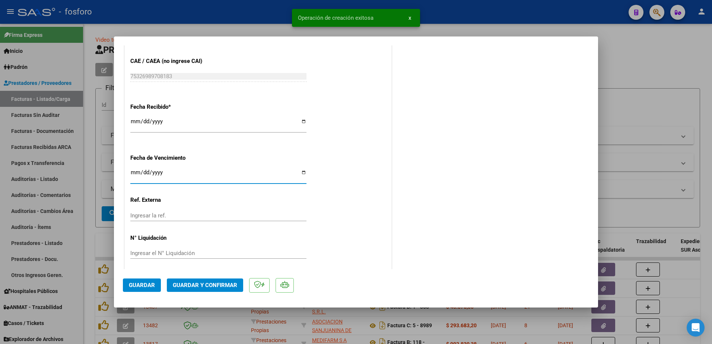
click at [131, 169] on input "Ingresar la fecha" at bounding box center [218, 175] width 176 height 12
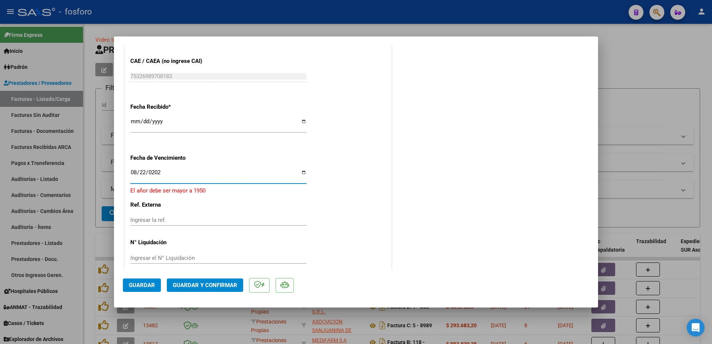
type input "2025-08-22"
click at [212, 287] on span "Guardar y Confirmar" at bounding box center [205, 285] width 64 height 7
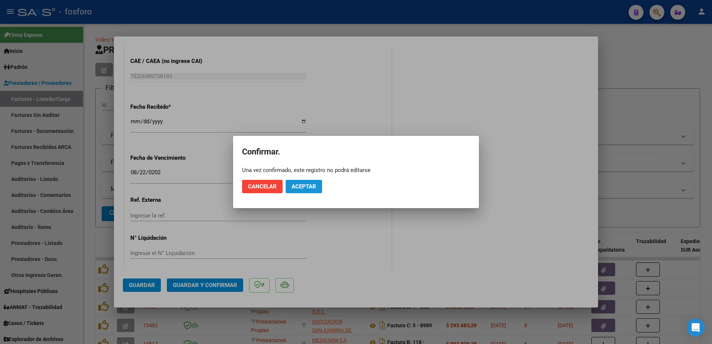
click at [295, 190] on button "Aceptar" at bounding box center [303, 186] width 36 height 13
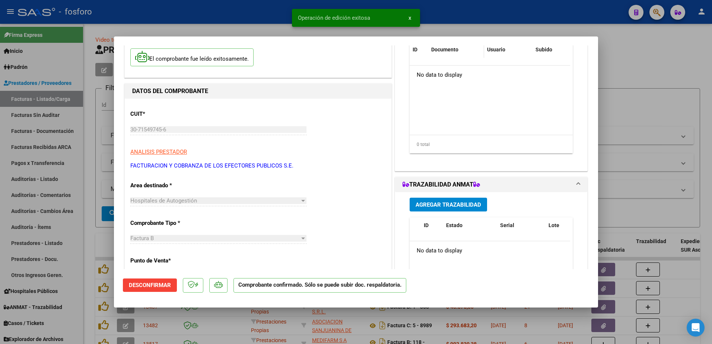
scroll to position [0, 0]
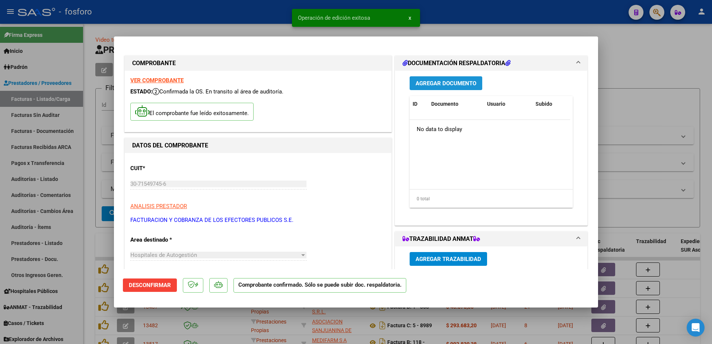
click at [442, 87] on button "Agregar Documento" at bounding box center [445, 83] width 73 height 14
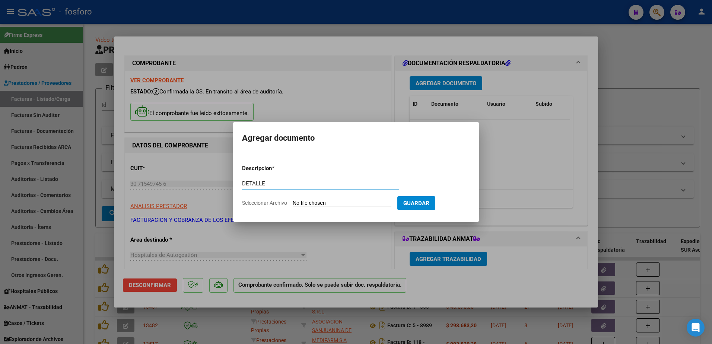
type input "DETALLE"
click at [338, 201] on input "Seleccionar Archivo" at bounding box center [341, 203] width 99 height 7
type input "C:\fakepath\DETALLE FC 84143.pdf"
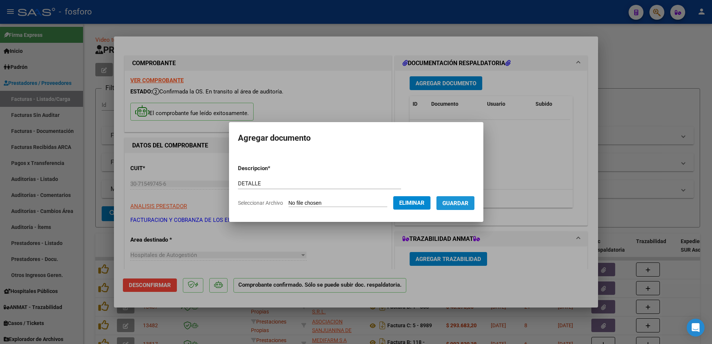
click at [446, 204] on span "Guardar" at bounding box center [455, 203] width 26 height 7
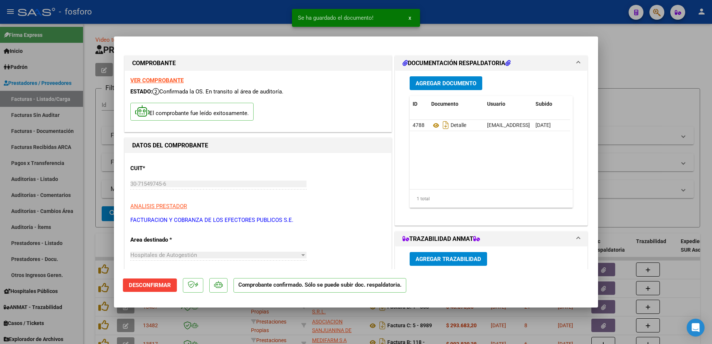
click at [87, 167] on div at bounding box center [356, 172] width 712 height 344
type input "$ 0,00"
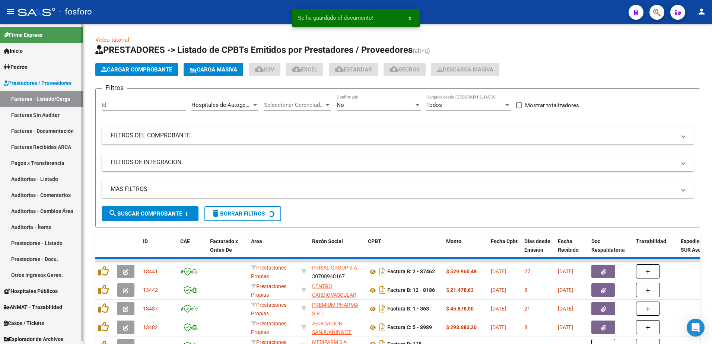
click at [62, 116] on link "Facturas Sin Auditar" at bounding box center [41, 115] width 83 height 16
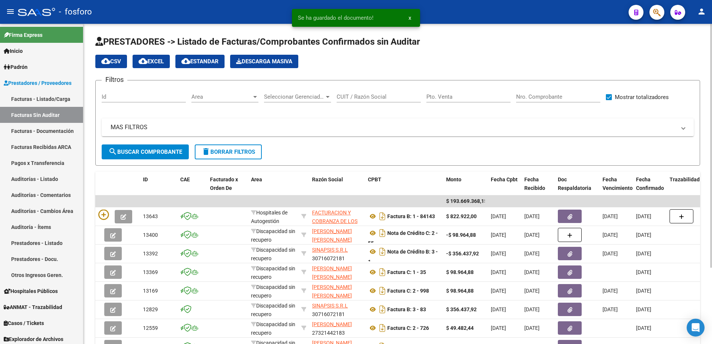
click at [257, 96] on div at bounding box center [255, 97] width 7 height 6
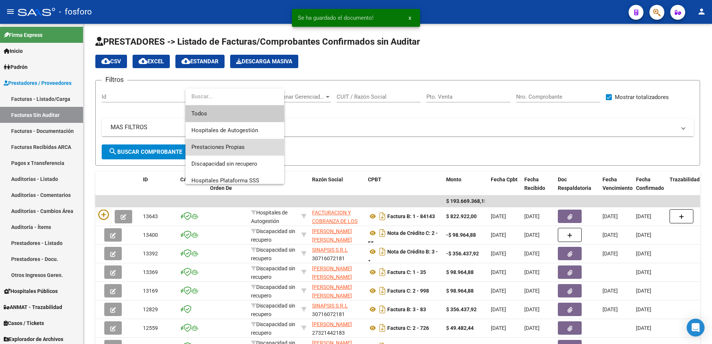
click at [229, 142] on span "Prestaciones Propias" at bounding box center [234, 147] width 87 height 17
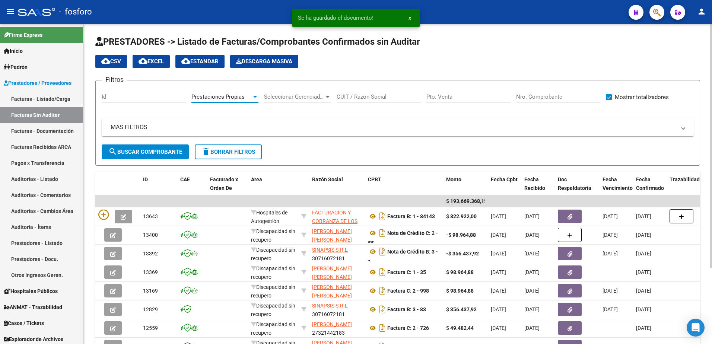
click at [250, 94] on div "Prestaciones Propias" at bounding box center [221, 96] width 60 height 7
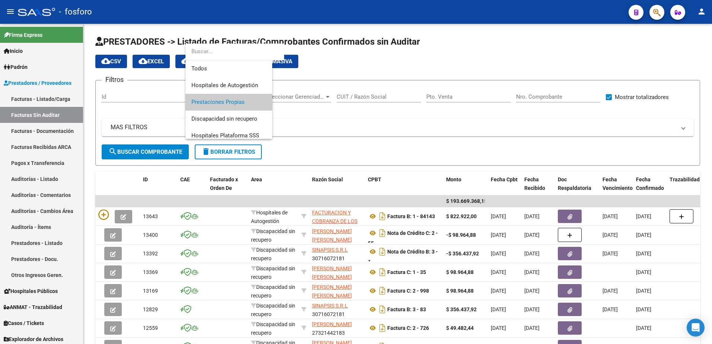
scroll to position [5, 0]
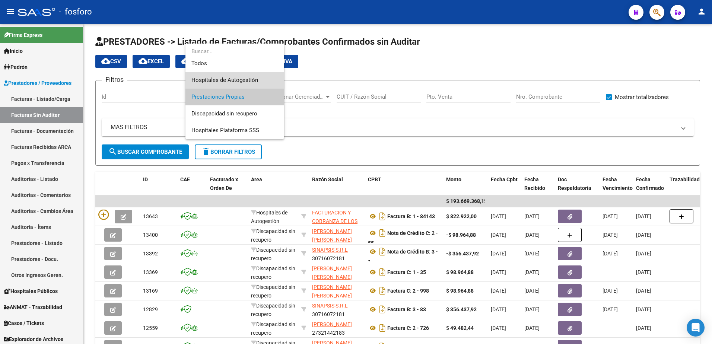
click at [230, 76] on span "Hospitales de Autogestión" at bounding box center [234, 80] width 87 height 17
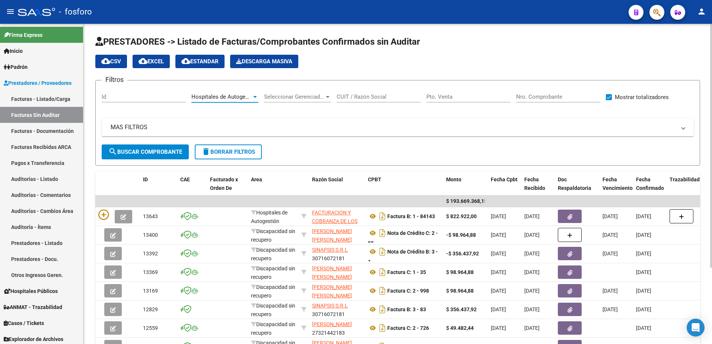
drag, startPoint x: 152, startPoint y: 150, endPoint x: 158, endPoint y: 151, distance: 6.1
click at [154, 150] on span "search Buscar Comprobante" at bounding box center [145, 151] width 74 height 7
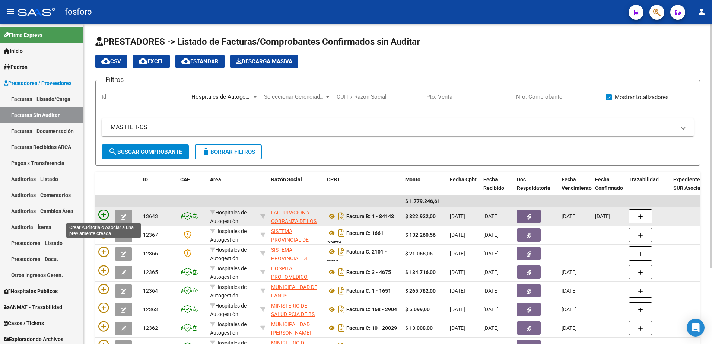
click at [103, 214] on icon at bounding box center [103, 215] width 10 height 10
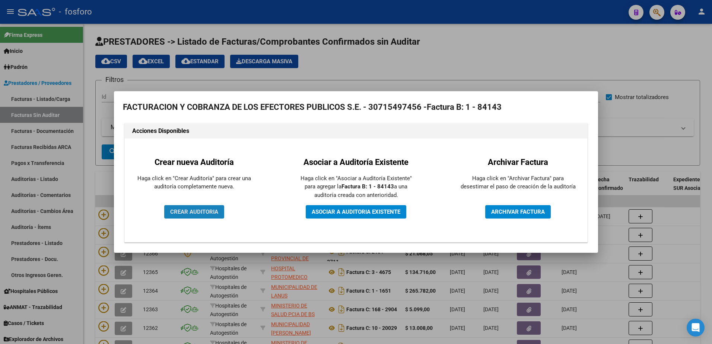
click at [180, 211] on span "CREAR AUDITORIA" at bounding box center [194, 211] width 48 height 7
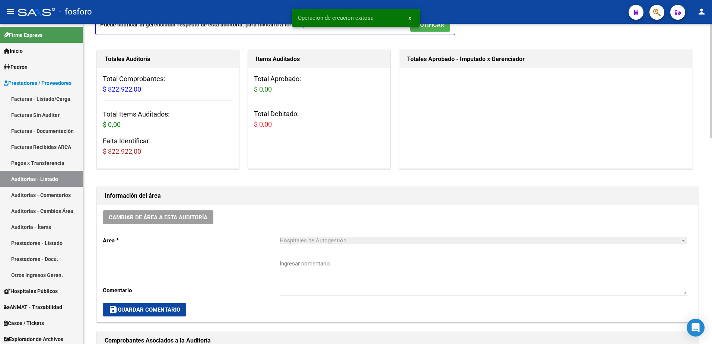
scroll to position [149, 0]
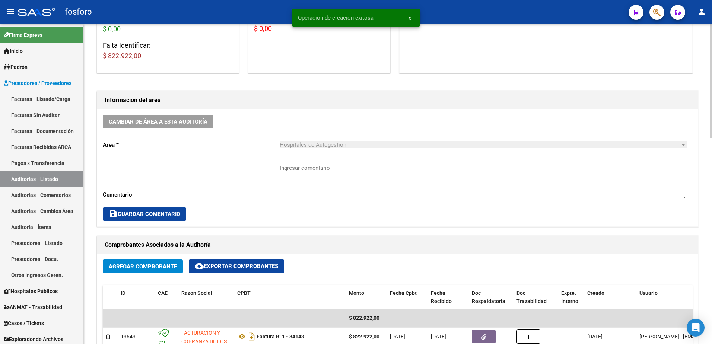
click at [308, 174] on textarea "Ingresar comentario" at bounding box center [482, 181] width 407 height 35
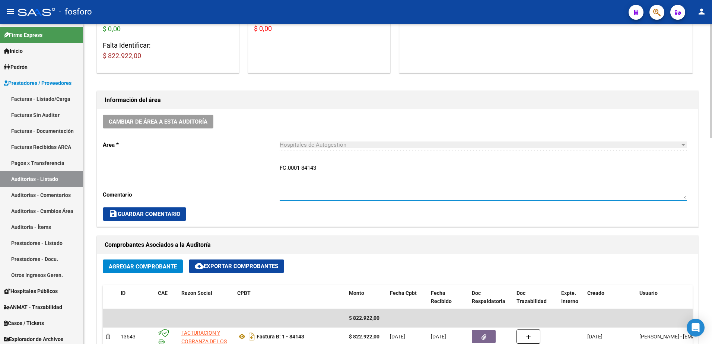
type textarea "FC.0001-84143"
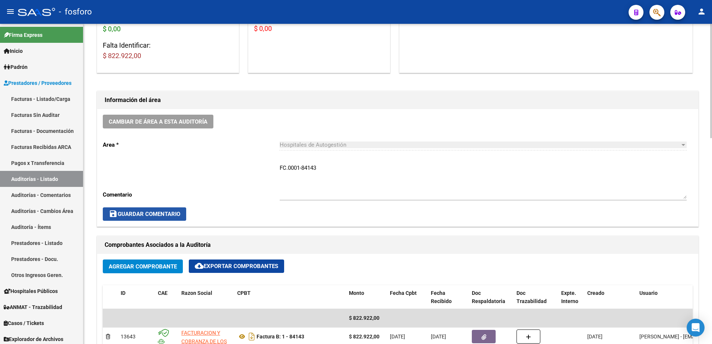
drag, startPoint x: 155, startPoint y: 214, endPoint x: 169, endPoint y: 216, distance: 13.6
click at [155, 214] on span "save Guardar Comentario" at bounding box center [144, 214] width 71 height 7
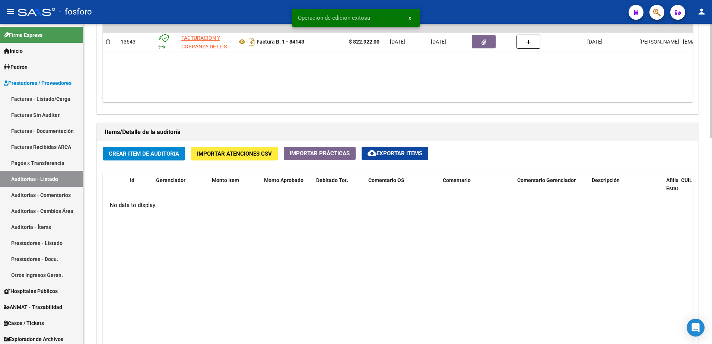
scroll to position [447, 0]
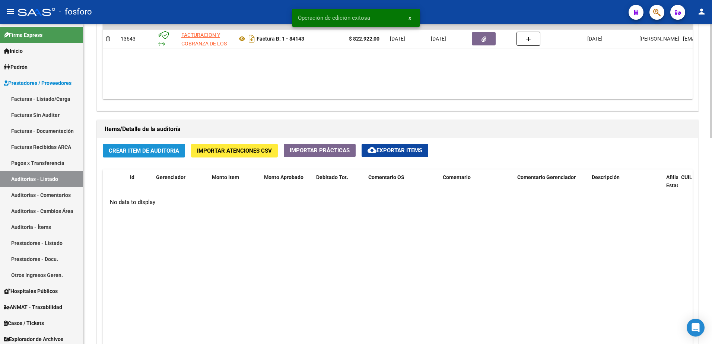
click at [145, 155] on button "Crear Item de Auditoria" at bounding box center [144, 151] width 82 height 14
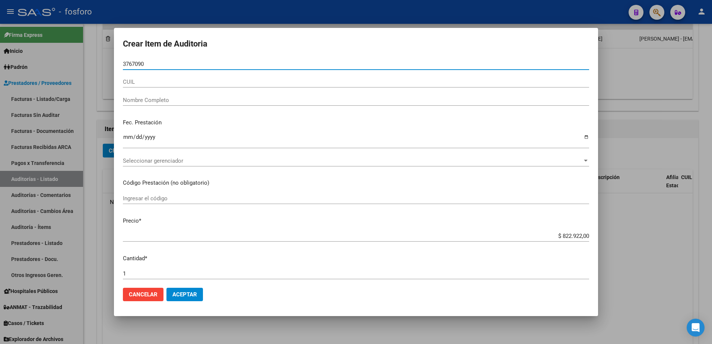
type input "37670908"
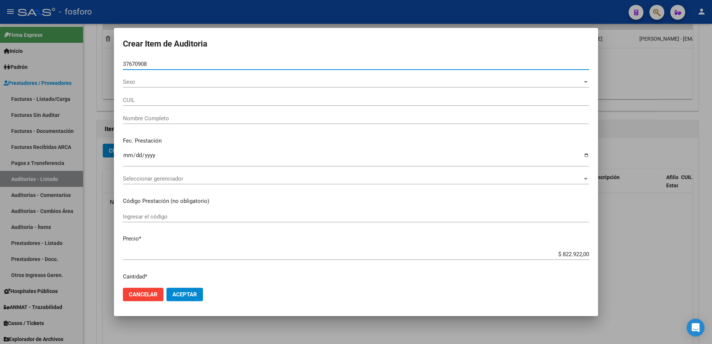
type input "27376709081"
type input "SARDINAS NATALIA BEATRIZ"
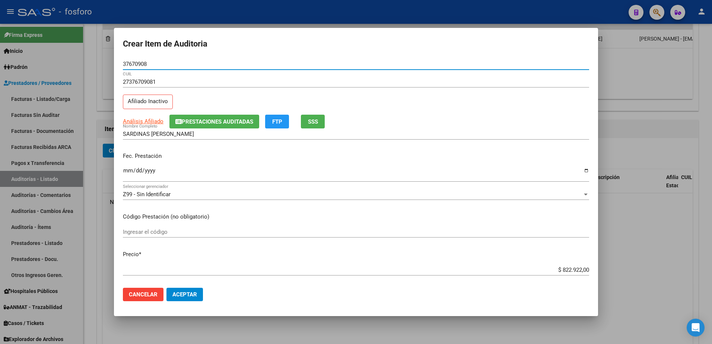
type input "37670908"
click at [127, 171] on input "Ingresar la fecha" at bounding box center [356, 173] width 466 height 12
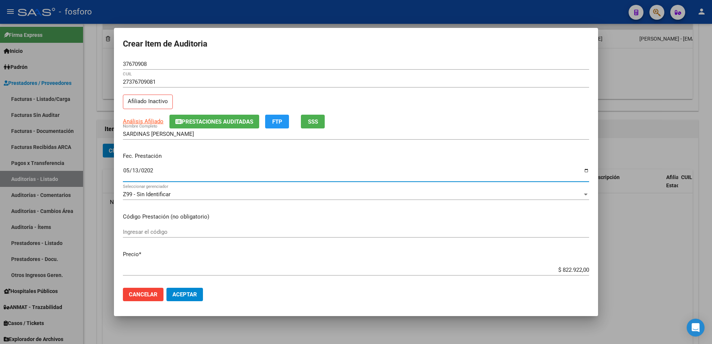
type input "2025-05-13"
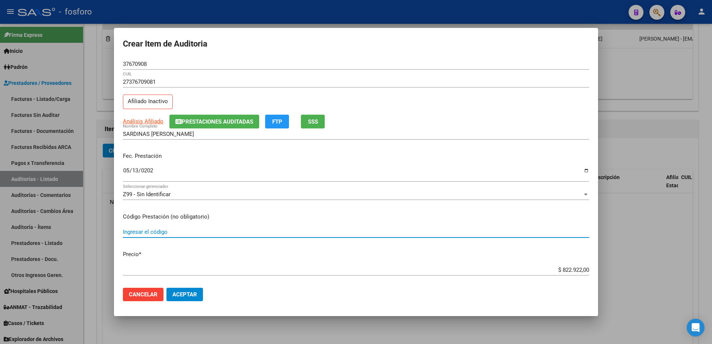
click at [140, 234] on input "Ingresar el código" at bounding box center [356, 231] width 466 height 7
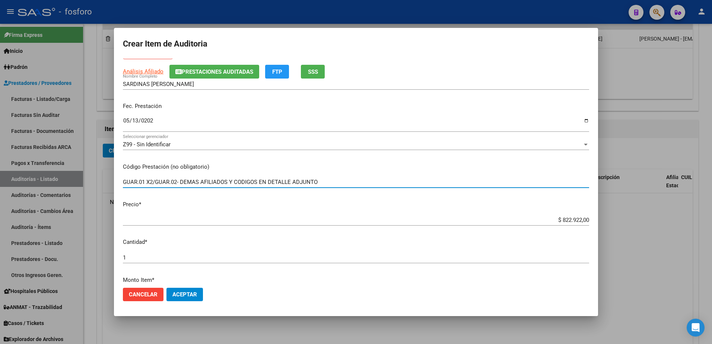
scroll to position [186, 0]
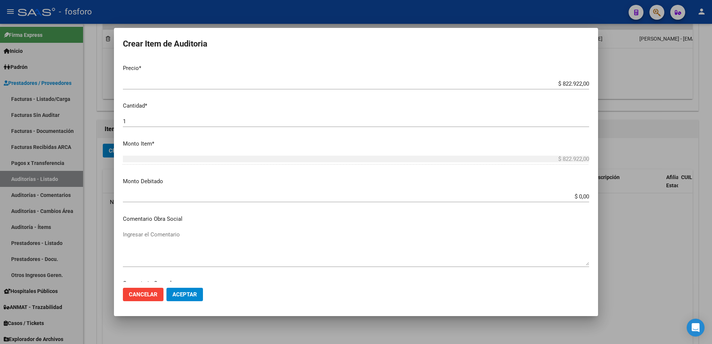
type input "GUAR.01 X2/GUAR.02- DEMAS AFILIADOS Y CODIGOS EN DETALLE ADJUNTO"
click at [584, 196] on app-form-text-field "Monto Debitado $ 0,00 Ingresar el monto" at bounding box center [359, 188] width 472 height 23
click at [583, 195] on input "$ 0,00" at bounding box center [356, 196] width 466 height 7
type input "$ 418.646,00"
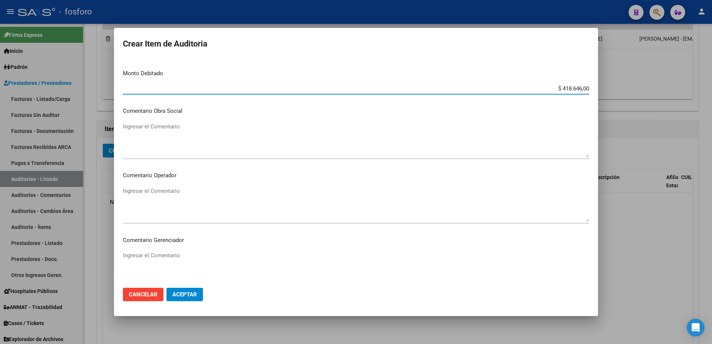
scroll to position [298, 0]
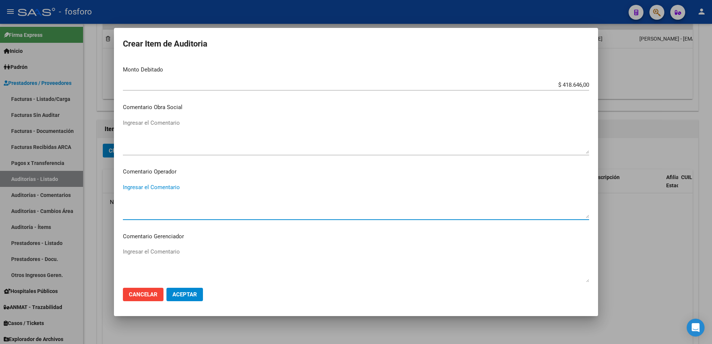
click at [150, 190] on textarea "Ingresar el Comentario" at bounding box center [356, 200] width 466 height 35
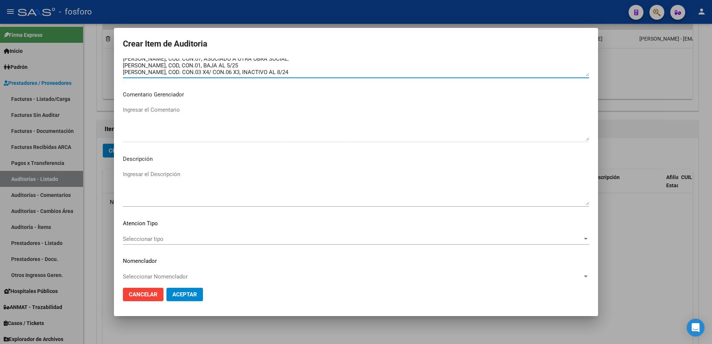
scroll to position [447, 0]
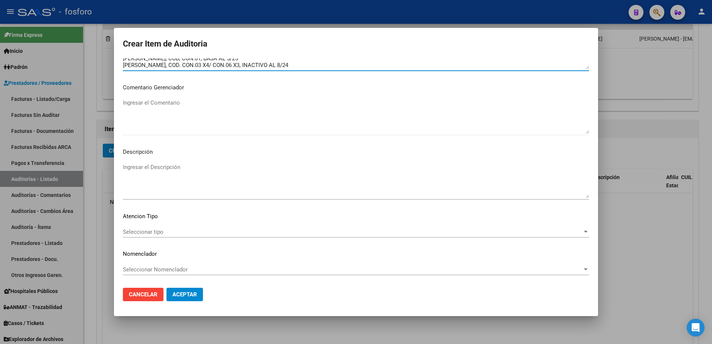
type textarea "SE DEBITAN LAS SIGUIENTES PRESTACIONES: PALACIO MARCELO, COD. GUAR.01, BAJA AL …"
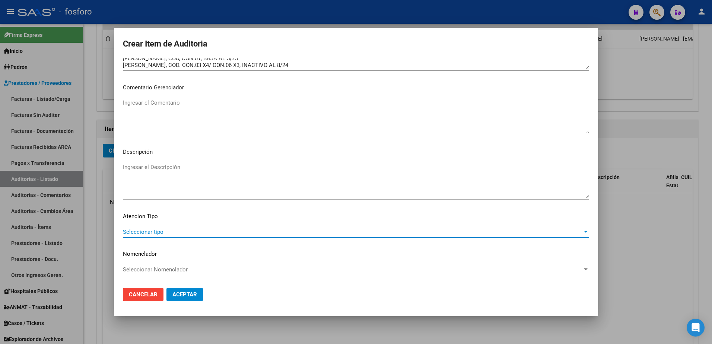
click at [137, 228] on span "Seleccionar tipo" at bounding box center [352, 231] width 459 height 7
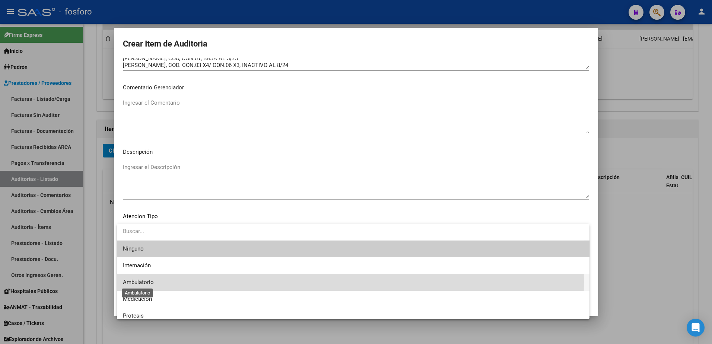
click at [144, 282] on span "Ambulatorio" at bounding box center [138, 282] width 31 height 7
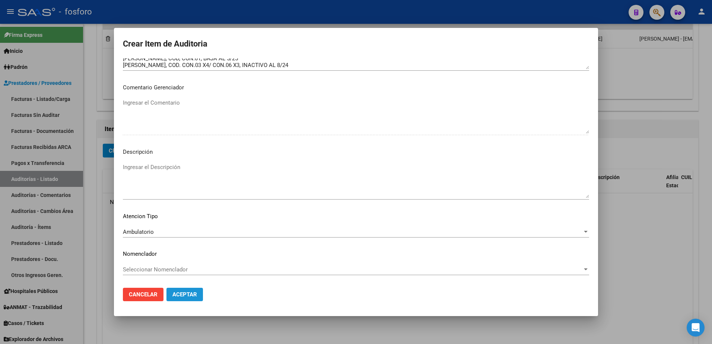
click at [188, 291] on span "Aceptar" at bounding box center [184, 294] width 25 height 7
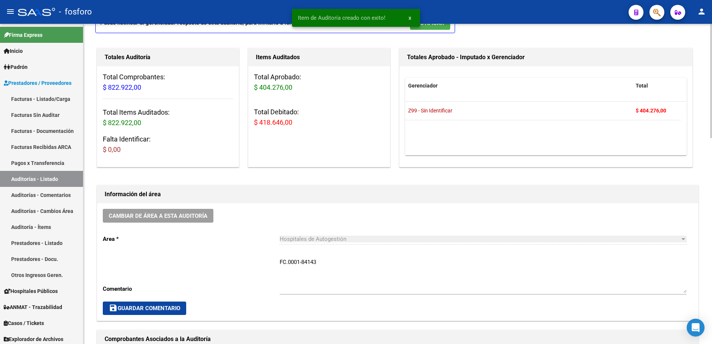
scroll to position [38, 0]
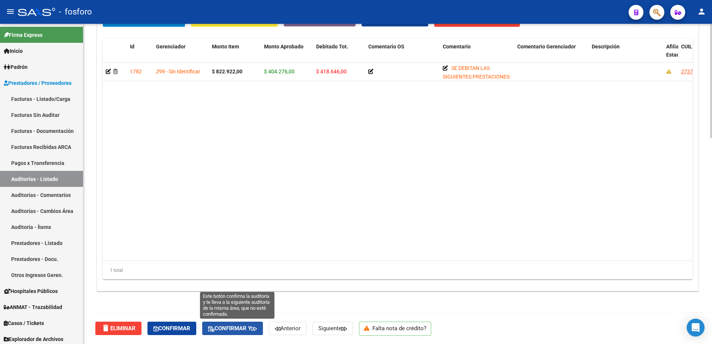
click at [247, 324] on button "Confirmar y" at bounding box center [232, 328] width 61 height 13
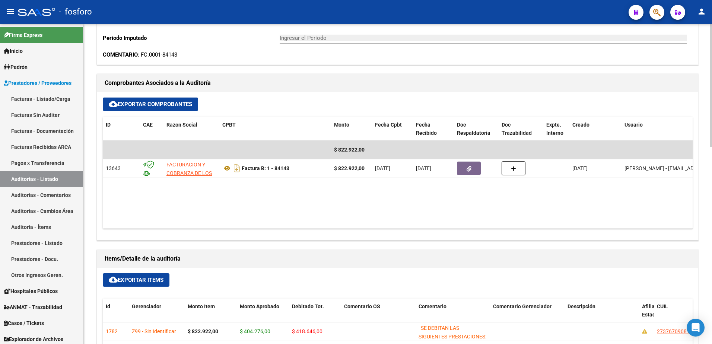
type input "202509"
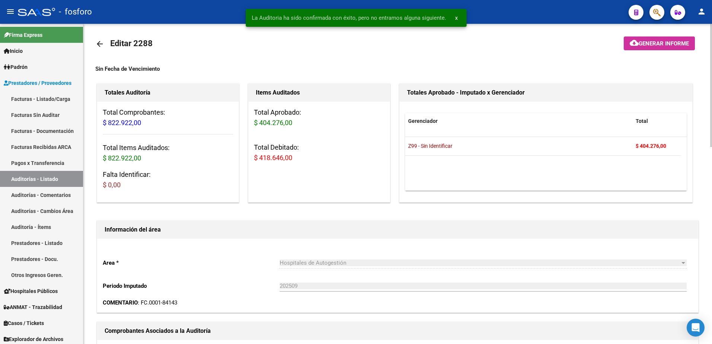
scroll to position [0, 0]
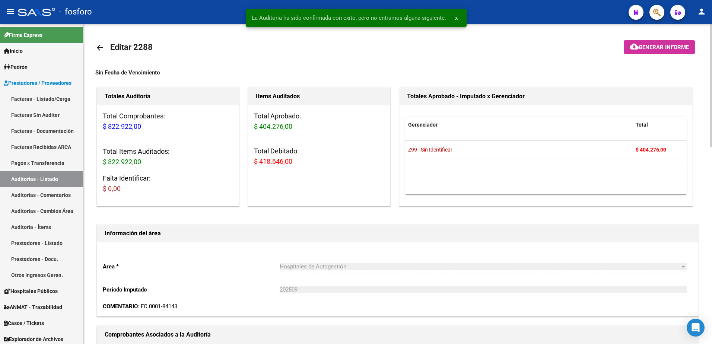
click at [652, 48] on span "Generar informe" at bounding box center [663, 47] width 50 height 7
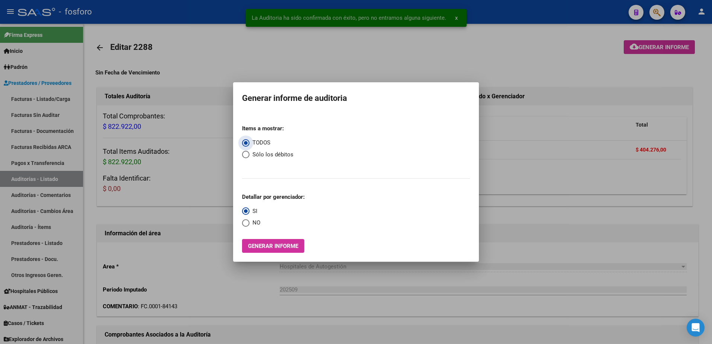
click at [256, 247] on span "Generar informe" at bounding box center [273, 246] width 50 height 7
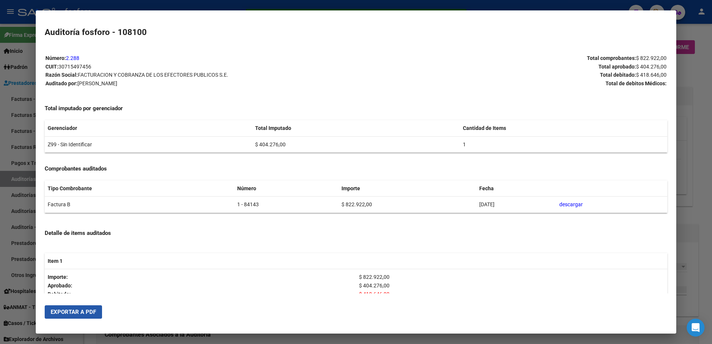
drag, startPoint x: 72, startPoint y: 311, endPoint x: 246, endPoint y: 231, distance: 191.5
click at [74, 311] on span "Exportar a PDF" at bounding box center [73, 311] width 45 height 7
click at [696, 64] on div at bounding box center [356, 172] width 712 height 344
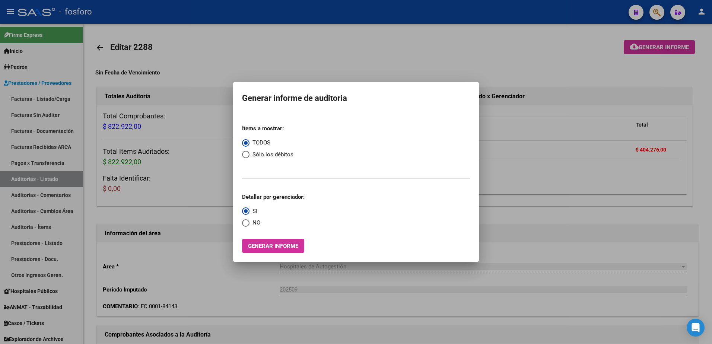
click at [657, 13] on div at bounding box center [356, 172] width 712 height 344
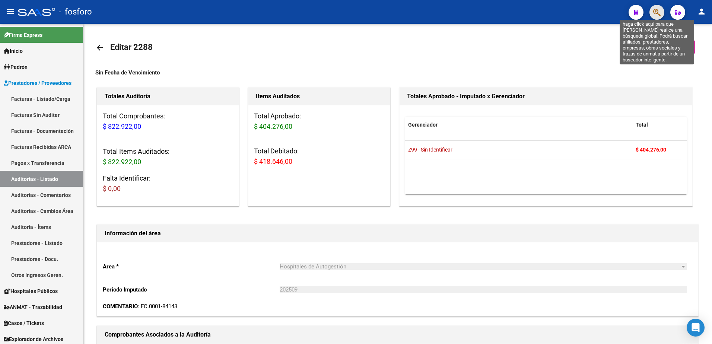
click at [657, 13] on icon "button" at bounding box center [656, 12] width 7 height 9
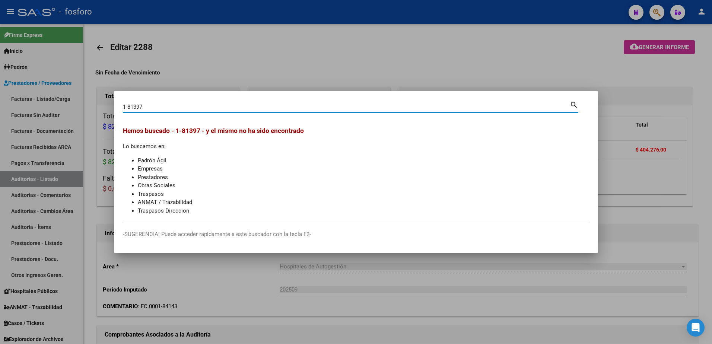
type input "1-81397"
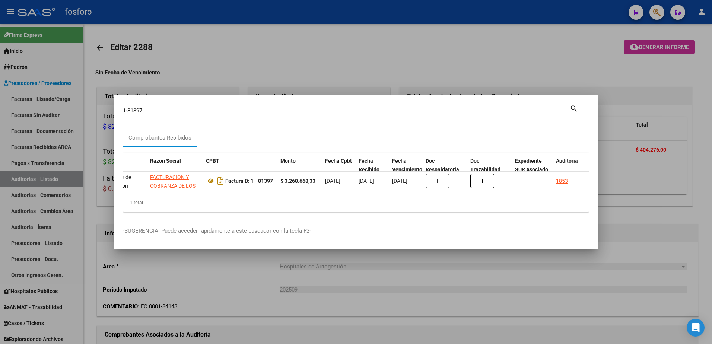
scroll to position [0, 208]
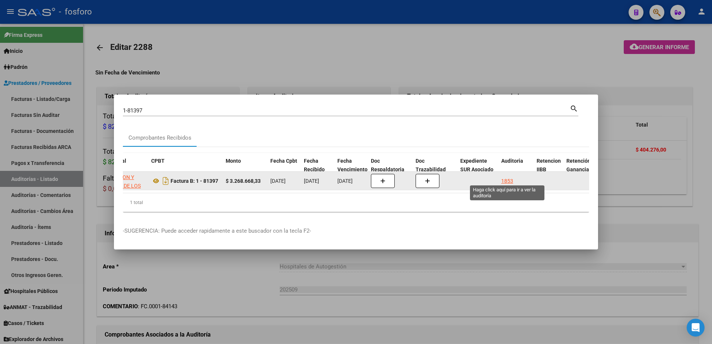
click at [512, 177] on div "1853" at bounding box center [507, 181] width 12 height 9
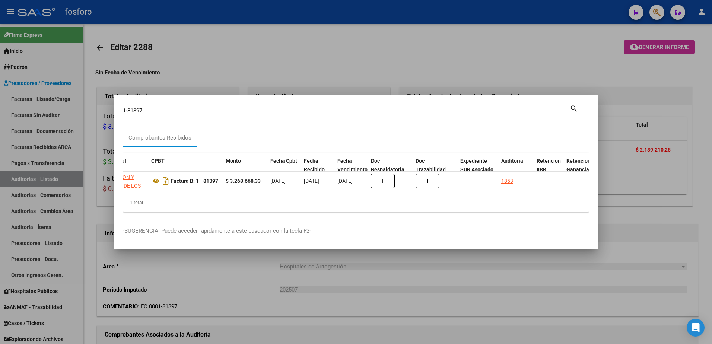
click at [454, 57] on div at bounding box center [356, 172] width 712 height 344
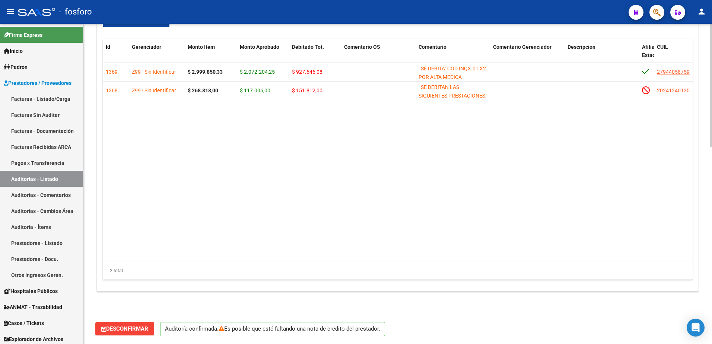
scroll to position [511, 0]
click at [131, 329] on span "Desconfirmar" at bounding box center [124, 328] width 47 height 7
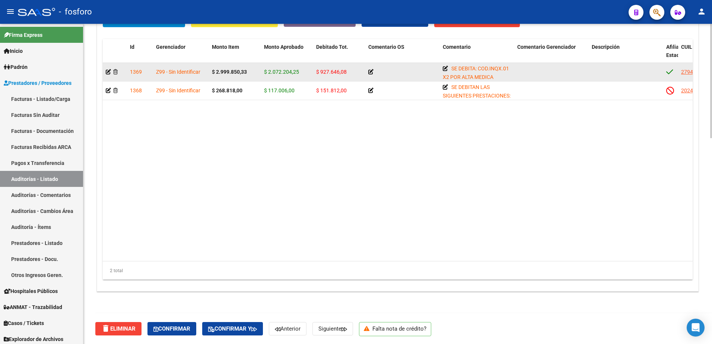
click at [105, 73] on datatable-body-cell at bounding box center [115, 72] width 24 height 18
click at [109, 72] on icon at bounding box center [108, 71] width 5 height 5
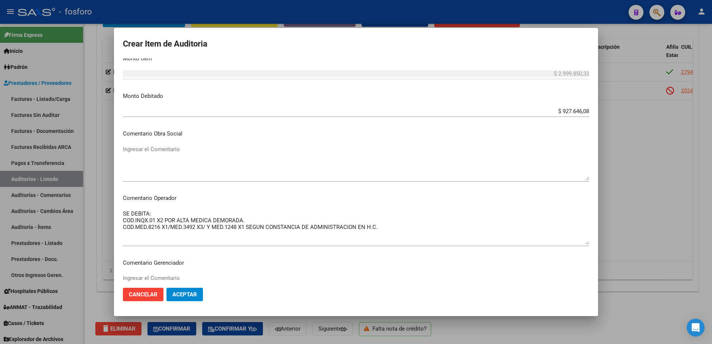
scroll to position [223, 0]
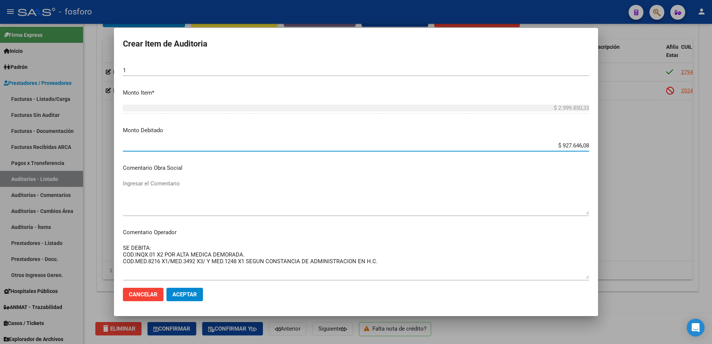
click at [575, 144] on input "$ 927.646,08" at bounding box center [356, 145] width 466 height 7
type input "$ 484.899,08"
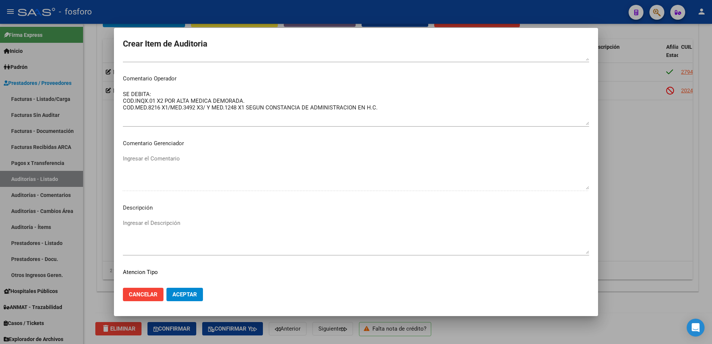
scroll to position [247, 0]
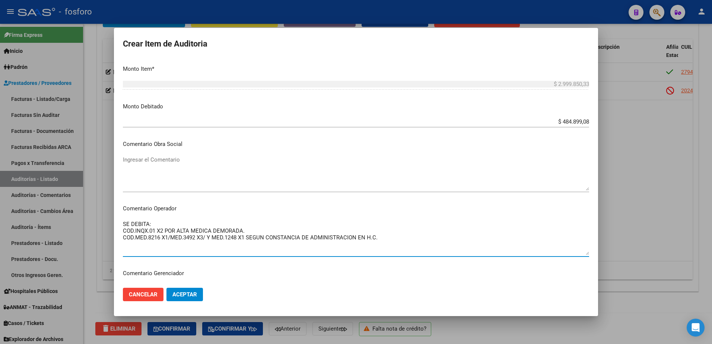
click at [164, 231] on textarea "SE DEBITA: COD.INQX.01 X2 POR ALTA MEDICA DEMORADA. COD.MED.8216 X1/MED.3492 X3…" at bounding box center [356, 237] width 466 height 35
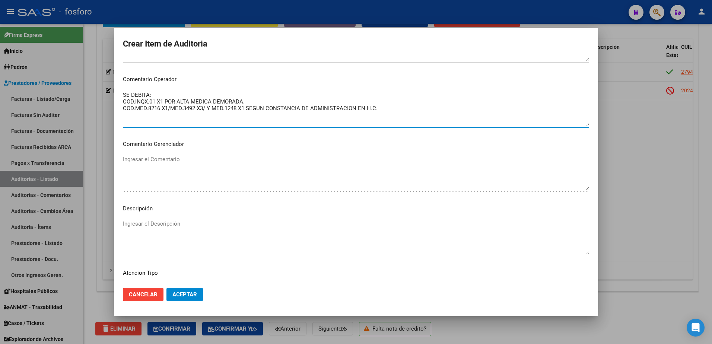
scroll to position [433, 0]
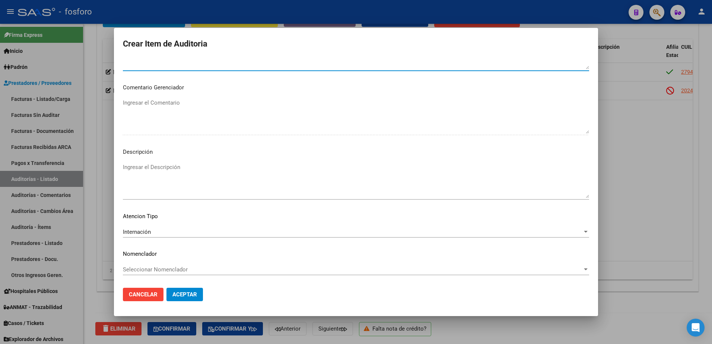
type textarea "SE DEBITA: COD.INQX.01 X1 POR ALTA MEDICA DEMORADA. COD.MED.8216 X1/MED.3492 X3…"
click at [179, 291] on span "Aceptar" at bounding box center [184, 294] width 25 height 7
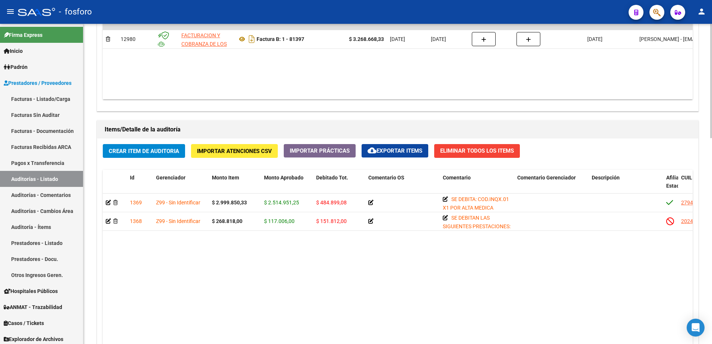
scroll to position [578, 0]
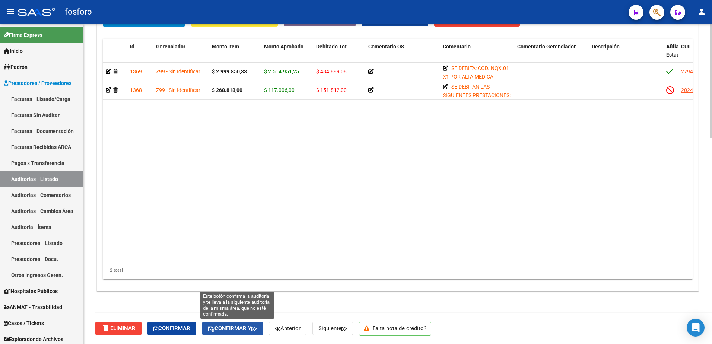
click at [236, 330] on span "Confirmar y" at bounding box center [232, 328] width 49 height 7
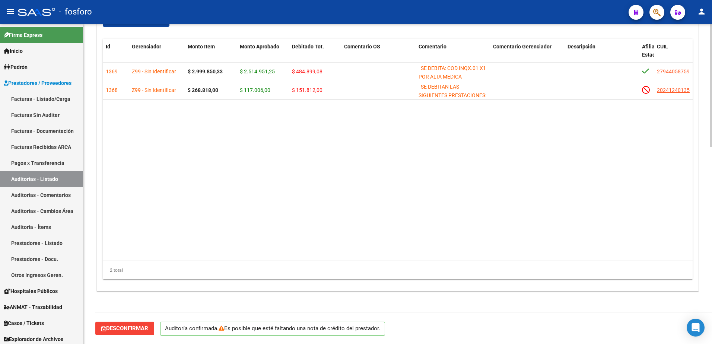
scroll to position [511, 0]
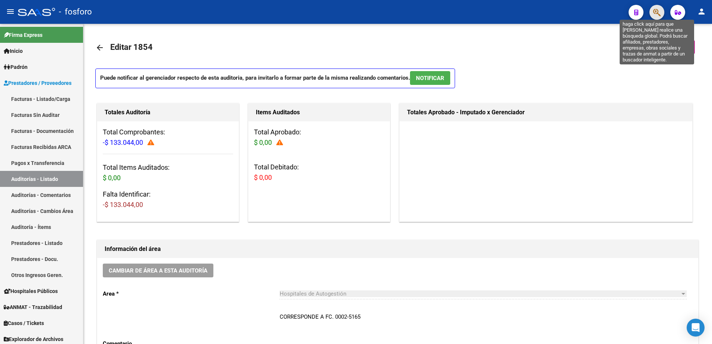
click at [655, 13] on icon "button" at bounding box center [656, 12] width 7 height 9
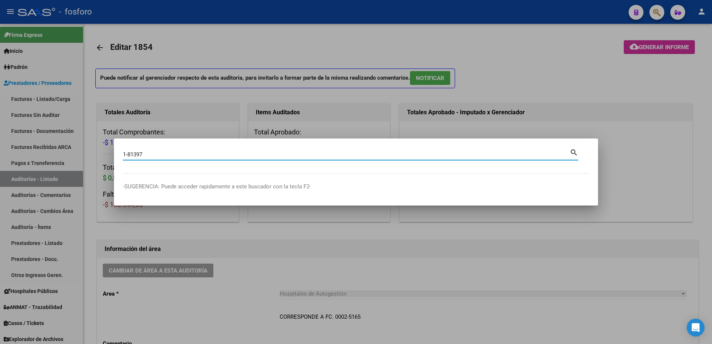
type input "1-81397"
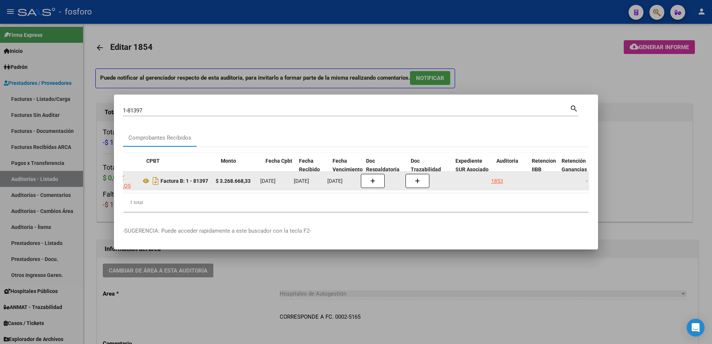
drag, startPoint x: 585, startPoint y: 190, endPoint x: 581, endPoint y: 187, distance: 5.1
click at [585, 189] on datatable-body "12980 Hospitales de Autogestión FACTURACION Y COBRANZA DE LOS EFECTORES PUBLICO…" at bounding box center [356, 182] width 466 height 21
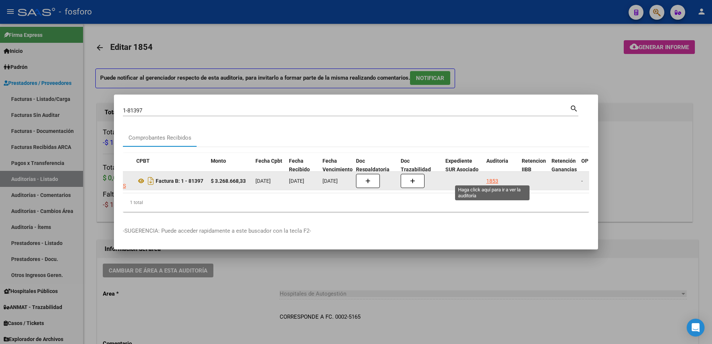
click at [493, 177] on div "1853" at bounding box center [492, 181] width 12 height 9
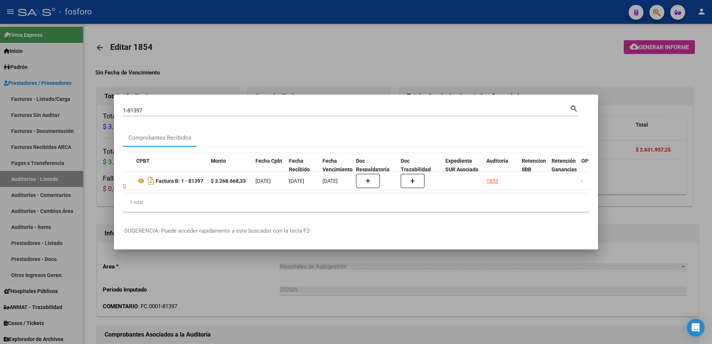
click at [532, 69] on div at bounding box center [356, 172] width 712 height 344
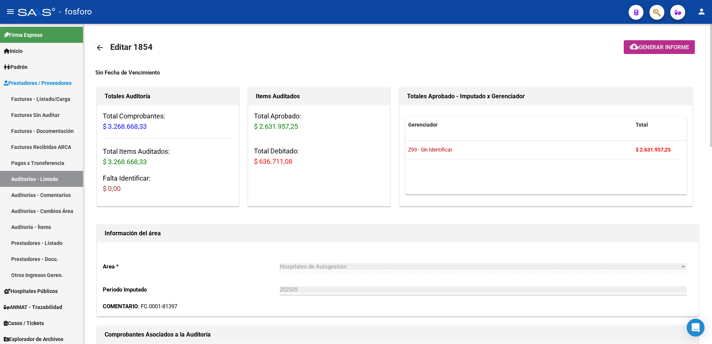
click at [650, 47] on span "Generar informe" at bounding box center [663, 47] width 50 height 7
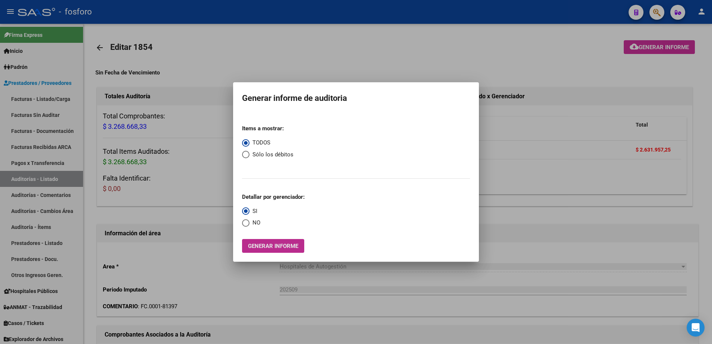
click at [269, 244] on span "Generar informe" at bounding box center [273, 246] width 50 height 7
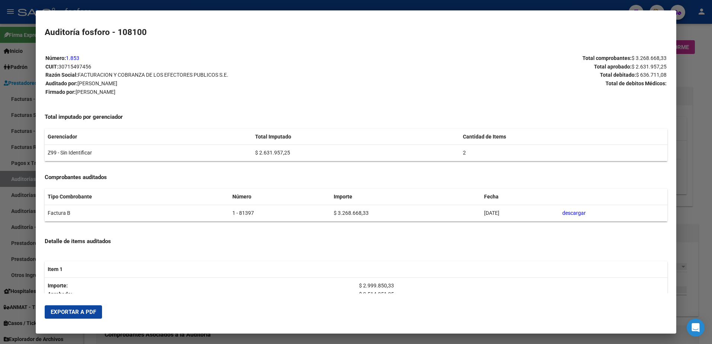
click at [61, 311] on span "Exportar a PDF" at bounding box center [73, 311] width 45 height 7
click at [7, 157] on div at bounding box center [356, 172] width 712 height 344
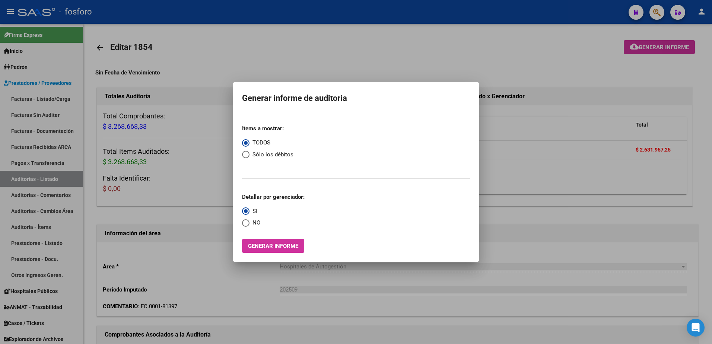
click at [52, 102] on div at bounding box center [356, 172] width 712 height 344
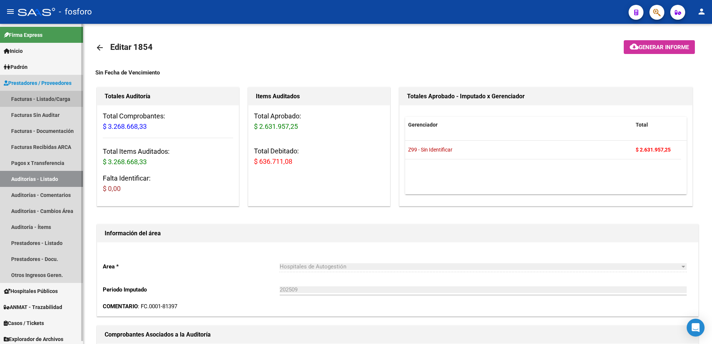
click at [57, 100] on link "Facturas - Listado/Carga" at bounding box center [41, 99] width 83 height 16
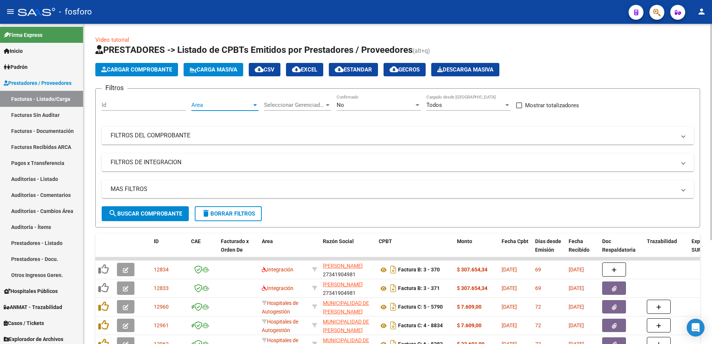
click at [254, 106] on div at bounding box center [255, 105] width 7 height 6
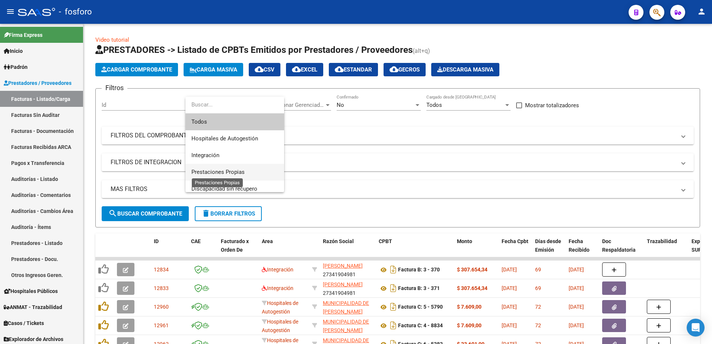
click at [231, 170] on span "Prestaciones Propias" at bounding box center [217, 172] width 53 height 7
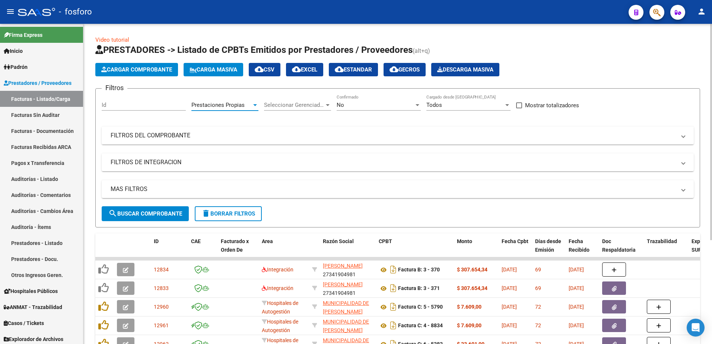
click at [154, 212] on span "search Buscar Comprobante" at bounding box center [145, 213] width 74 height 7
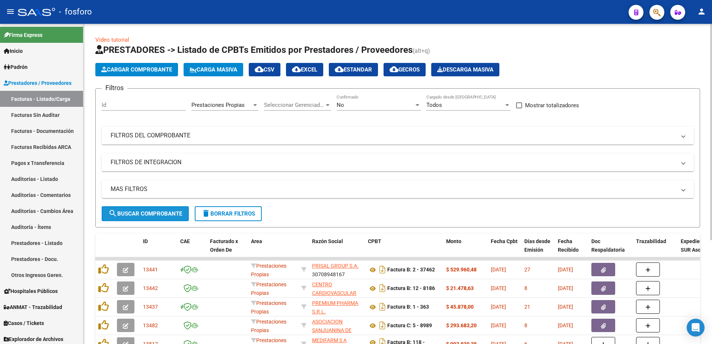
click at [124, 210] on span "search Buscar Comprobante" at bounding box center [145, 213] width 74 height 7
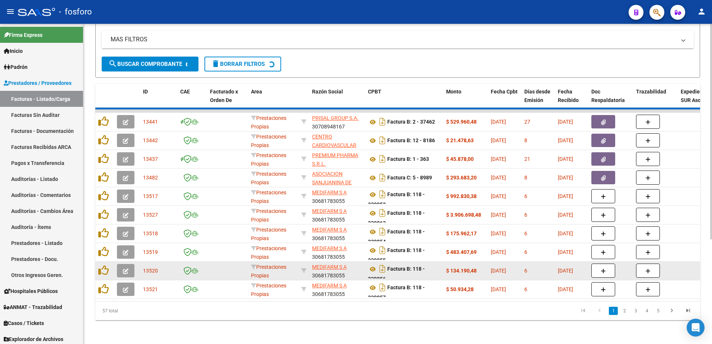
scroll to position [153, 0]
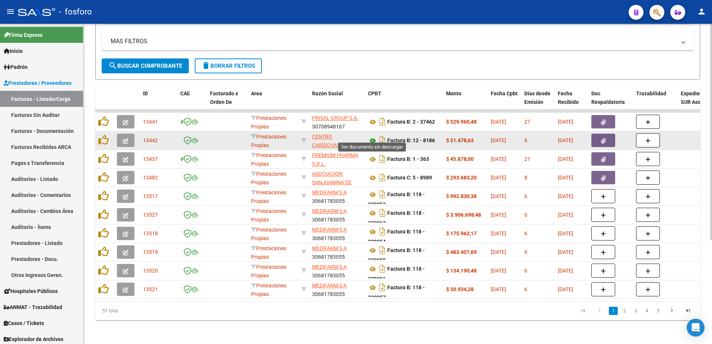
click at [373, 137] on icon at bounding box center [373, 140] width 10 height 9
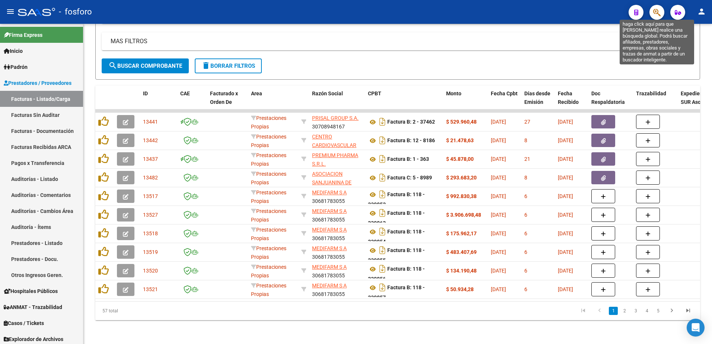
click at [653, 14] on icon "button" at bounding box center [656, 12] width 7 height 9
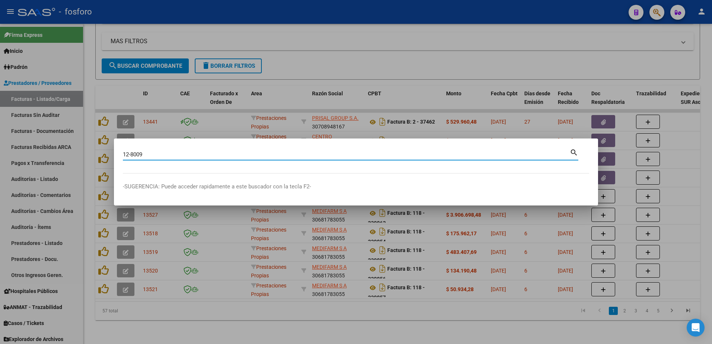
type input "12-8009"
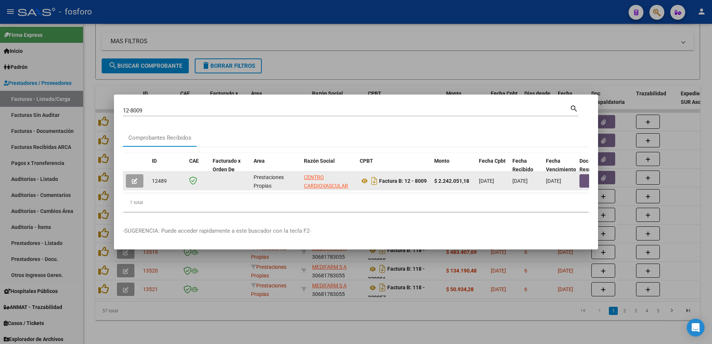
click at [584, 181] on button "button" at bounding box center [591, 180] width 24 height 13
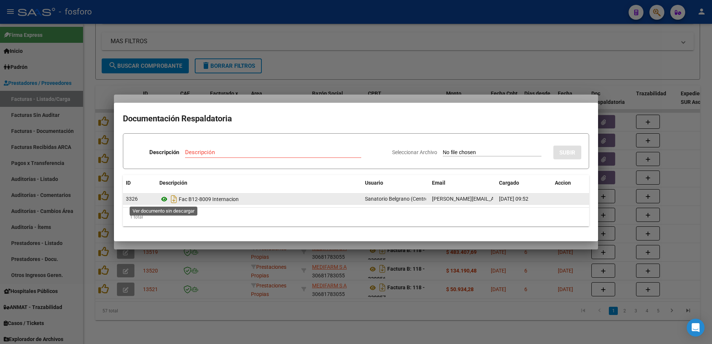
click at [165, 199] on icon at bounding box center [164, 199] width 10 height 9
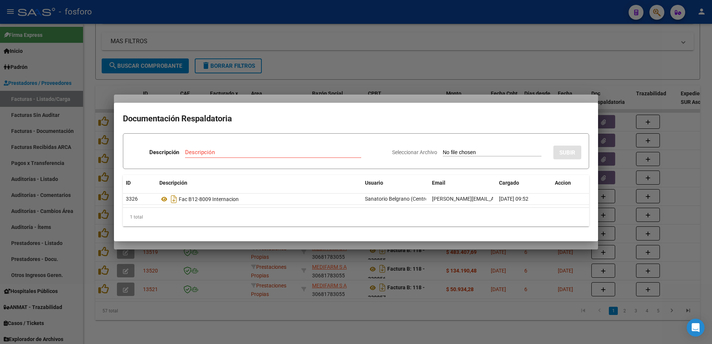
click at [50, 162] on div at bounding box center [356, 172] width 712 height 344
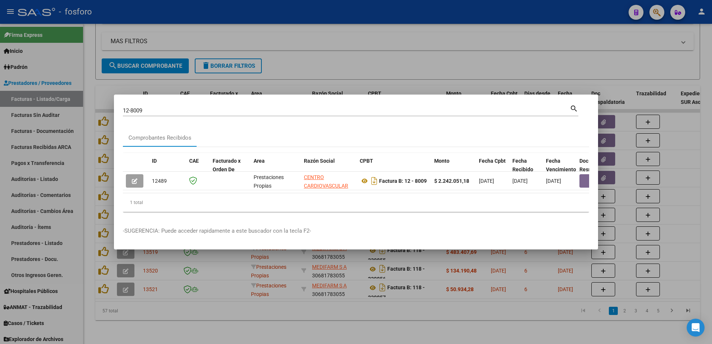
click at [61, 97] on div at bounding box center [356, 172] width 712 height 344
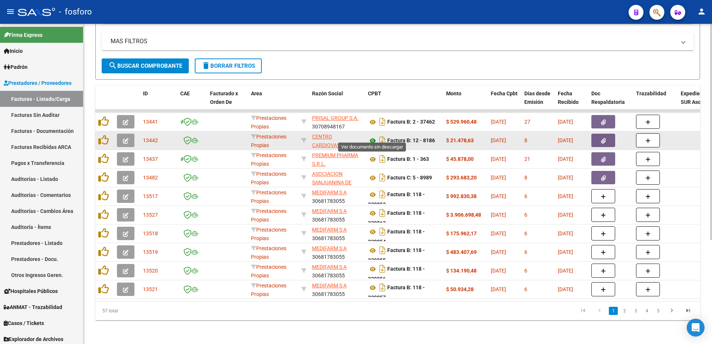
click at [374, 136] on icon at bounding box center [373, 140] width 10 height 9
click at [603, 134] on button "button" at bounding box center [603, 140] width 24 height 13
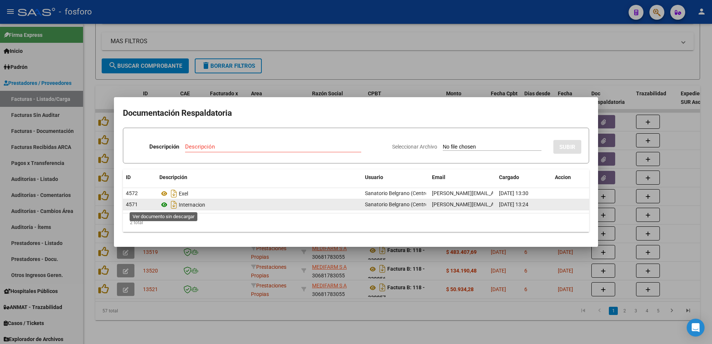
click at [163, 205] on icon at bounding box center [164, 204] width 10 height 9
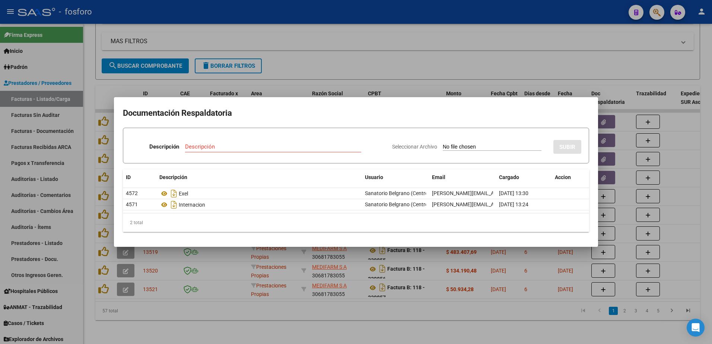
click at [203, 303] on div at bounding box center [356, 172] width 712 height 344
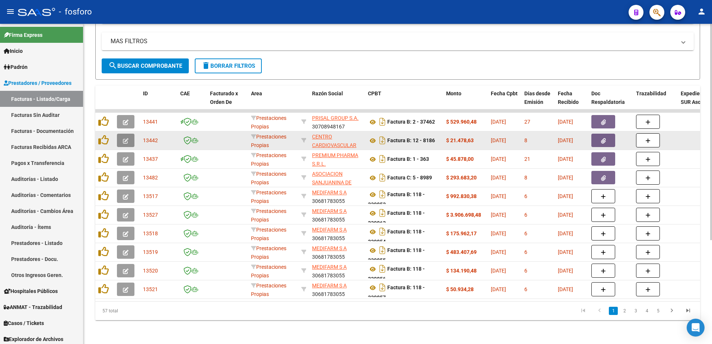
click at [125, 138] on icon "button" at bounding box center [126, 141] width 6 height 6
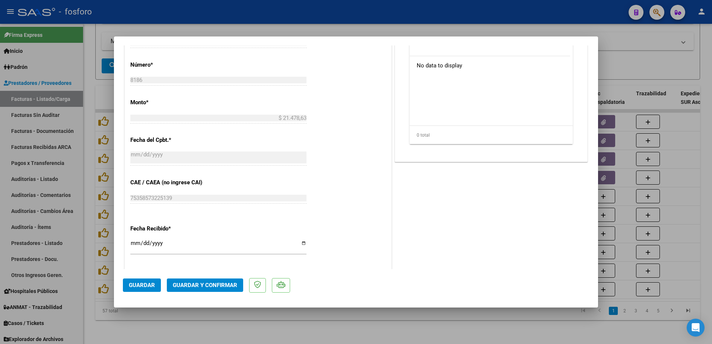
scroll to position [386, 0]
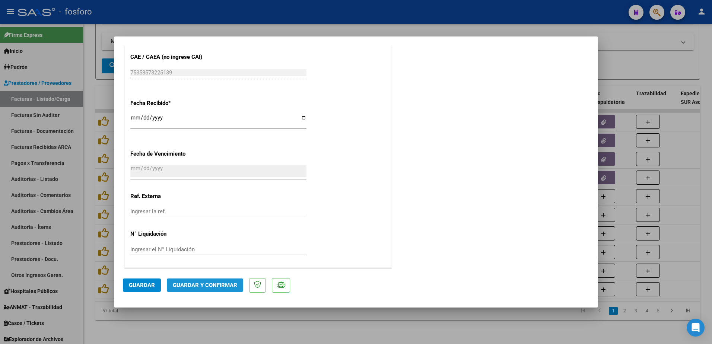
click at [192, 285] on span "Guardar y Confirmar" at bounding box center [205, 285] width 64 height 7
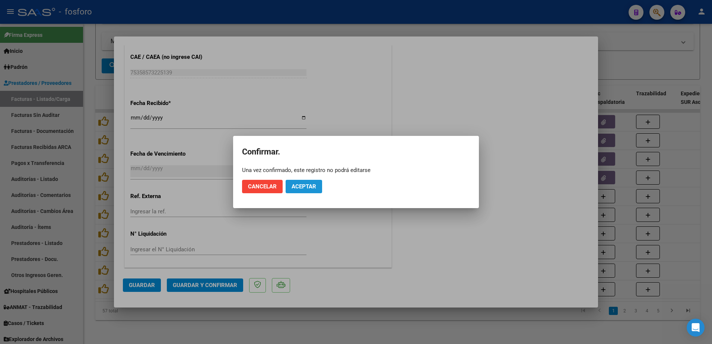
click at [301, 181] on button "Aceptar" at bounding box center [303, 186] width 36 height 13
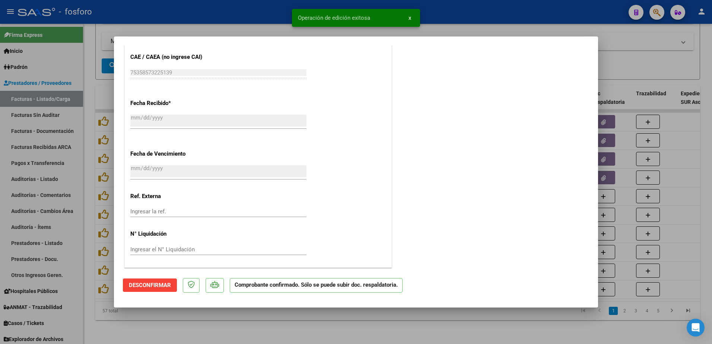
click at [38, 112] on div at bounding box center [356, 172] width 712 height 344
type input "$ 0,00"
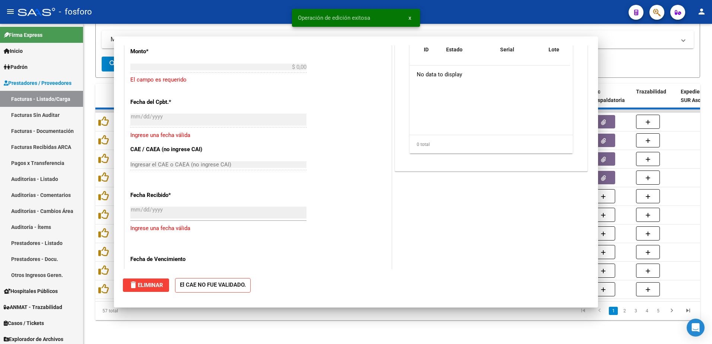
scroll to position [473, 0]
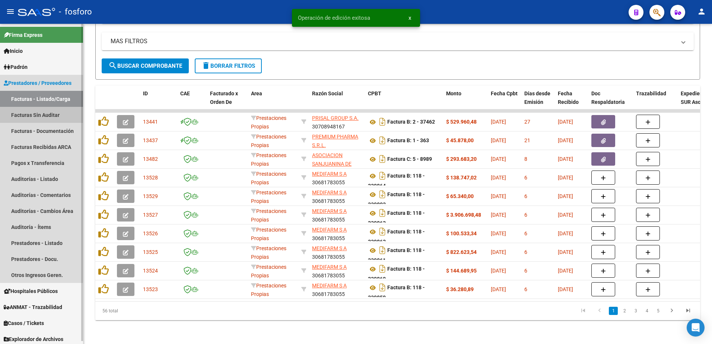
click at [39, 112] on link "Facturas Sin Auditar" at bounding box center [41, 115] width 83 height 16
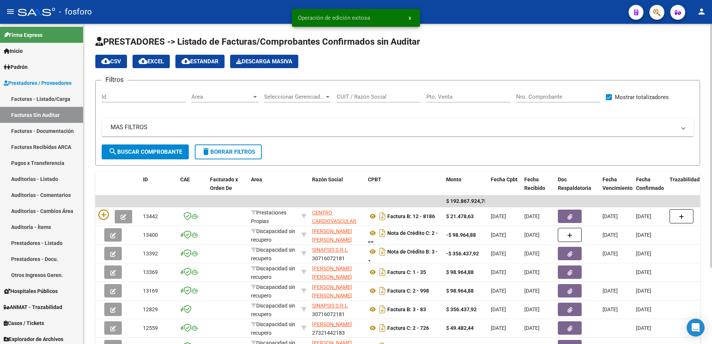
click at [255, 96] on div at bounding box center [255, 97] width 4 height 2
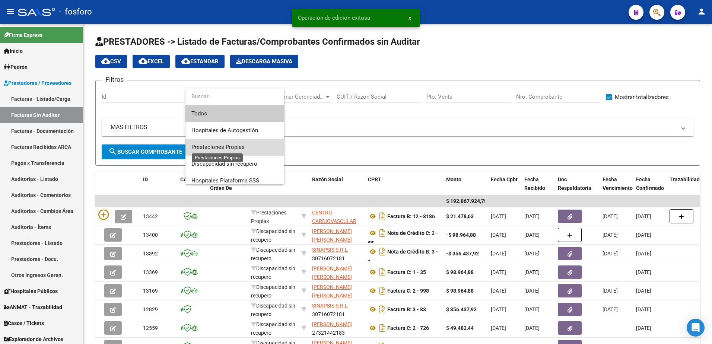
click at [228, 148] on span "Prestaciones Propias" at bounding box center [217, 147] width 53 height 7
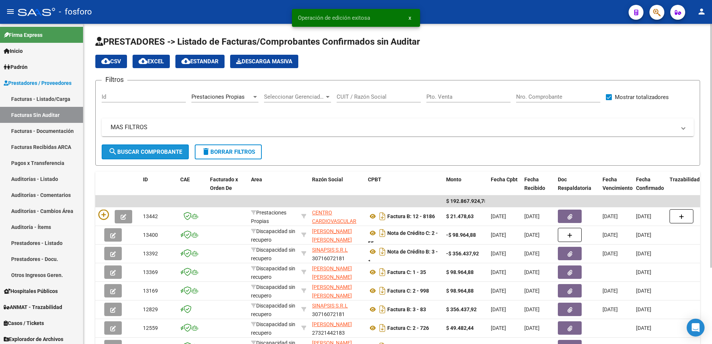
click at [185, 150] on button "search Buscar Comprobante" at bounding box center [145, 151] width 87 height 15
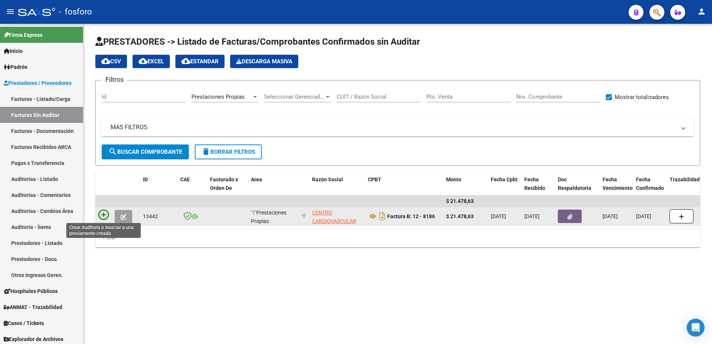
click at [102, 212] on icon at bounding box center [103, 215] width 10 height 10
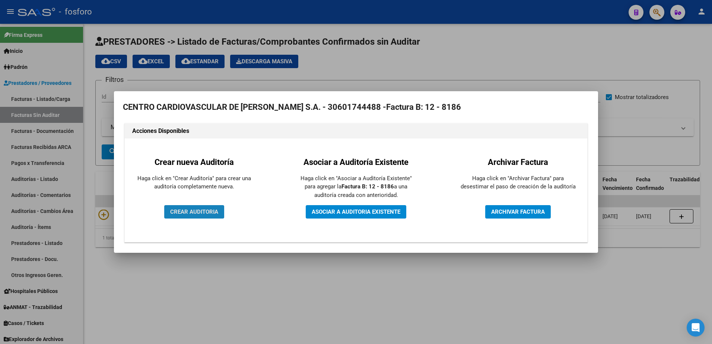
click at [186, 210] on span "CREAR AUDITORIA" at bounding box center [194, 211] width 48 height 7
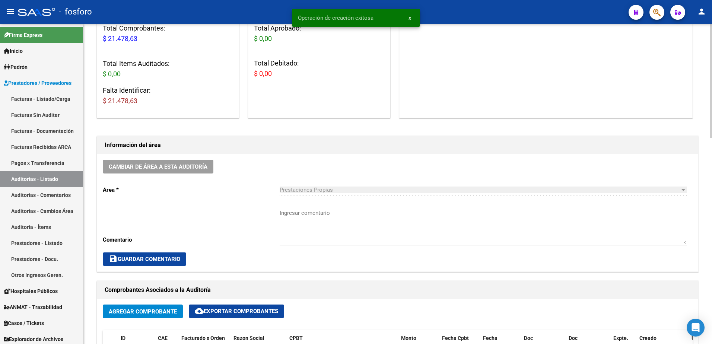
scroll to position [112, 0]
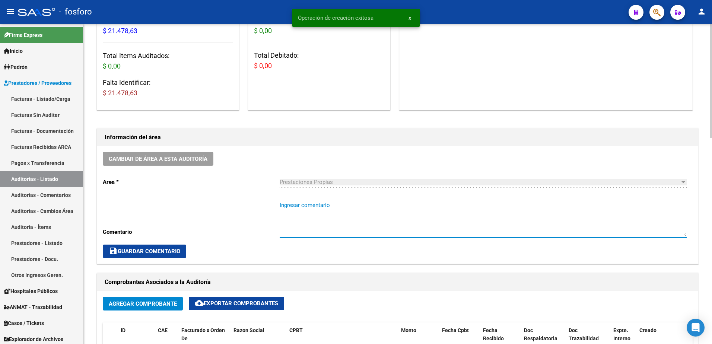
click at [307, 209] on textarea "Ingresar comentario" at bounding box center [482, 218] width 407 height 35
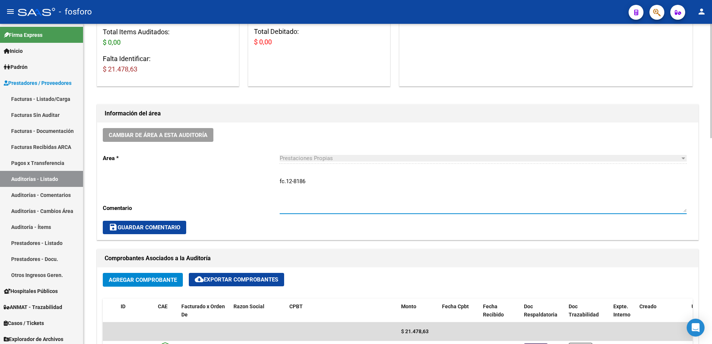
scroll to position [149, 0]
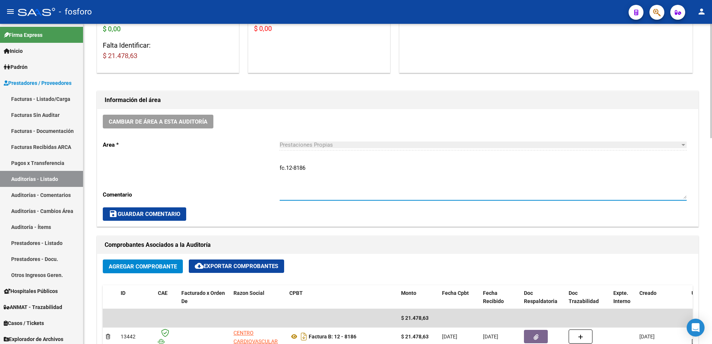
type textarea "fc.12-8186"
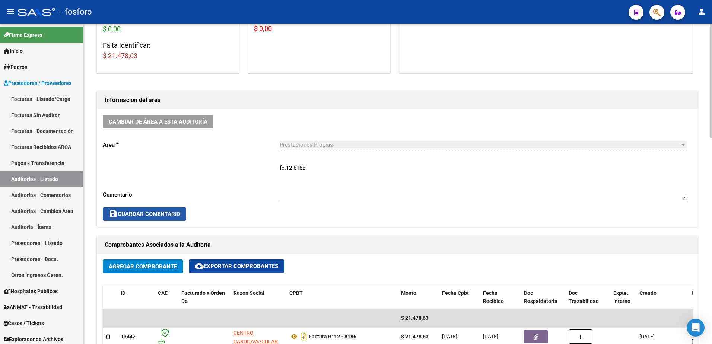
click at [158, 216] on span "save Guardar Comentario" at bounding box center [144, 214] width 71 height 7
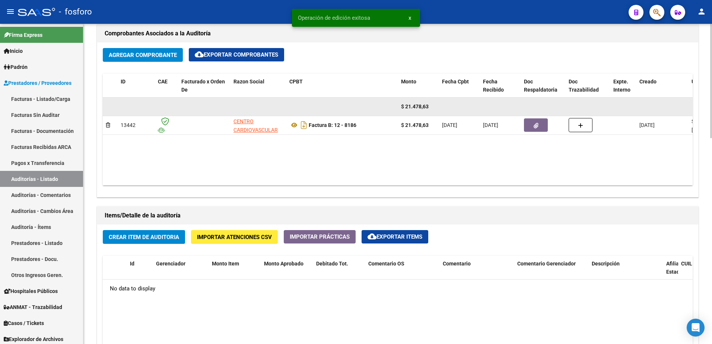
scroll to position [372, 0]
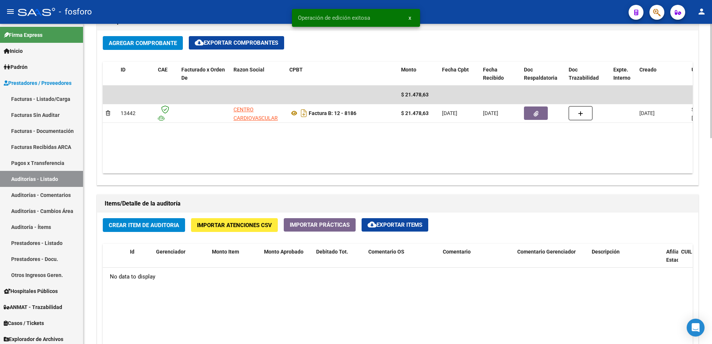
click at [159, 226] on span "Crear Item de Auditoria" at bounding box center [144, 225] width 70 height 7
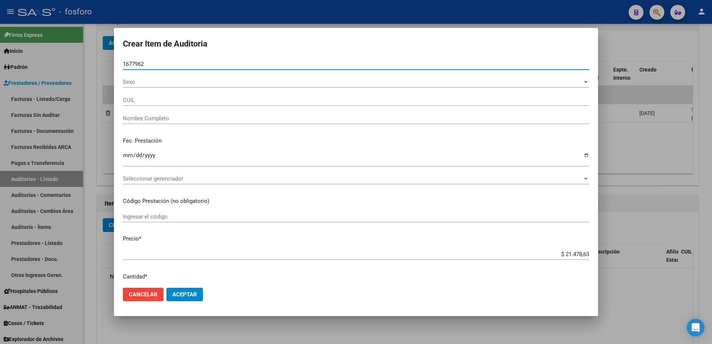
type input "16779624"
type input "23167796249"
type input "FERNANDEZ NESTOR D -"
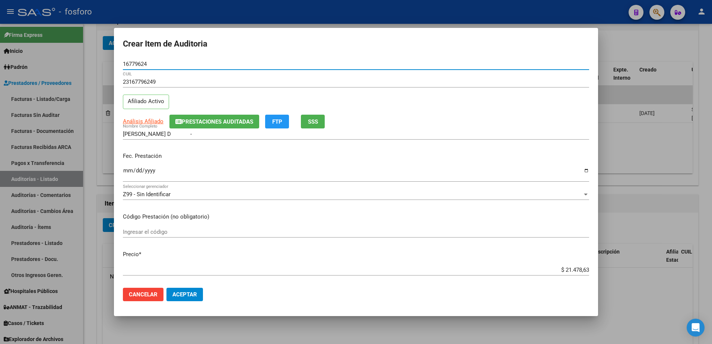
type input "16779624"
click at [125, 172] on input "Ingresar la fecha" at bounding box center [356, 173] width 466 height 12
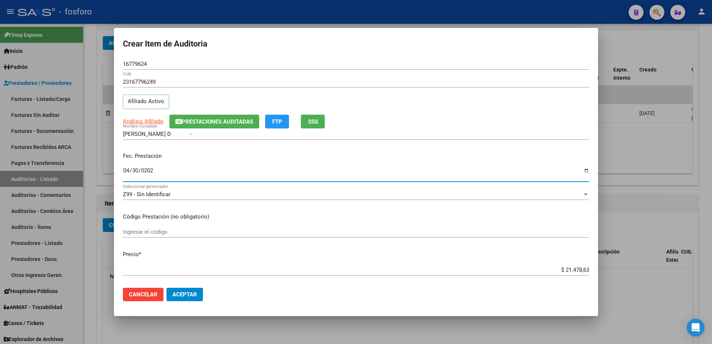
type input "2025-04-30"
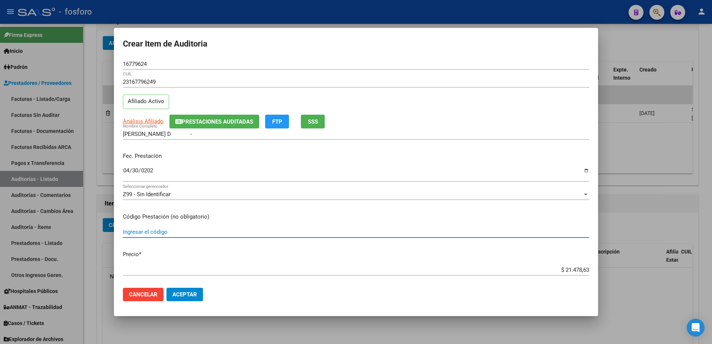
click at [144, 231] on input "Ingresar el código" at bounding box center [356, 231] width 466 height 7
type input "180161"
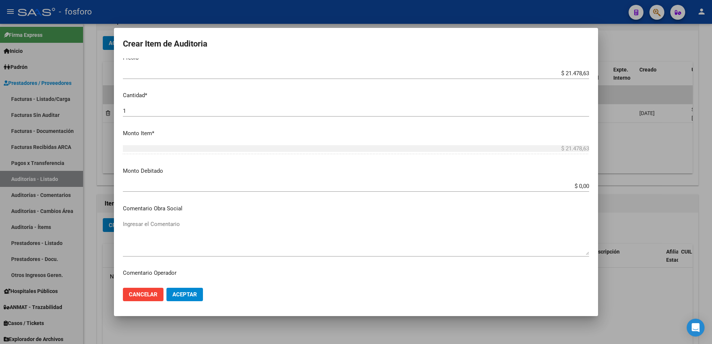
scroll to position [223, 0]
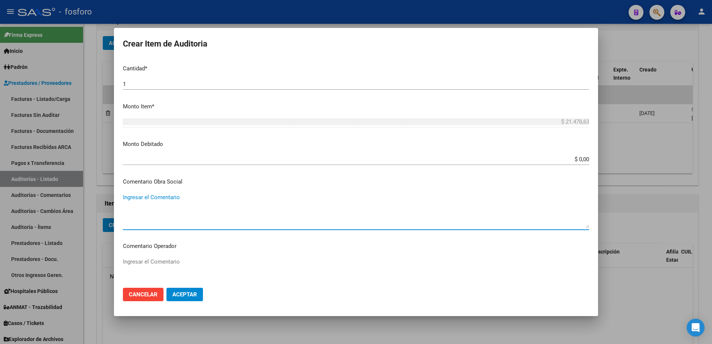
click at [191, 199] on textarea "Ingresar el Comentario" at bounding box center [356, 210] width 466 height 35
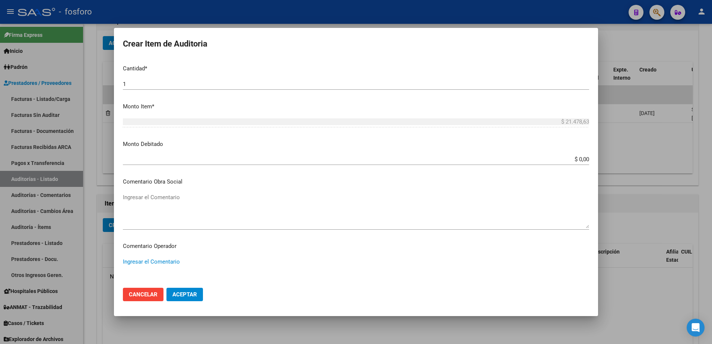
click at [160, 263] on textarea "Ingresar el Comentario" at bounding box center [356, 275] width 466 height 35
type textarea "s"
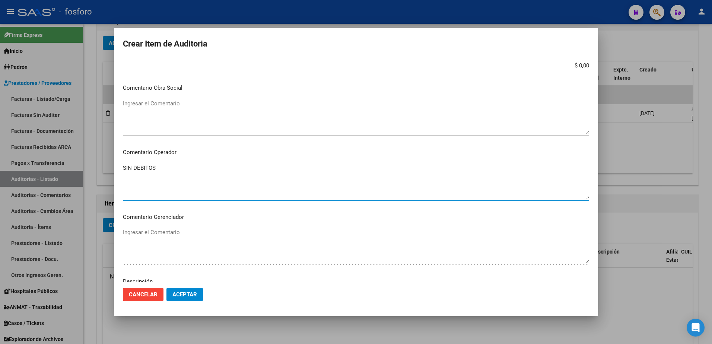
scroll to position [447, 0]
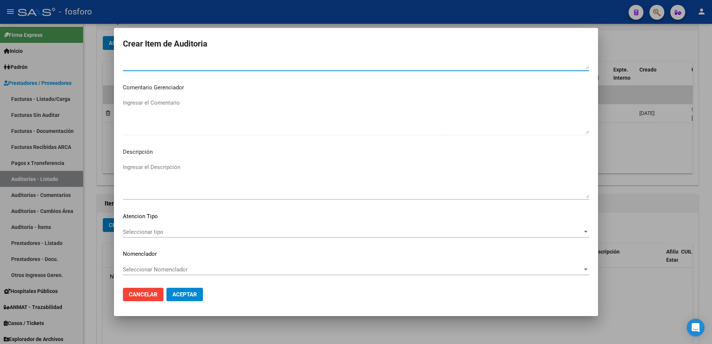
type textarea "SIN DEBITOS"
click at [132, 233] on span "Seleccionar tipo" at bounding box center [352, 231] width 459 height 7
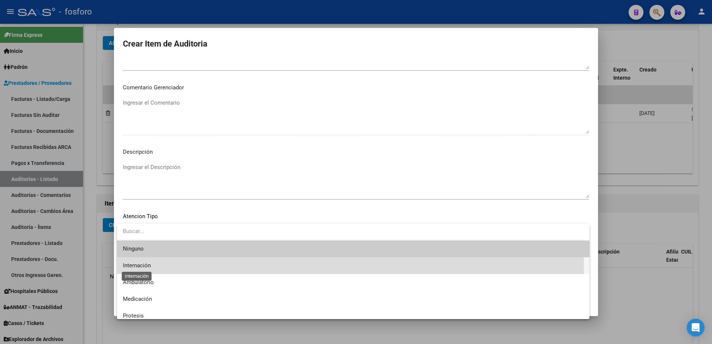
click at [133, 266] on span "Internación" at bounding box center [137, 265] width 28 height 7
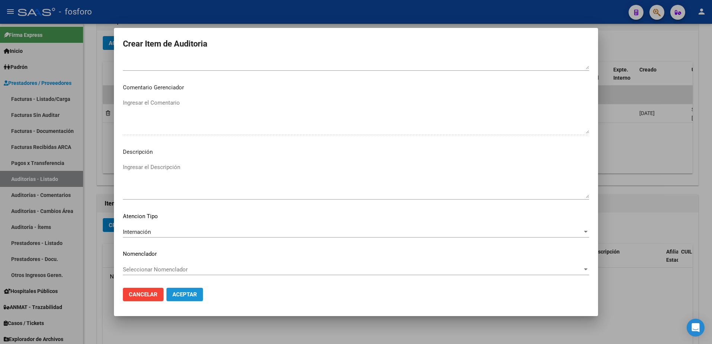
click at [179, 296] on span "Aceptar" at bounding box center [184, 294] width 25 height 7
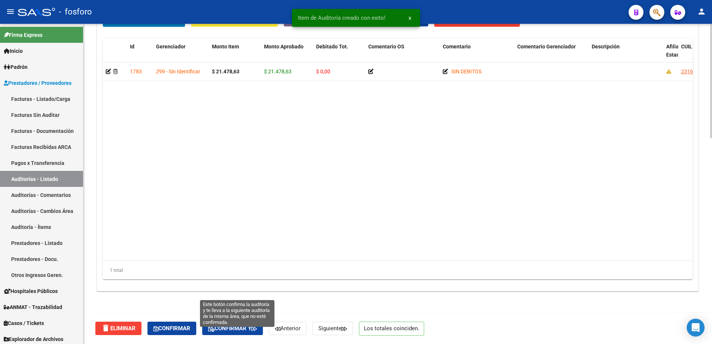
click at [239, 327] on span "Confirmar y" at bounding box center [232, 328] width 49 height 7
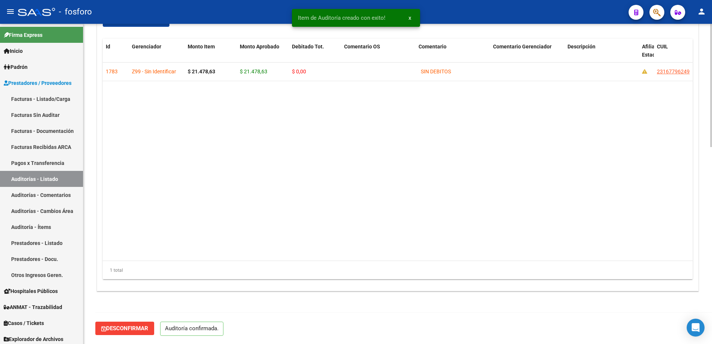
scroll to position [511, 0]
type input "202509"
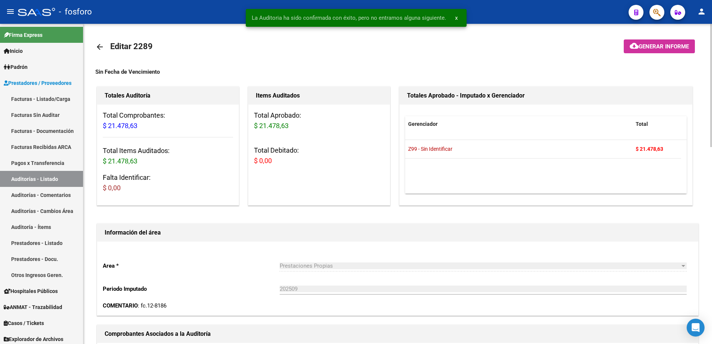
scroll to position [0, 0]
click at [640, 45] on span "Generar informe" at bounding box center [663, 47] width 50 height 7
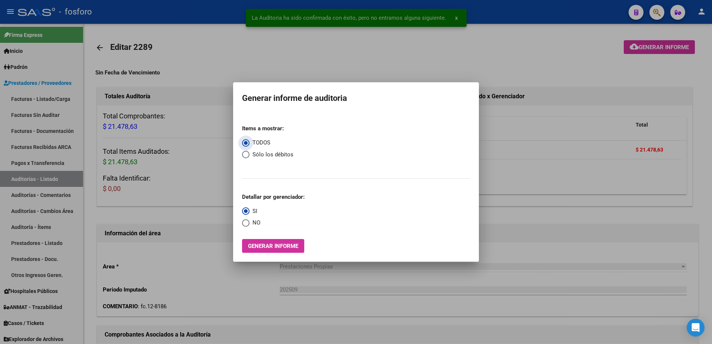
click at [257, 243] on span "Generar informe" at bounding box center [273, 246] width 50 height 7
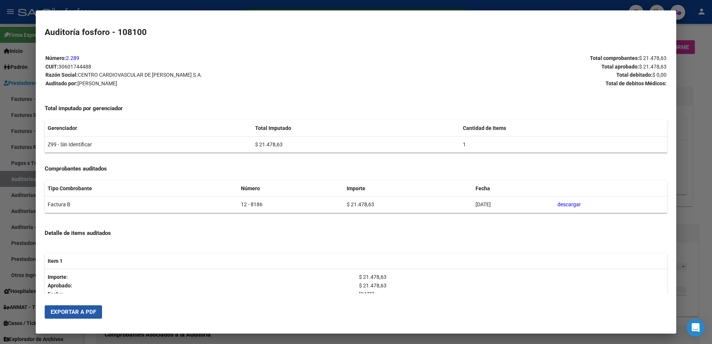
drag, startPoint x: 53, startPoint y: 316, endPoint x: 68, endPoint y: 313, distance: 15.7
click at [55, 316] on button "Exportar a PDF" at bounding box center [73, 311] width 57 height 13
click at [12, 94] on div at bounding box center [356, 172] width 712 height 344
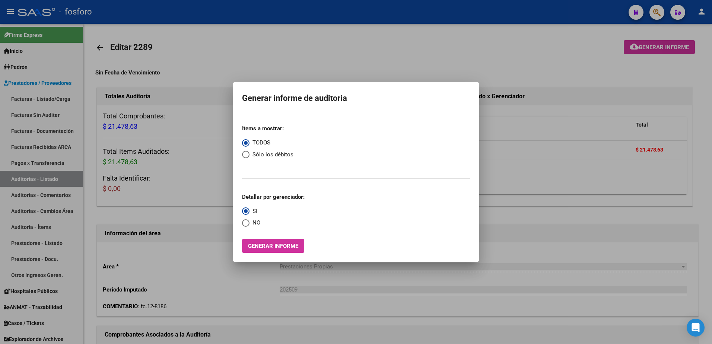
click at [145, 192] on div at bounding box center [356, 172] width 712 height 344
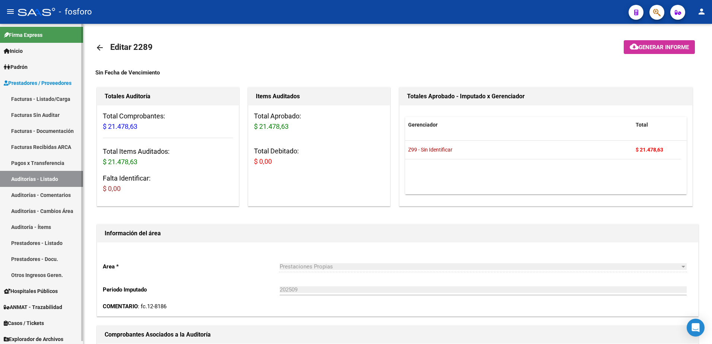
drag, startPoint x: 63, startPoint y: 98, endPoint x: 81, endPoint y: 103, distance: 18.8
click at [63, 98] on link "Facturas - Listado/Carga" at bounding box center [41, 99] width 83 height 16
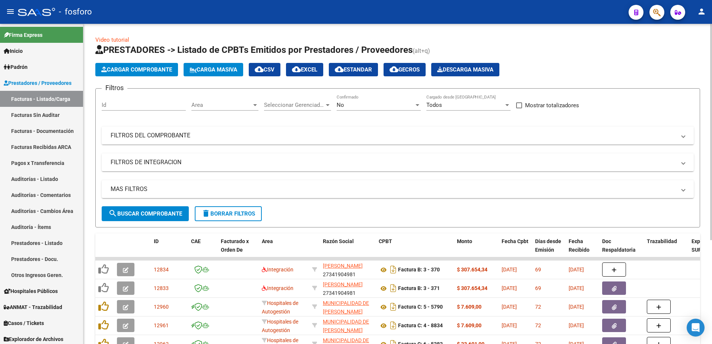
click at [256, 109] on div "Area Area" at bounding box center [224, 103] width 67 height 16
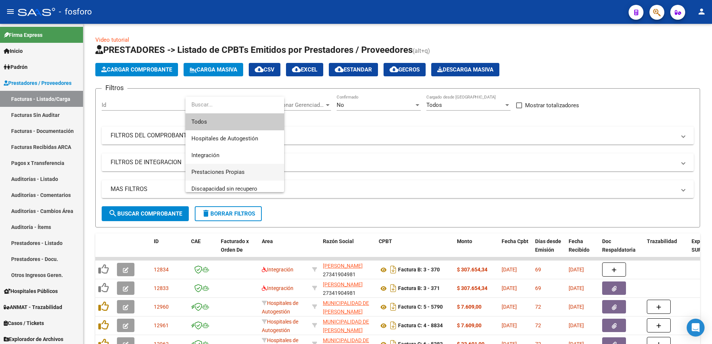
click at [245, 170] on span "Prestaciones Propias" at bounding box center [234, 172] width 87 height 17
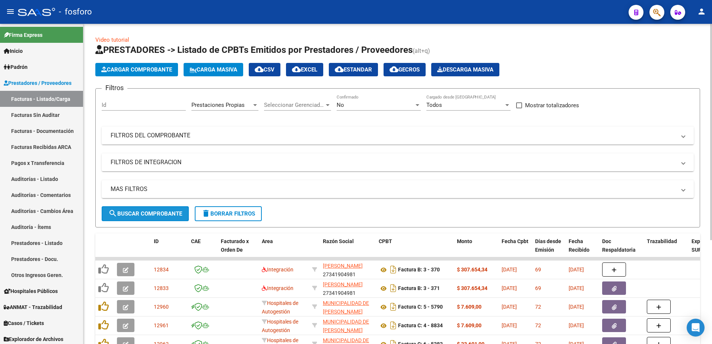
click at [131, 216] on span "search Buscar Comprobante" at bounding box center [145, 213] width 74 height 7
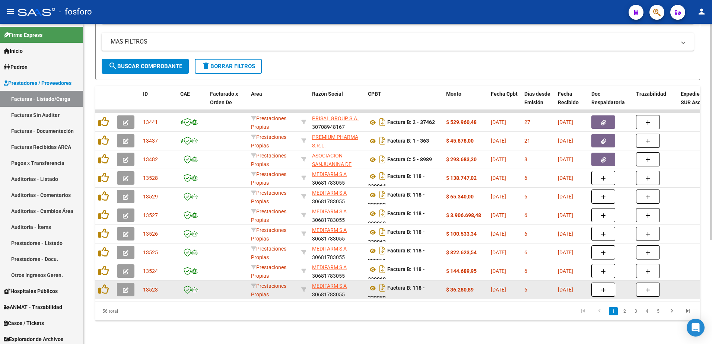
scroll to position [153, 0]
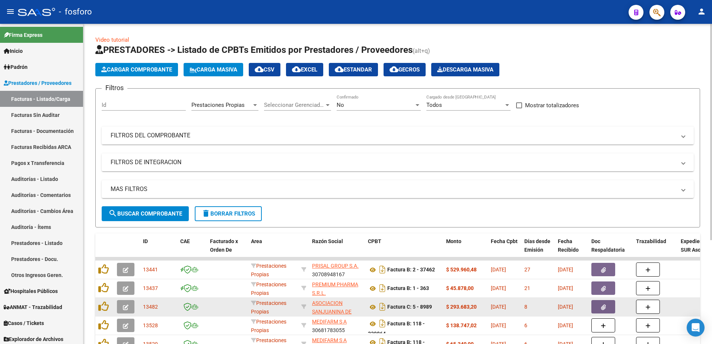
scroll to position [153, 0]
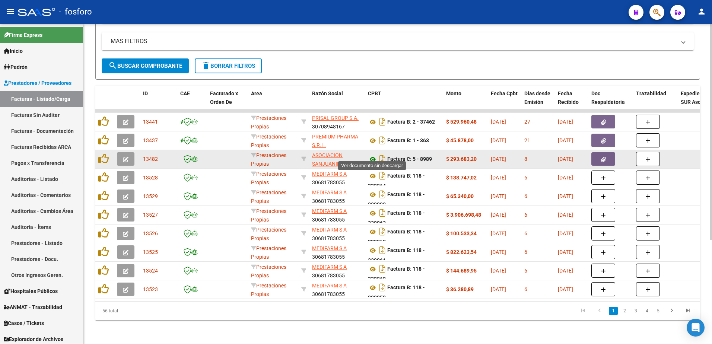
click at [372, 155] on icon at bounding box center [373, 159] width 10 height 9
click at [601, 157] on icon "button" at bounding box center [603, 160] width 5 height 6
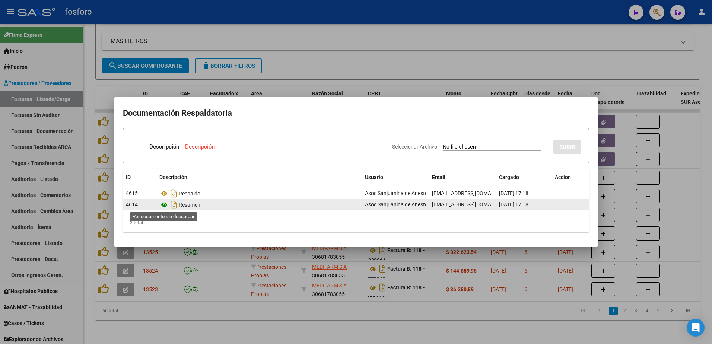
click at [162, 205] on icon at bounding box center [164, 204] width 10 height 9
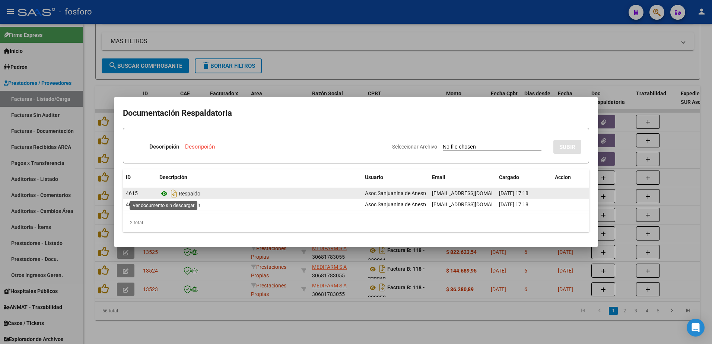
click at [165, 193] on icon at bounding box center [164, 193] width 10 height 9
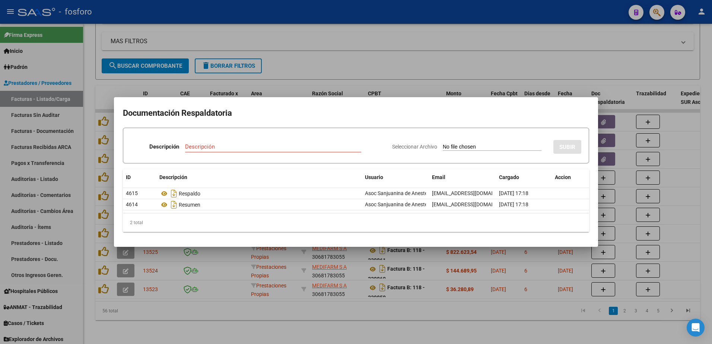
click at [382, 78] on div at bounding box center [356, 172] width 712 height 344
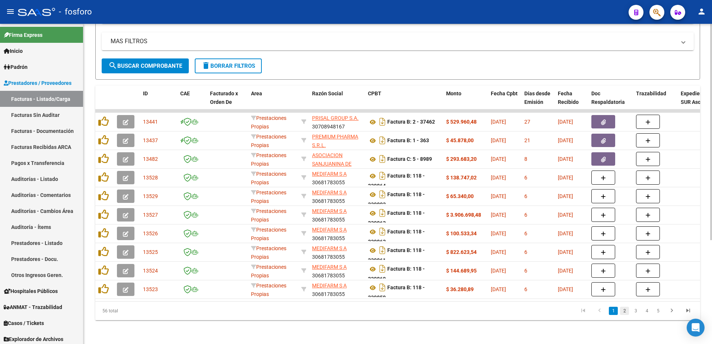
click at [622, 310] on link "2" at bounding box center [624, 311] width 9 height 8
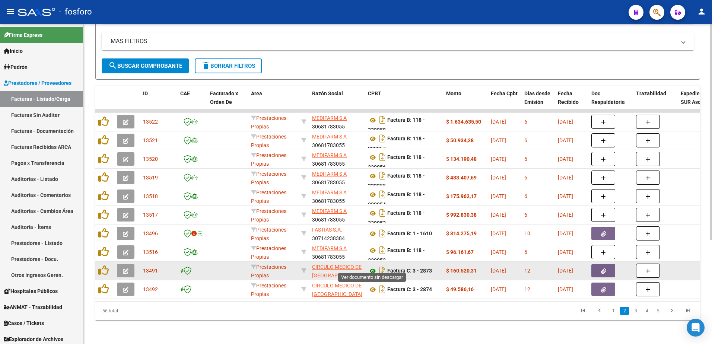
click at [375, 267] on icon at bounding box center [373, 270] width 10 height 9
click at [598, 264] on button "button" at bounding box center [603, 270] width 24 height 13
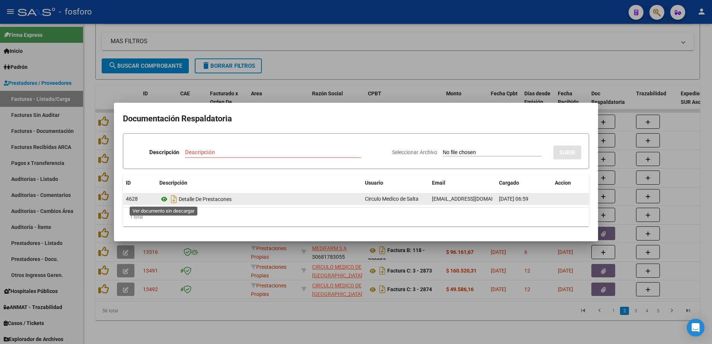
click at [163, 200] on icon at bounding box center [164, 199] width 10 height 9
click at [174, 202] on icon "Descargar documento" at bounding box center [174, 199] width 10 height 12
click at [458, 25] on div at bounding box center [356, 172] width 712 height 344
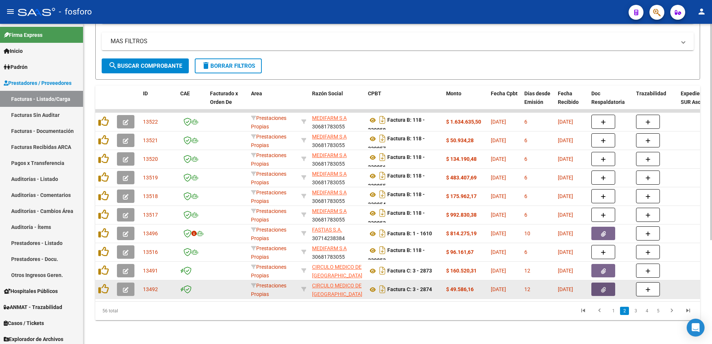
click at [607, 283] on button "button" at bounding box center [603, 288] width 24 height 13
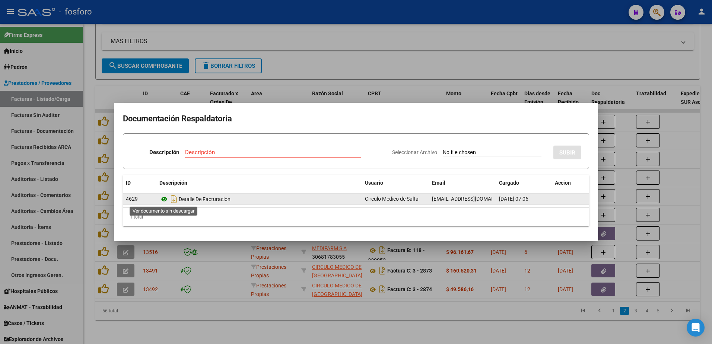
click at [165, 199] on icon at bounding box center [164, 199] width 10 height 9
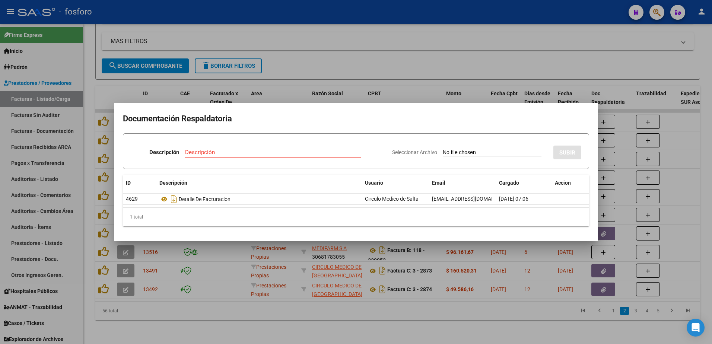
click at [414, 307] on div at bounding box center [356, 172] width 712 height 344
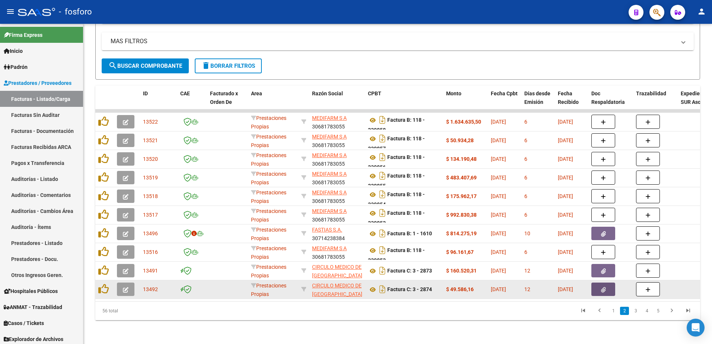
click at [602, 288] on button "button" at bounding box center [603, 288] width 24 height 13
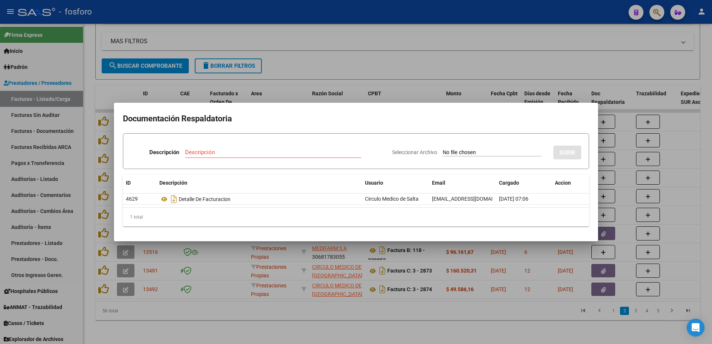
drag, startPoint x: 362, startPoint y: 332, endPoint x: 373, endPoint y: 299, distance: 34.5
click at [362, 331] on div at bounding box center [356, 172] width 712 height 344
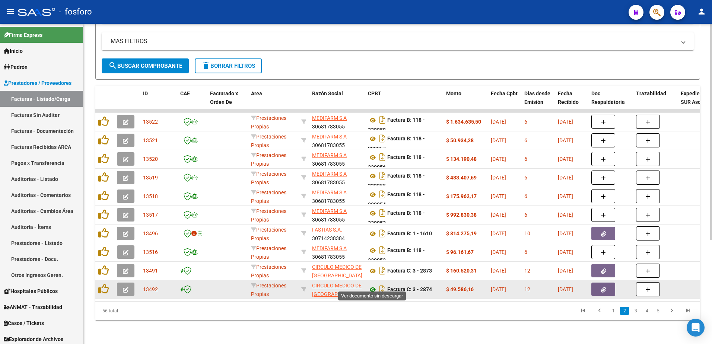
click at [374, 285] on icon at bounding box center [373, 289] width 10 height 9
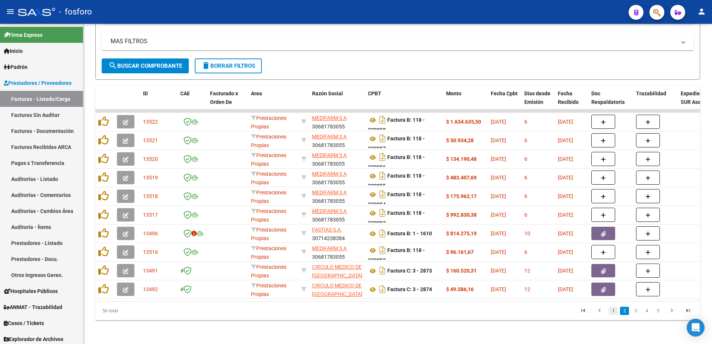
click at [611, 310] on link "1" at bounding box center [612, 311] width 9 height 8
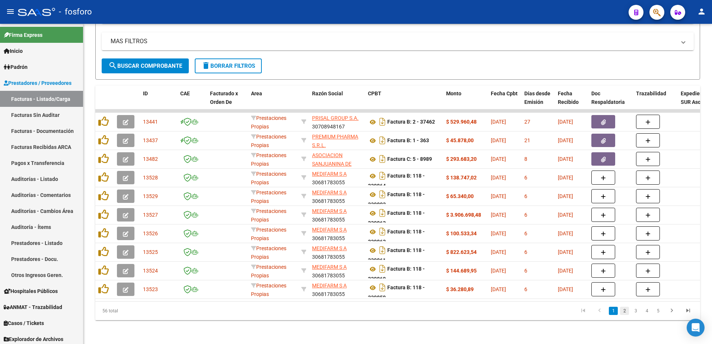
click at [623, 310] on link "2" at bounding box center [624, 311] width 9 height 8
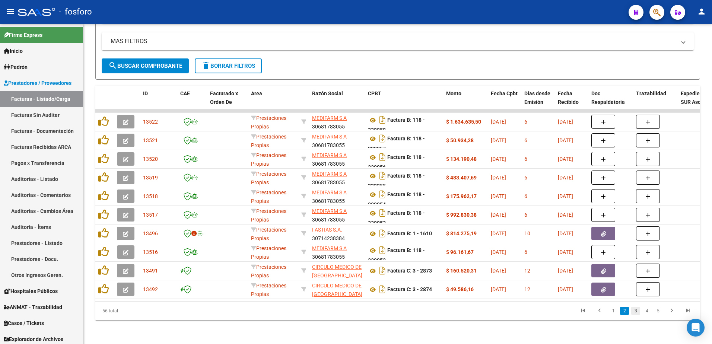
click at [634, 311] on link "3" at bounding box center [635, 311] width 9 height 8
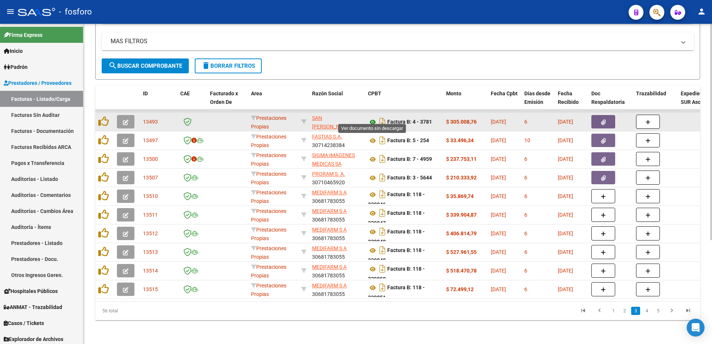
click at [373, 118] on icon at bounding box center [373, 122] width 10 height 9
click at [599, 118] on button "button" at bounding box center [603, 121] width 24 height 13
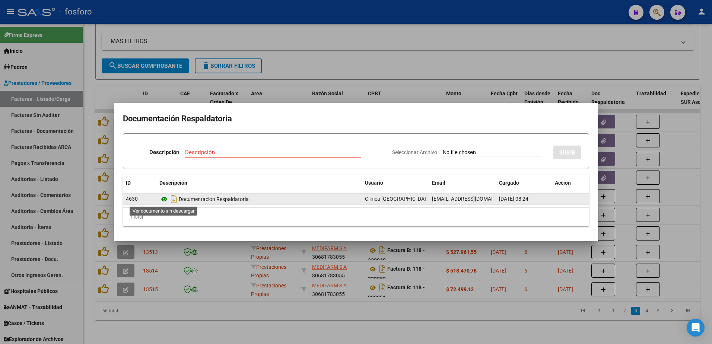
click at [165, 197] on icon at bounding box center [164, 199] width 10 height 9
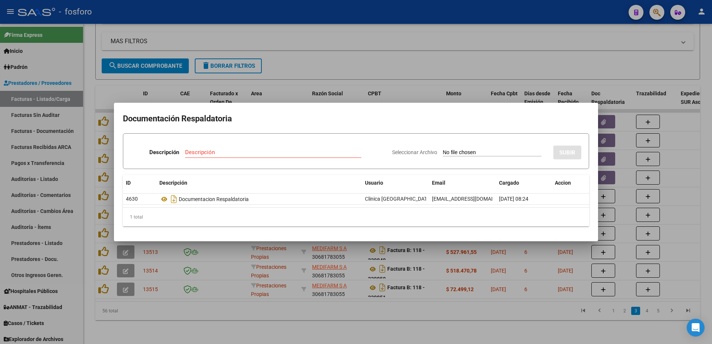
click at [351, 320] on div at bounding box center [356, 172] width 712 height 344
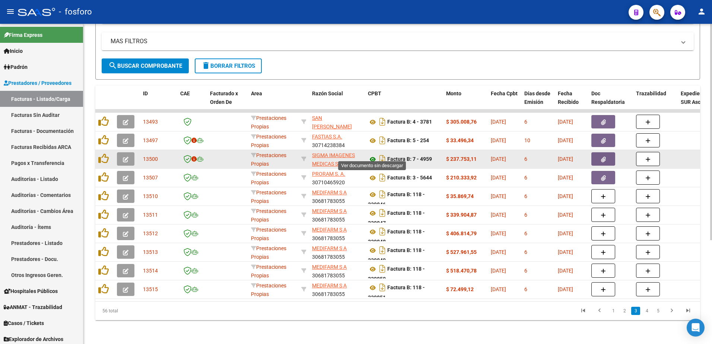
click at [372, 155] on icon at bounding box center [373, 159] width 10 height 9
click at [595, 152] on button "button" at bounding box center [603, 158] width 24 height 13
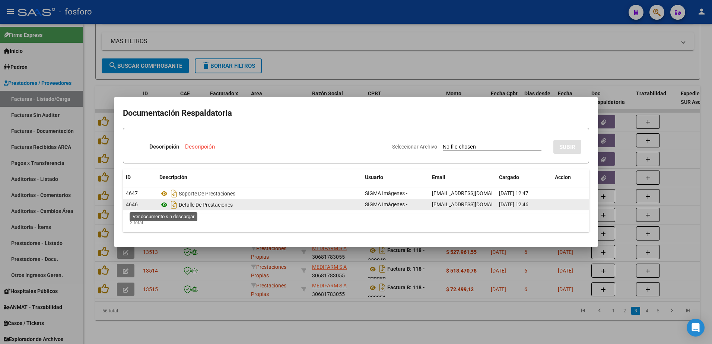
click at [162, 203] on icon at bounding box center [164, 204] width 10 height 9
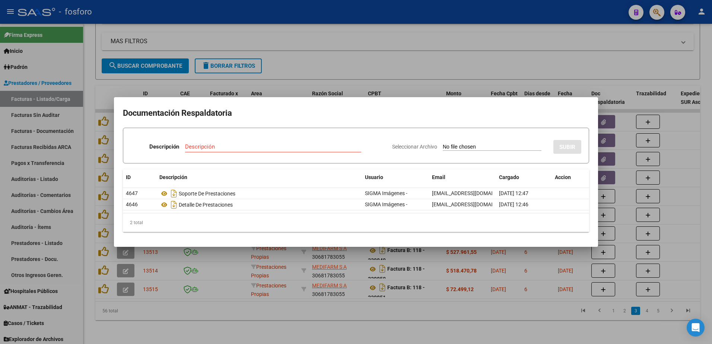
click at [255, 44] on div at bounding box center [356, 172] width 712 height 344
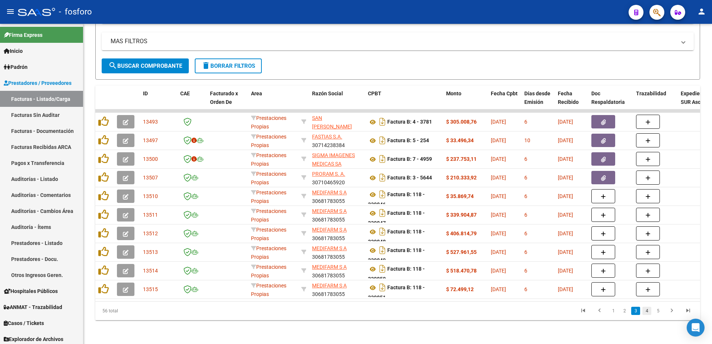
click at [650, 313] on link "4" at bounding box center [646, 311] width 9 height 8
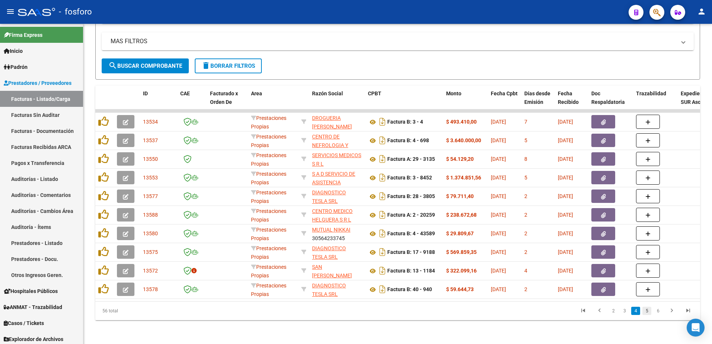
click at [648, 313] on link "5" at bounding box center [646, 311] width 9 height 8
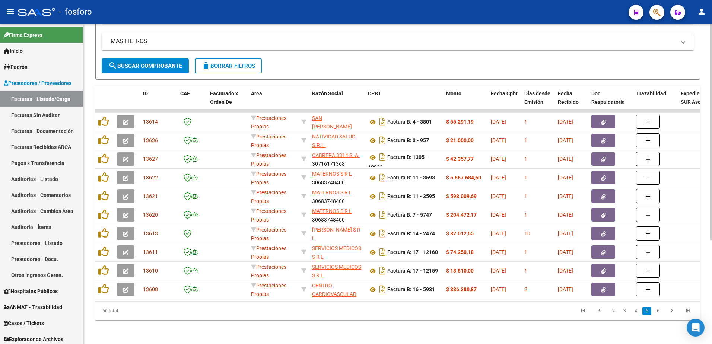
drag, startPoint x: 561, startPoint y: 329, endPoint x: 586, endPoint y: 320, distance: 26.2
click at [562, 327] on div "Video tutorial PRESTADORES -> Listado de CPBTs Emitidos por Prestadores / Prove…" at bounding box center [397, 110] width 628 height 468
click at [613, 309] on link "2" at bounding box center [612, 311] width 9 height 8
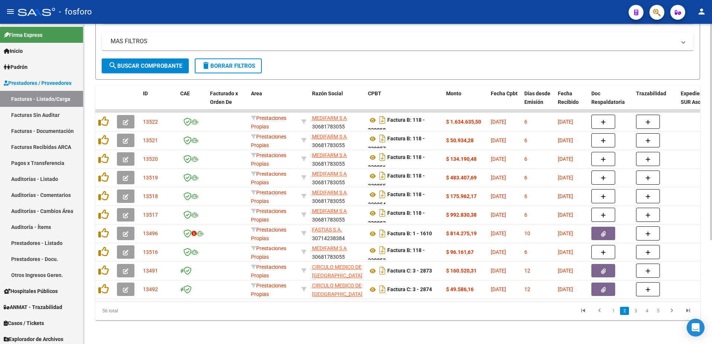
drag, startPoint x: 499, startPoint y: 316, endPoint x: 476, endPoint y: 310, distance: 24.1
click at [498, 316] on datatable-pager "1 2 3 4 5" at bounding box center [456, 310] width 477 height 13
click at [359, 315] on datatable-pager "1 2 3 4 5" at bounding box center [456, 310] width 477 height 13
click at [658, 315] on li "5" at bounding box center [657, 310] width 11 height 13
click at [635, 311] on link "3" at bounding box center [635, 311] width 9 height 8
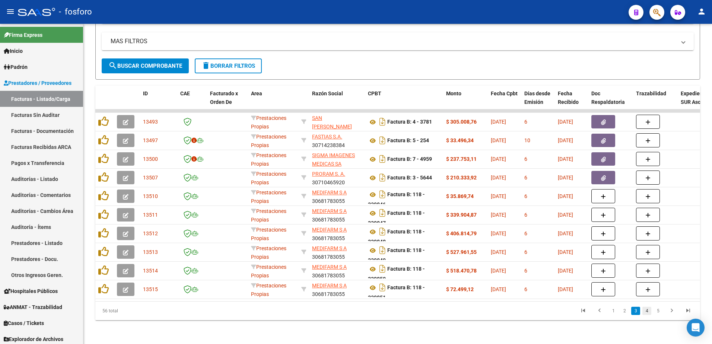
click at [650, 311] on link "4" at bounding box center [646, 311] width 9 height 8
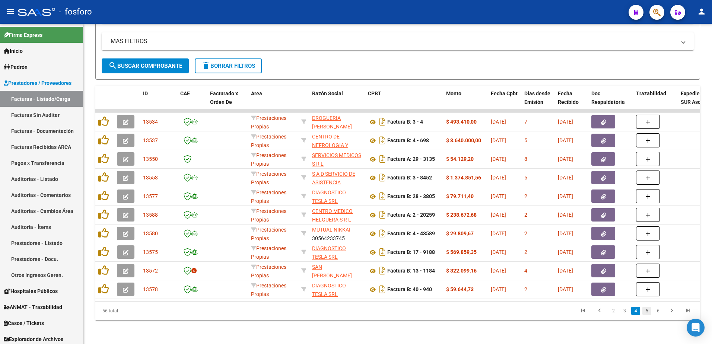
click at [647, 312] on link "5" at bounding box center [646, 311] width 9 height 8
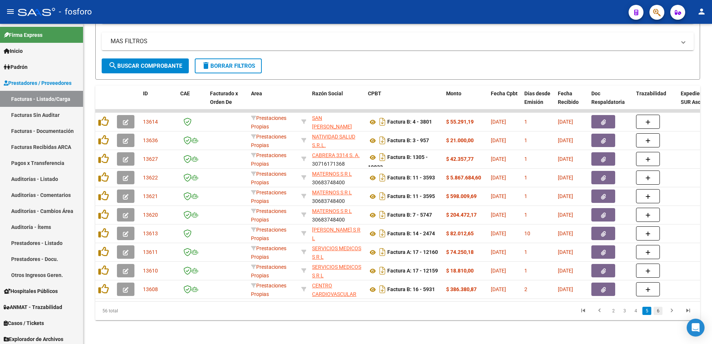
click at [656, 313] on link "6" at bounding box center [657, 311] width 9 height 8
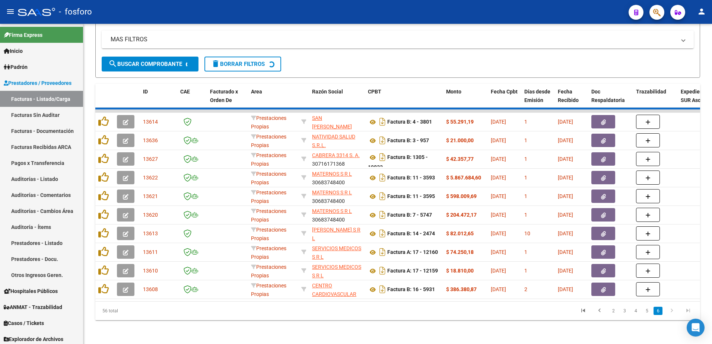
scroll to position [79, 0]
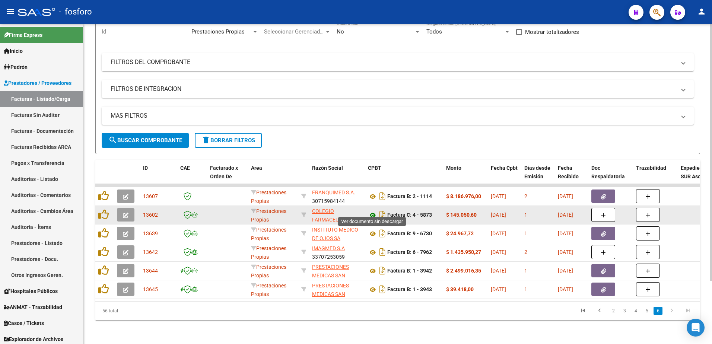
click at [374, 211] on icon at bounding box center [373, 215] width 10 height 9
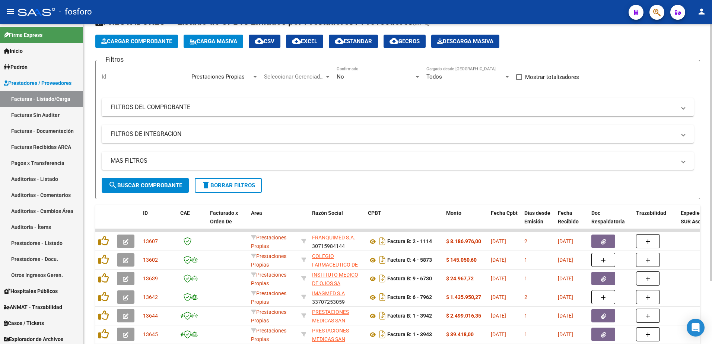
scroll to position [0, 0]
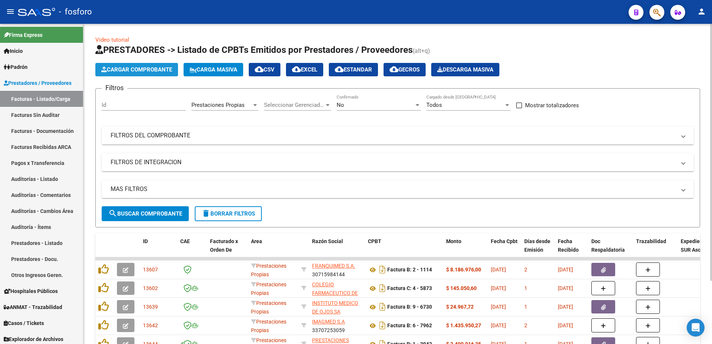
click at [150, 69] on span "Cargar Comprobante" at bounding box center [136, 69] width 71 height 7
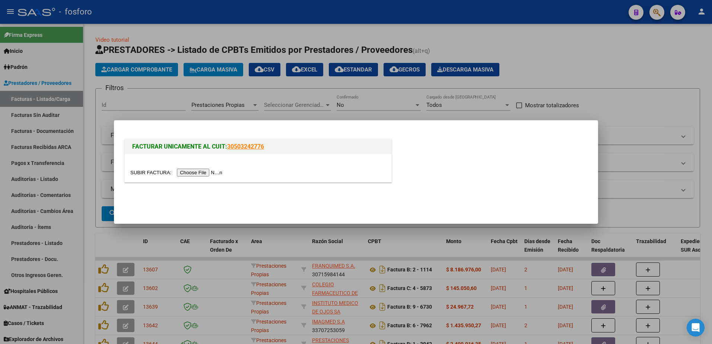
click at [189, 173] on input "file" at bounding box center [177, 173] width 94 height 8
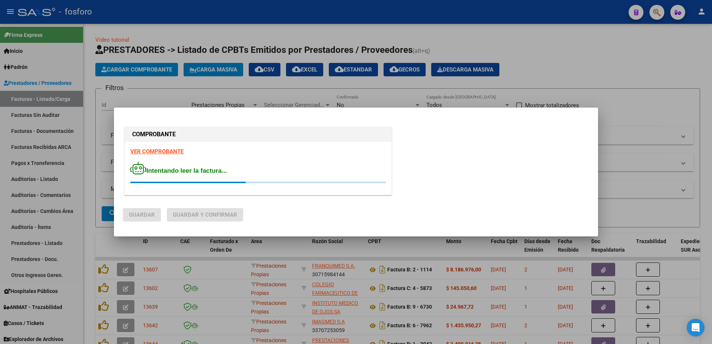
click at [157, 151] on strong "VER COMPROBANTE" at bounding box center [156, 151] width 53 height 7
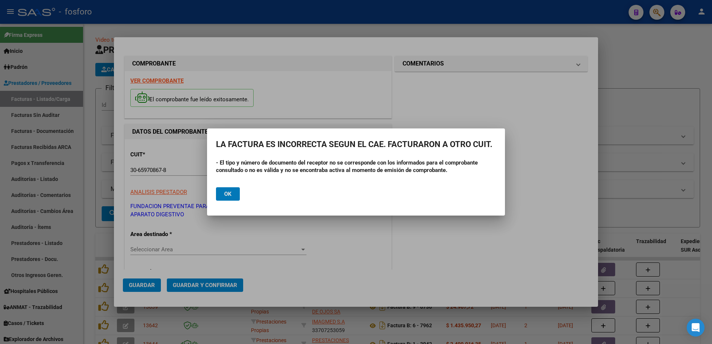
click at [642, 56] on div at bounding box center [356, 172] width 712 height 344
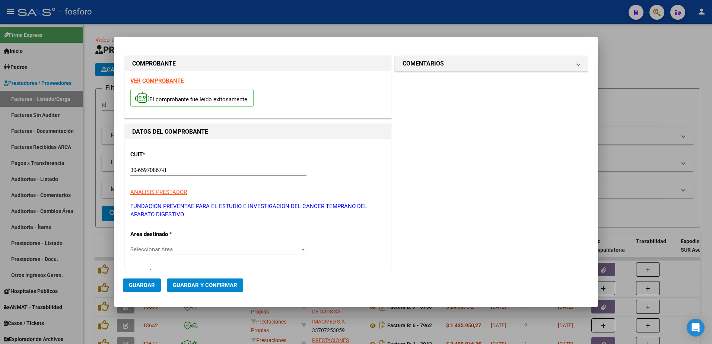
click at [301, 15] on div at bounding box center [356, 172] width 712 height 344
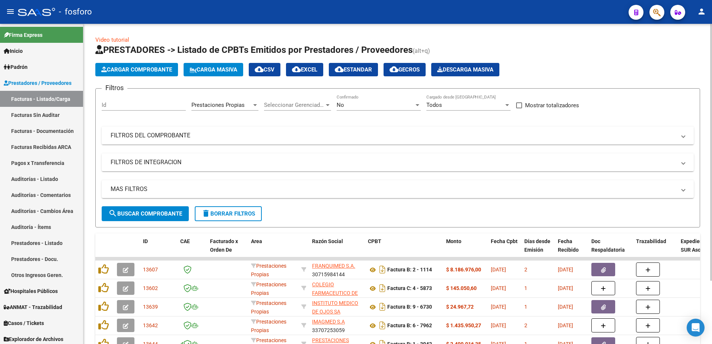
click at [618, 49] on h1 "PRESTADORES -> Listado de CPBTs Emitidos por Prestadores / Proveedores (alt+q)" at bounding box center [397, 50] width 604 height 13
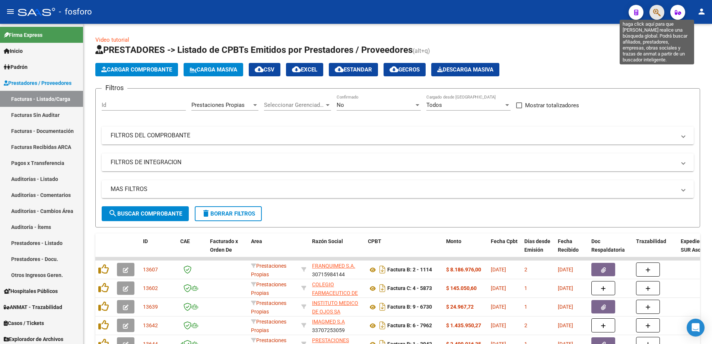
click at [653, 16] on icon "button" at bounding box center [656, 12] width 7 height 9
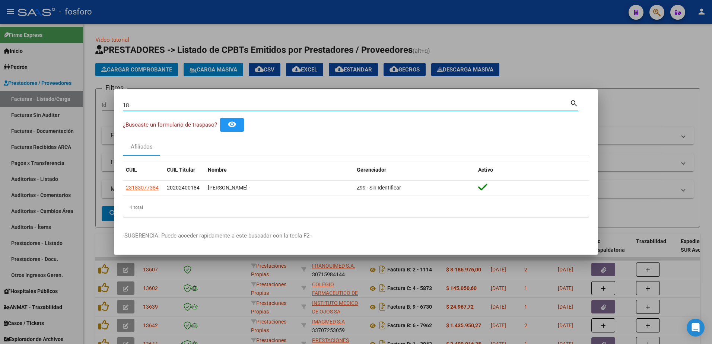
type input "1"
type input "24138821"
click at [96, 210] on div at bounding box center [356, 172] width 712 height 344
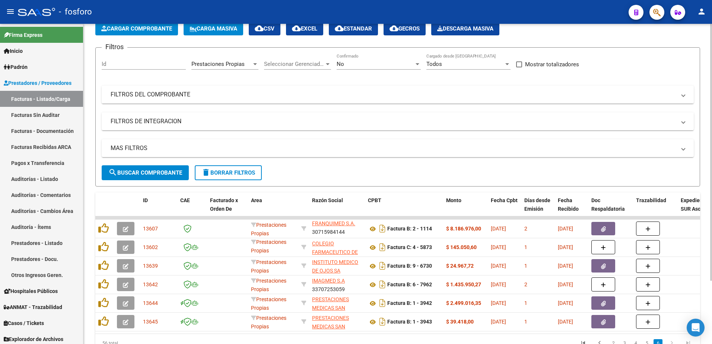
scroll to position [79, 0]
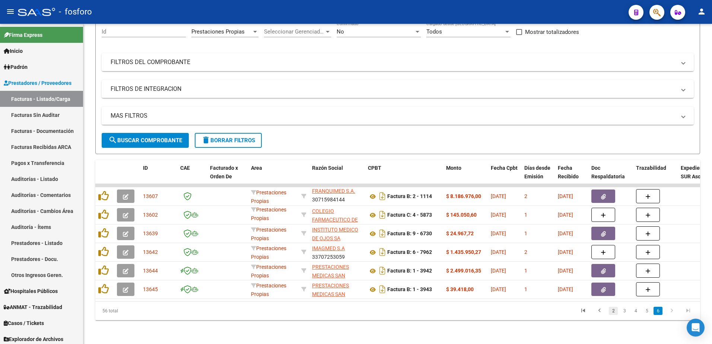
click at [613, 312] on link "2" at bounding box center [612, 311] width 9 height 8
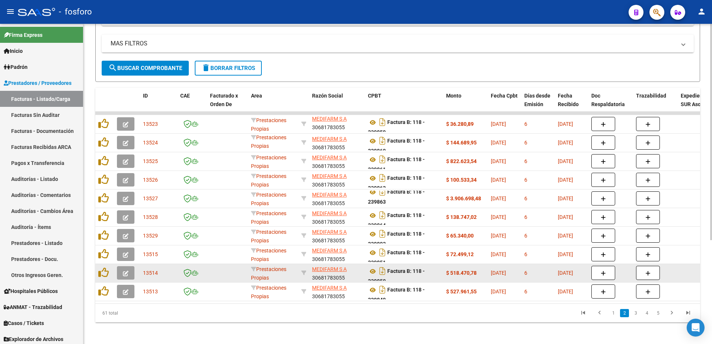
scroll to position [153, 0]
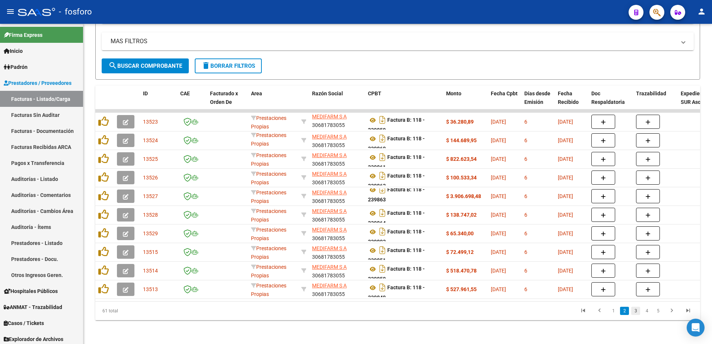
click at [632, 309] on link "3" at bounding box center [635, 311] width 9 height 8
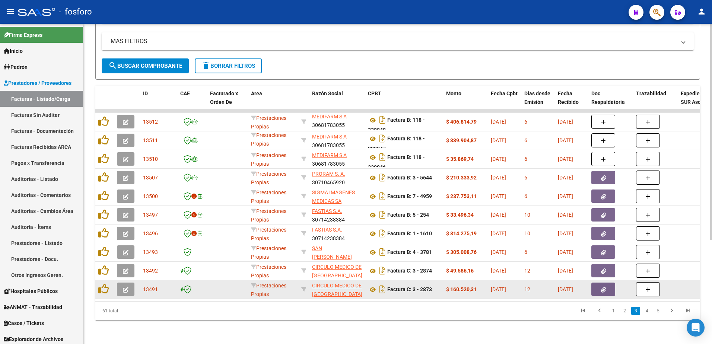
scroll to position [0, 0]
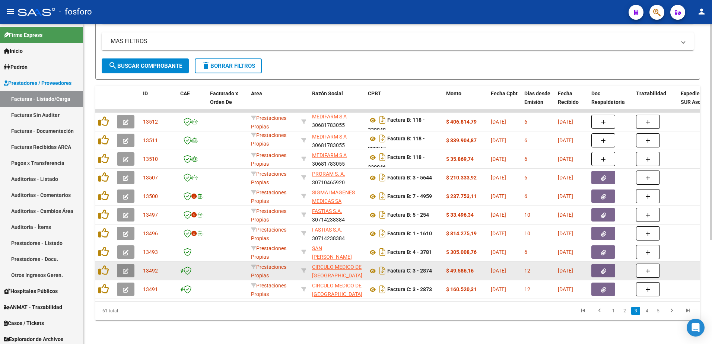
click at [120, 264] on button "button" at bounding box center [125, 270] width 17 height 13
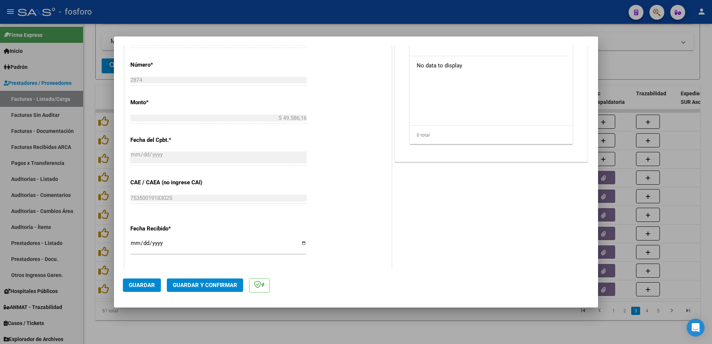
scroll to position [335, 0]
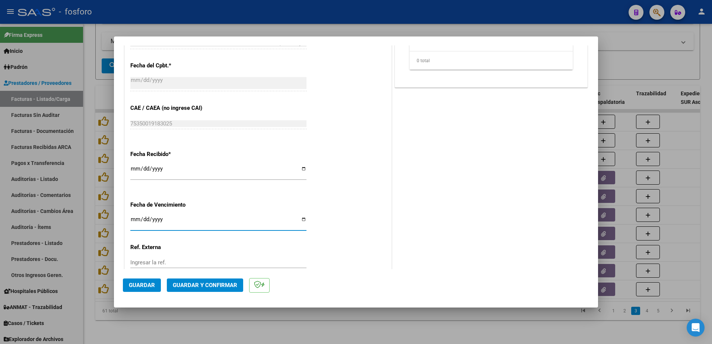
click at [134, 222] on input "Ingresar la fecha" at bounding box center [218, 222] width 176 height 12
type input "[DATE]"
click at [186, 282] on span "Guardar y Confirmar" at bounding box center [205, 285] width 64 height 7
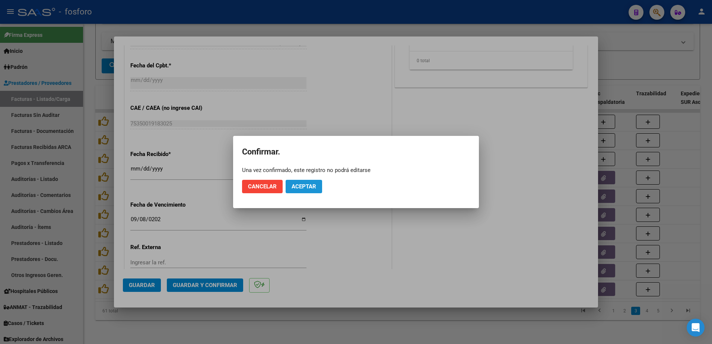
click at [312, 189] on span "Aceptar" at bounding box center [303, 186] width 25 height 7
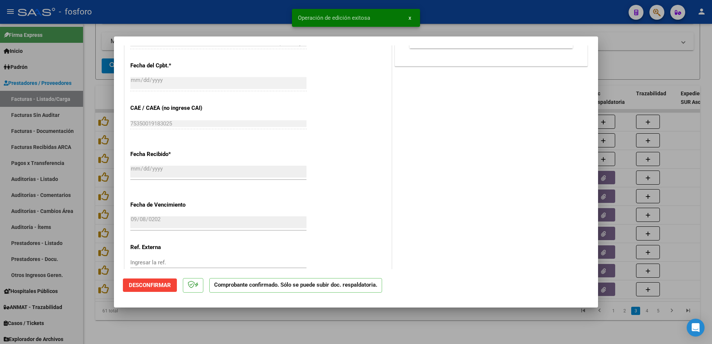
click at [63, 179] on div at bounding box center [356, 172] width 712 height 344
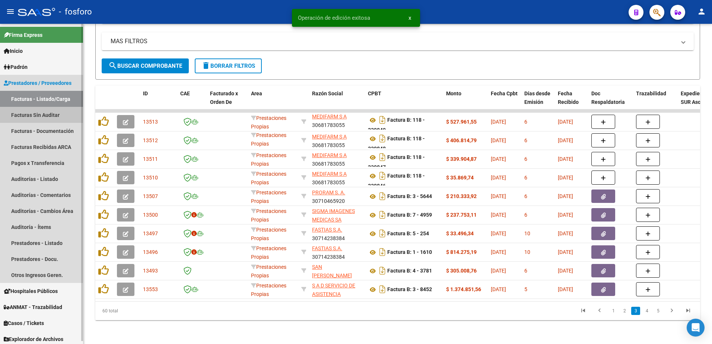
click at [50, 118] on link "Facturas Sin Auditar" at bounding box center [41, 115] width 83 height 16
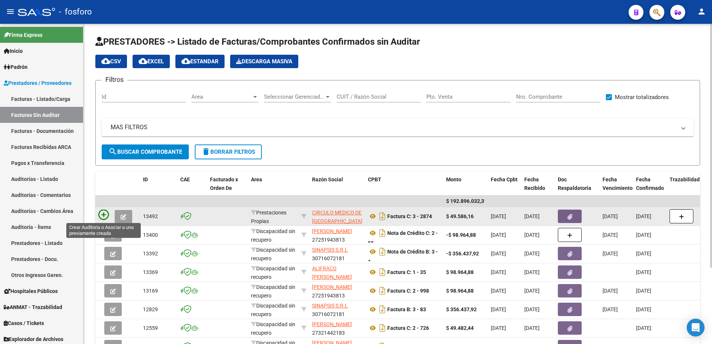
click at [102, 213] on icon at bounding box center [103, 215] width 10 height 10
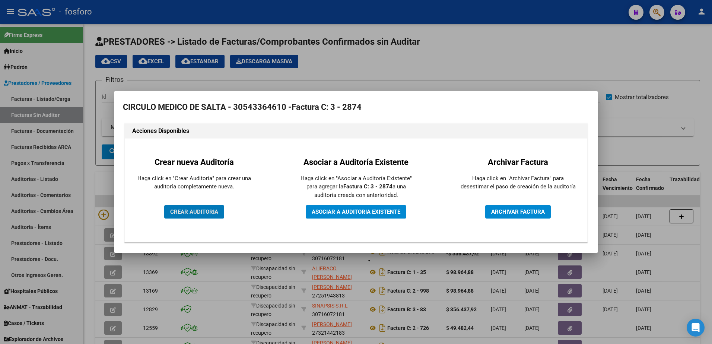
click at [184, 212] on span "CREAR AUDITORIA" at bounding box center [194, 211] width 48 height 7
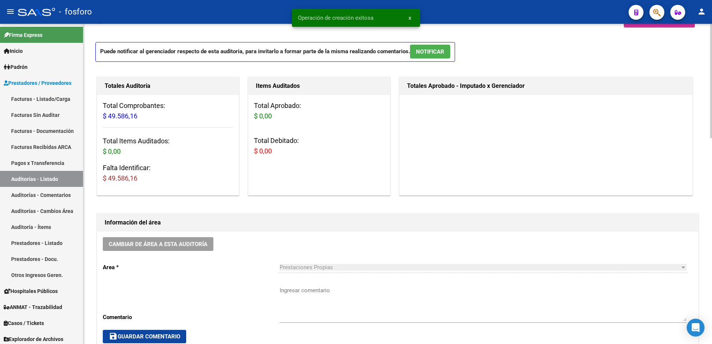
scroll to position [37, 0]
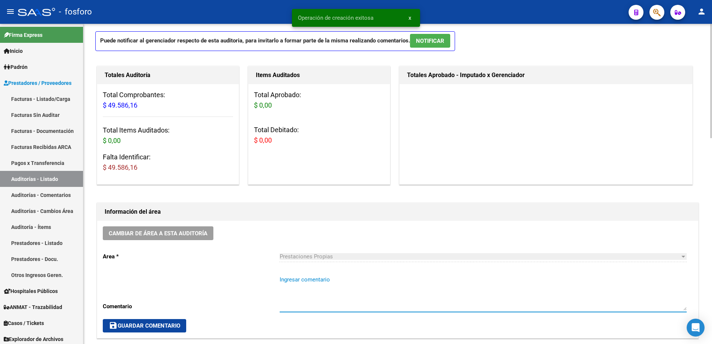
click at [303, 282] on textarea "Ingresar comentario" at bounding box center [482, 292] width 407 height 35
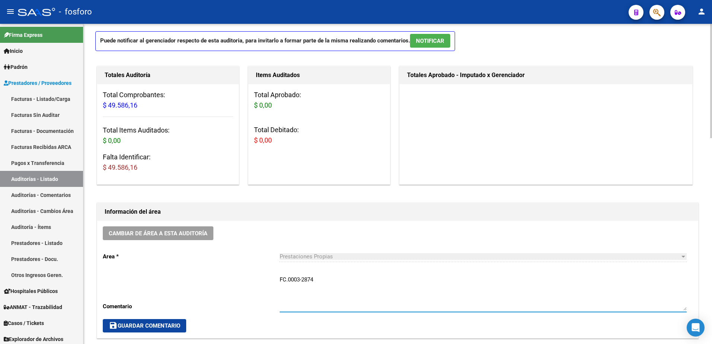
type textarea "FC.0003-2874"
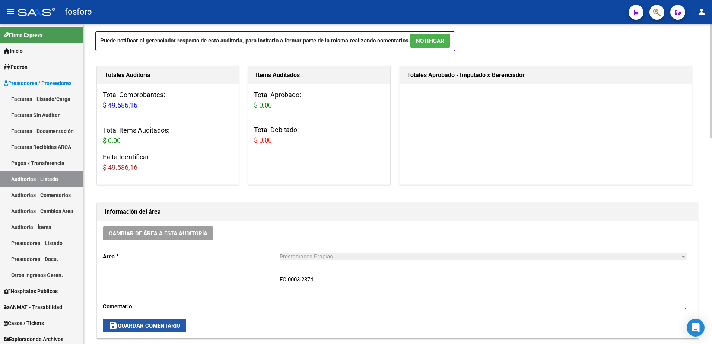
click at [175, 326] on span "save Guardar Comentario" at bounding box center [144, 325] width 71 height 7
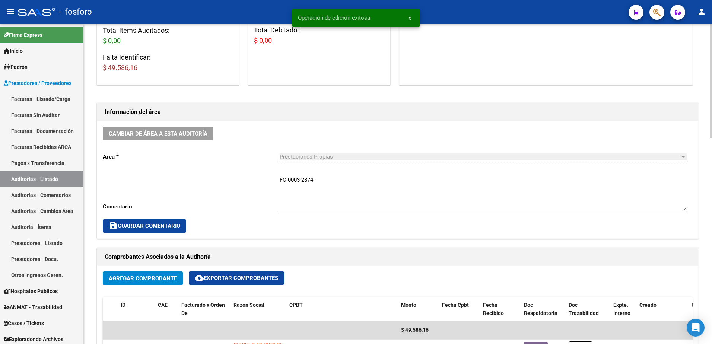
scroll to position [260, 0]
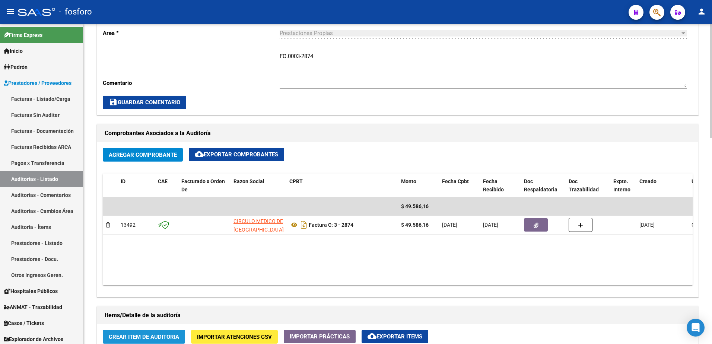
click at [177, 336] on span "Crear Item de Auditoria" at bounding box center [144, 336] width 70 height 7
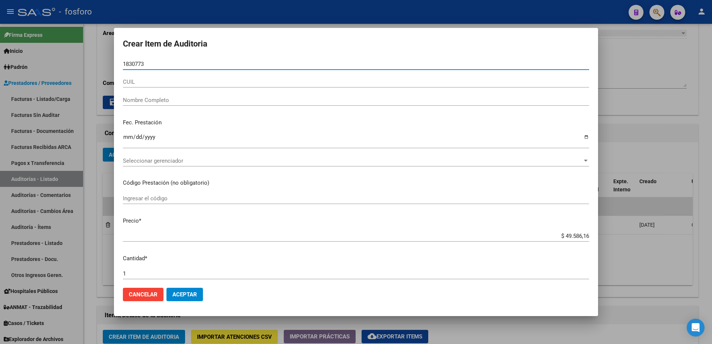
type input "18307738"
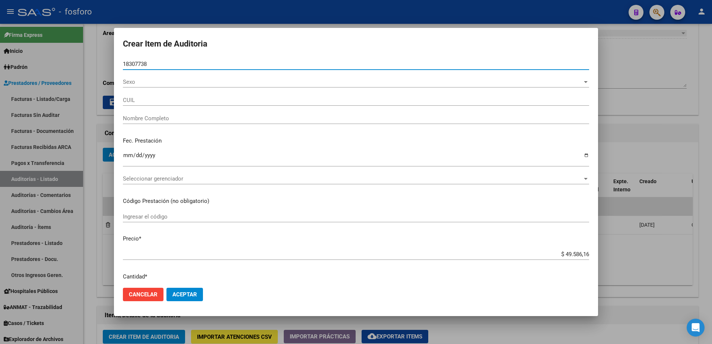
type input "23183077384"
type input "[PERSON_NAME] -"
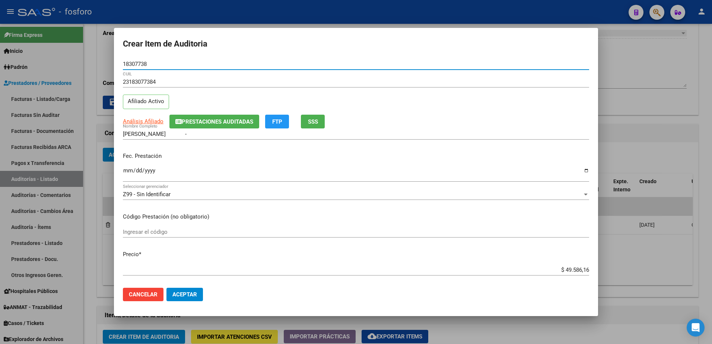
type input "18307738"
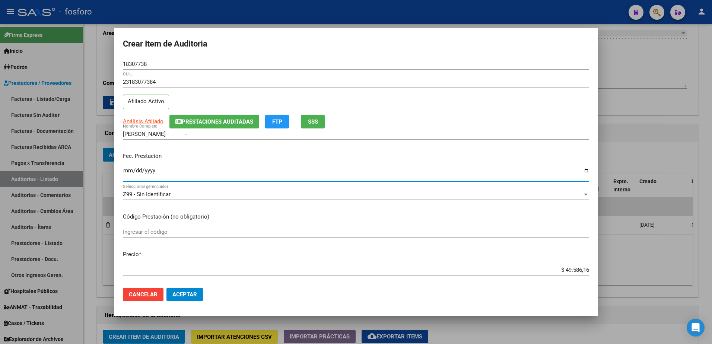
click at [125, 171] on input "Ingresar la fecha" at bounding box center [356, 173] width 466 height 12
type input "[DATE]"
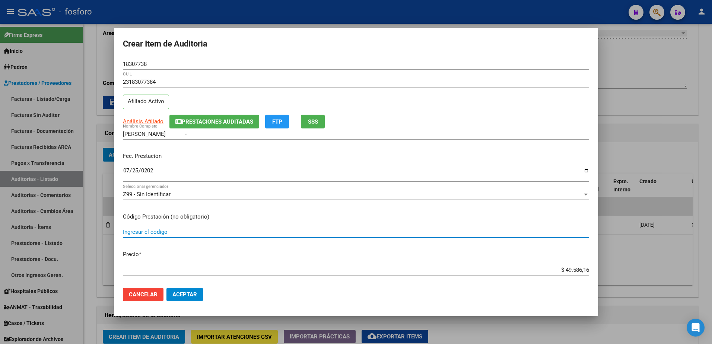
click at [133, 230] on input "Ingresar el código" at bounding box center [356, 231] width 466 height 7
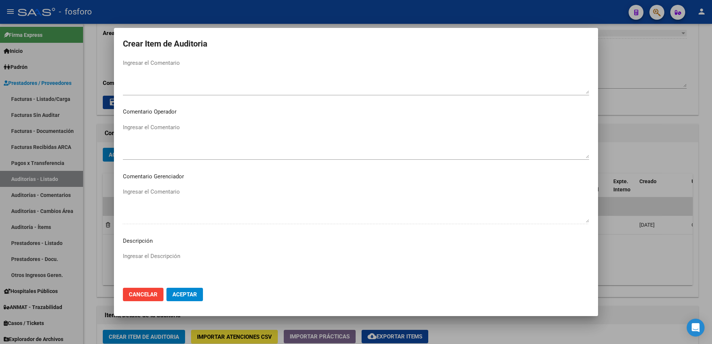
scroll to position [335, 0]
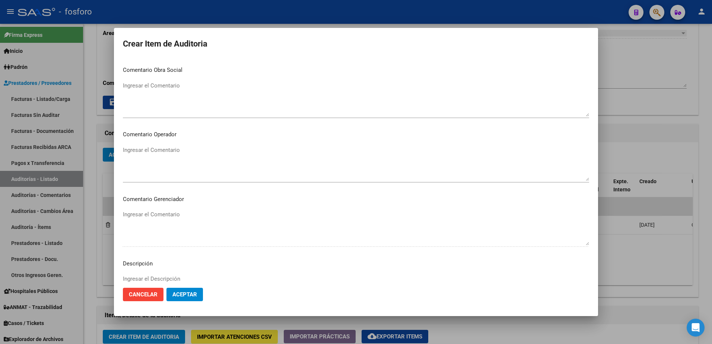
type input "420101 X2- DEMAS AFILIADOS Y CODIGOS EN DETALLE ADJUNTO."
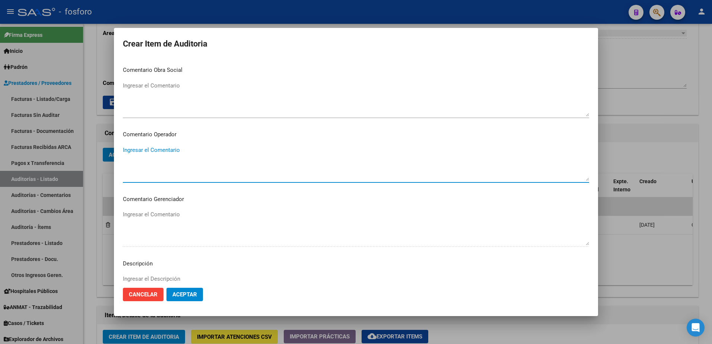
click at [168, 153] on textarea "Ingresar el Comentario" at bounding box center [356, 163] width 466 height 35
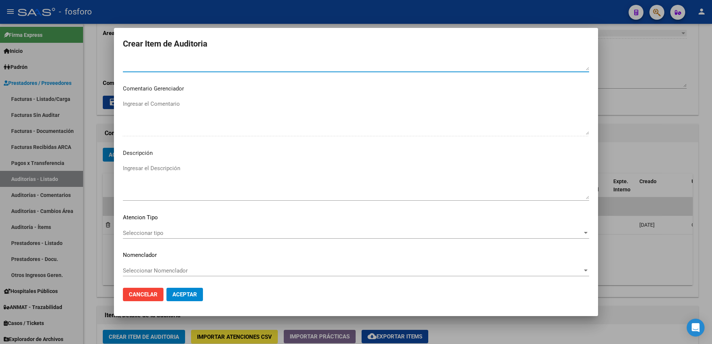
scroll to position [447, 0]
type textarea "SIN DEBITOS"
click at [138, 236] on div "Seleccionar tipo Seleccionar tipo" at bounding box center [356, 231] width 466 height 11
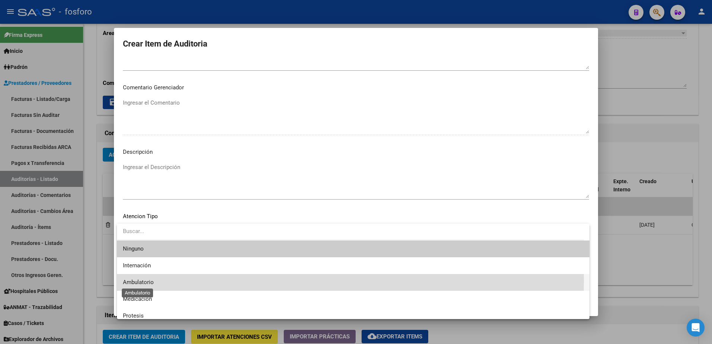
click at [139, 280] on span "Ambulatorio" at bounding box center [138, 282] width 31 height 7
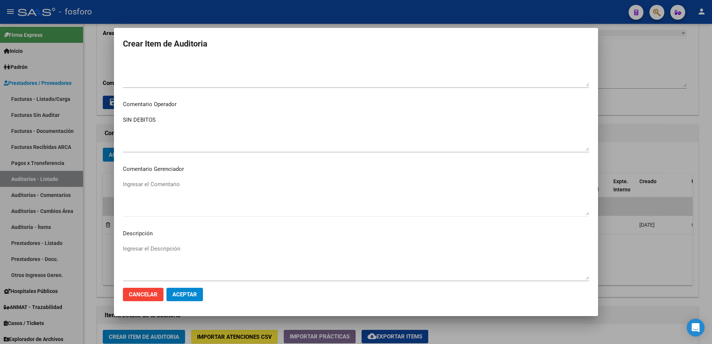
scroll to position [335, 0]
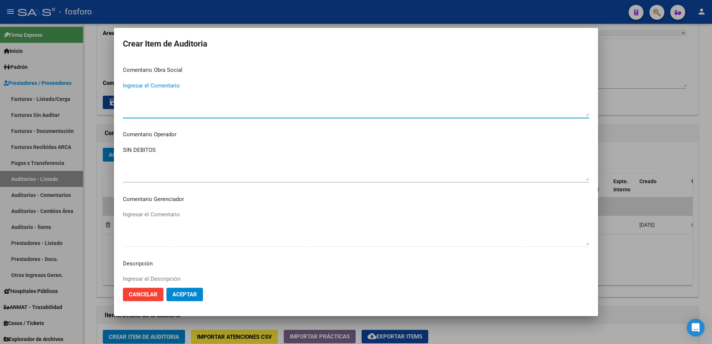
click at [149, 88] on textarea "Ingresar el Comentario" at bounding box center [356, 98] width 466 height 35
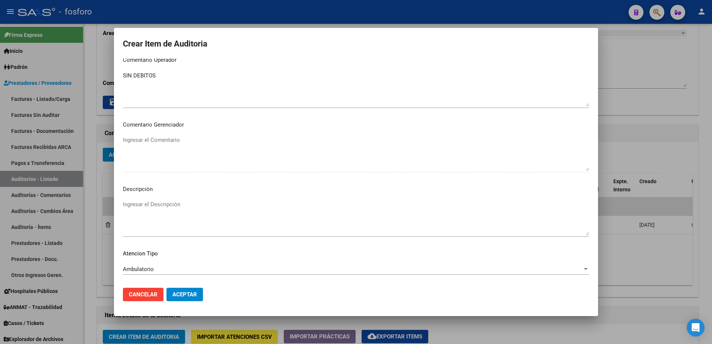
scroll to position [447, 0]
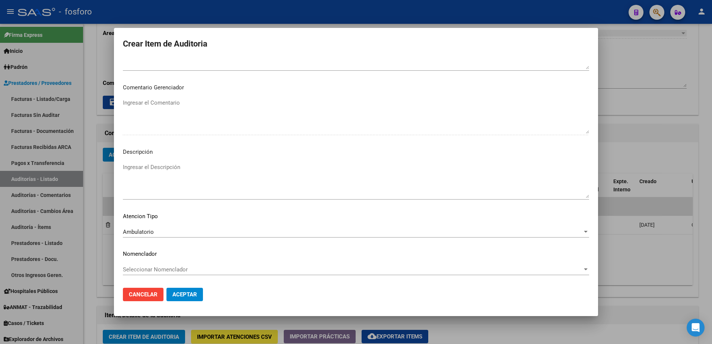
type textarea "INCLUYE IMPUESTO 4% LEY 6556/89"
click at [183, 290] on button "Aceptar" at bounding box center [184, 294] width 36 height 13
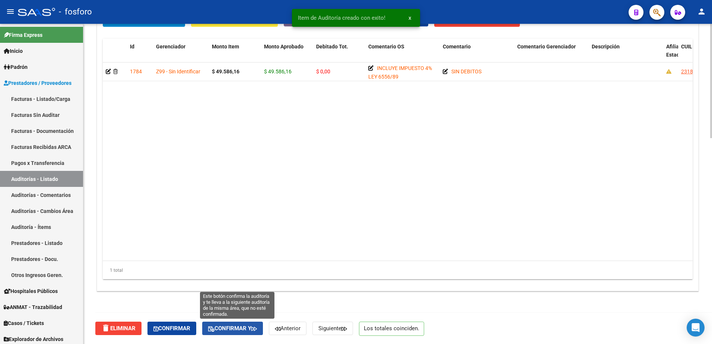
click at [239, 328] on span "Confirmar y" at bounding box center [232, 328] width 49 height 7
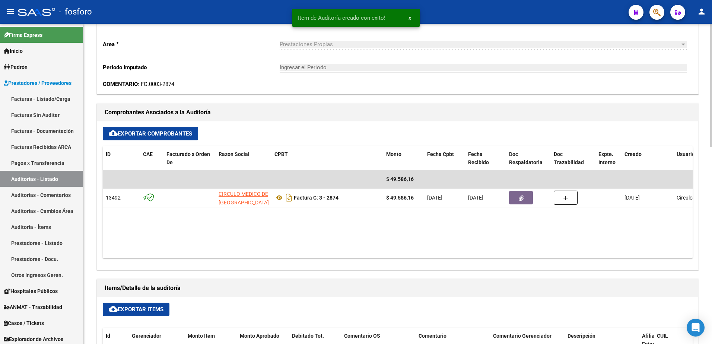
type input "202509"
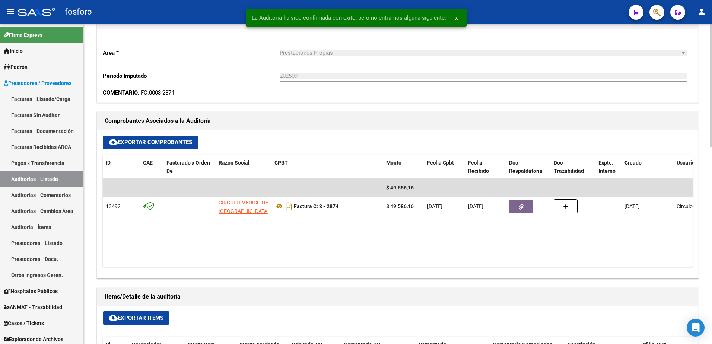
scroll to position [0, 0]
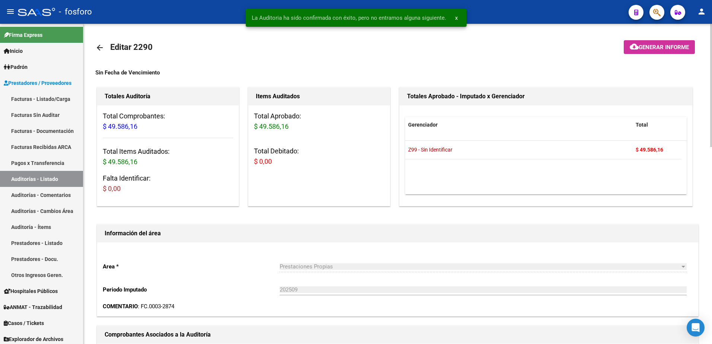
click at [637, 42] on mat-icon "cloud_download" at bounding box center [633, 46] width 9 height 9
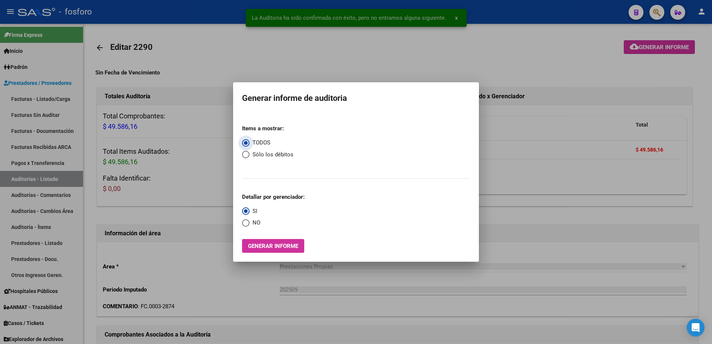
click at [265, 248] on span "Generar informe" at bounding box center [273, 246] width 50 height 7
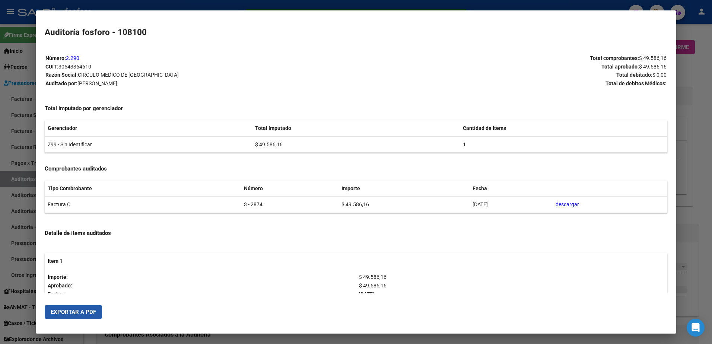
drag, startPoint x: 55, startPoint y: 313, endPoint x: 198, endPoint y: 239, distance: 161.3
click at [57, 311] on span "Exportar a PDF" at bounding box center [73, 311] width 45 height 7
click at [19, 121] on div at bounding box center [356, 172] width 712 height 344
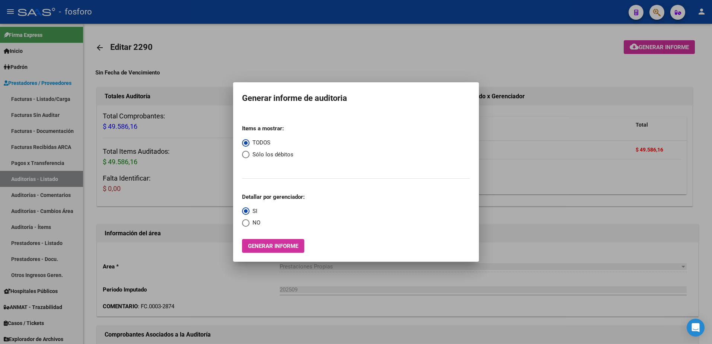
click at [182, 195] on div at bounding box center [356, 172] width 712 height 344
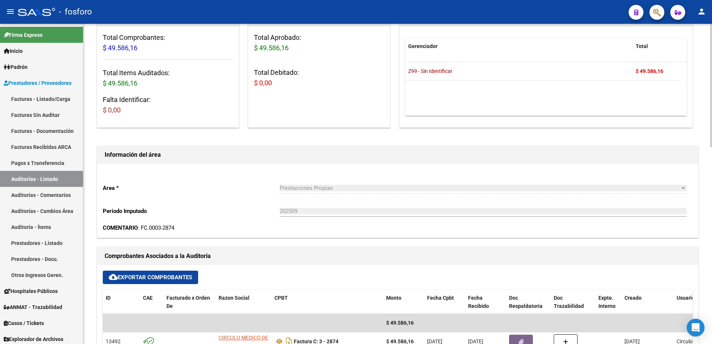
scroll to position [223, 0]
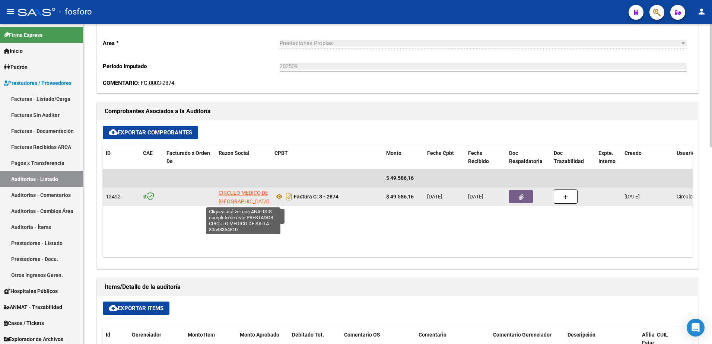
click at [252, 193] on span "CIRCULO MEDICO DE [GEOGRAPHIC_DATA]" at bounding box center [243, 197] width 50 height 15
type textarea "30543364610"
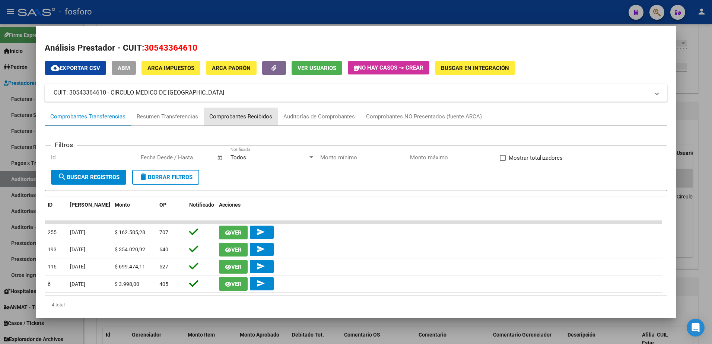
click at [244, 118] on div "Comprobantes Recibidos" at bounding box center [240, 116] width 63 height 9
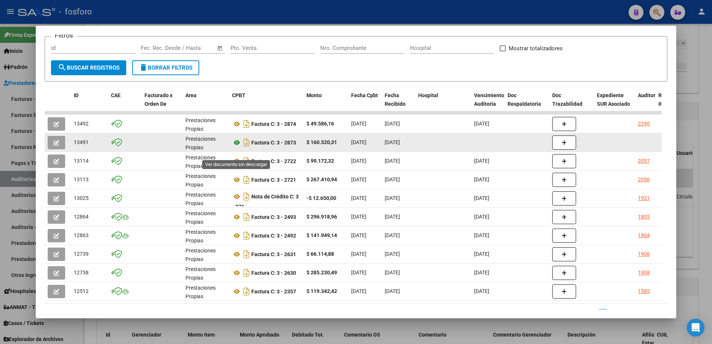
scroll to position [105, 0]
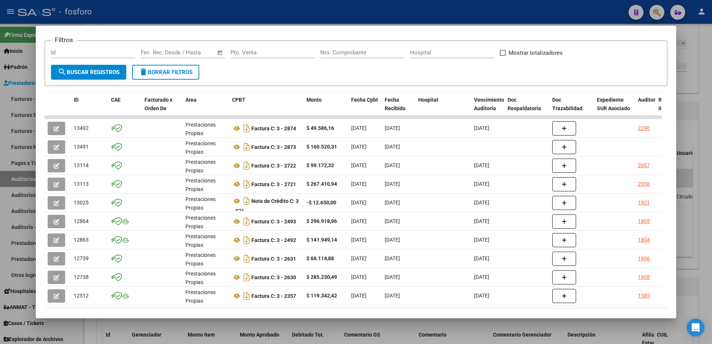
click at [23, 119] on div at bounding box center [356, 172] width 712 height 344
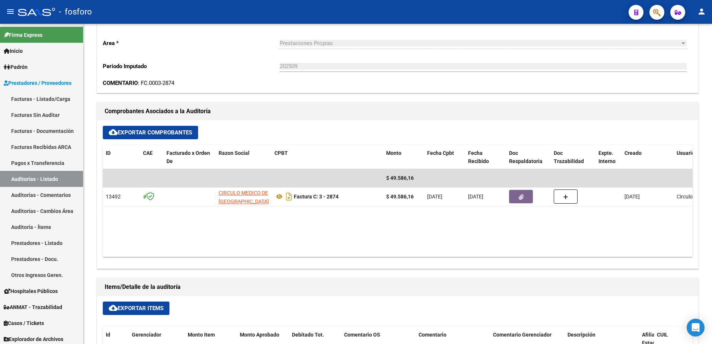
click at [653, 13] on icon "button" at bounding box center [656, 12] width 7 height 9
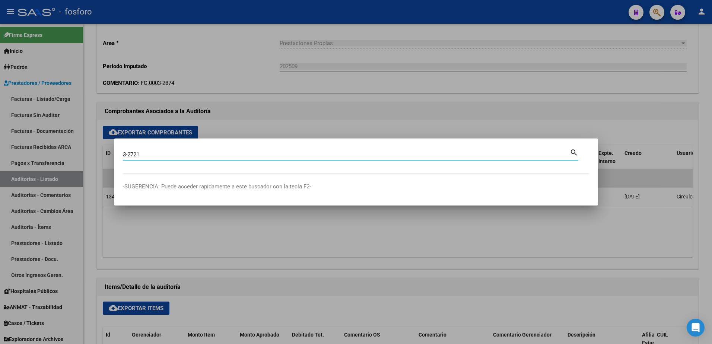
type input "3-2721"
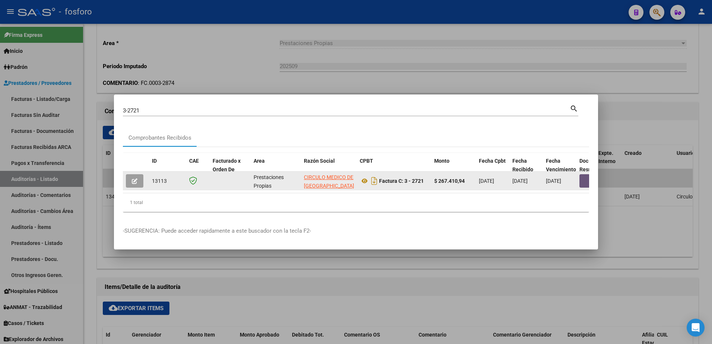
click at [584, 180] on button "button" at bounding box center [591, 180] width 24 height 13
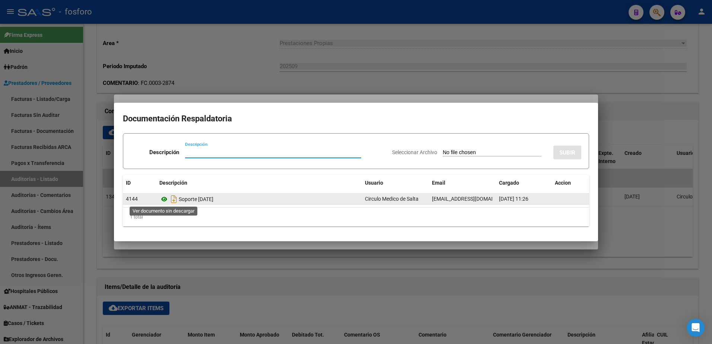
click at [161, 198] on icon at bounding box center [164, 199] width 10 height 9
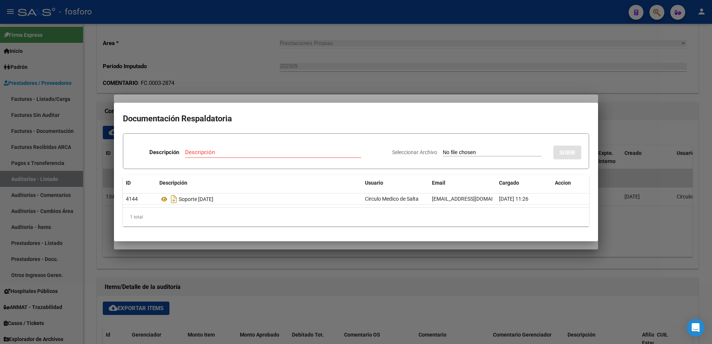
click at [243, 260] on div at bounding box center [356, 172] width 712 height 344
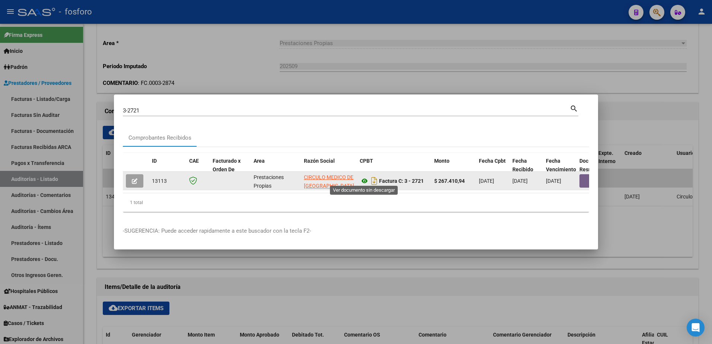
click at [364, 178] on icon at bounding box center [364, 180] width 10 height 9
